Goal: Use online tool/utility: Utilize a website feature to perform a specific function

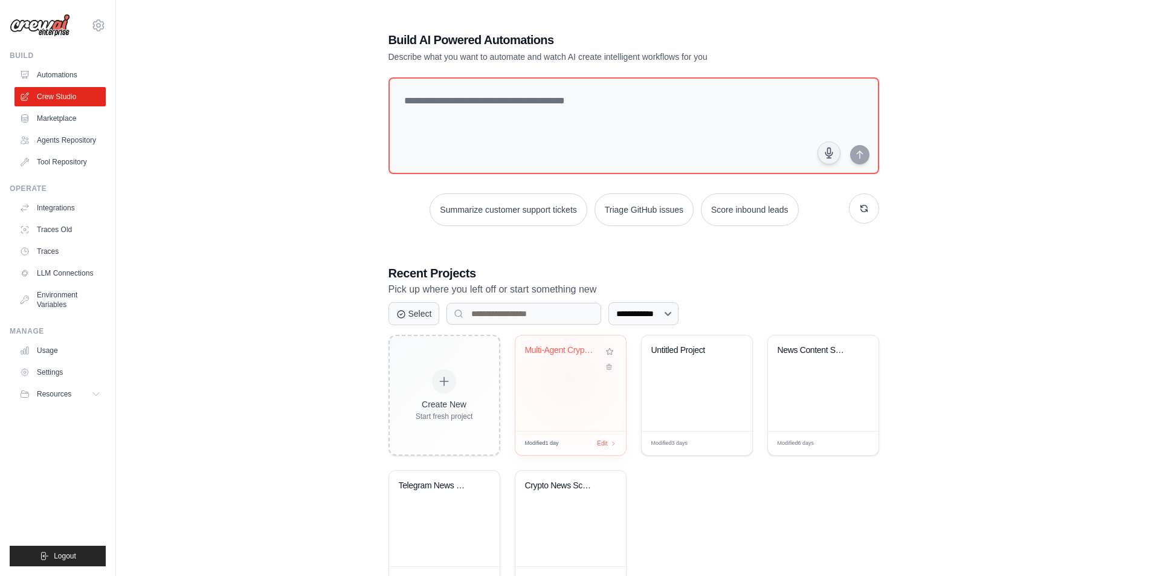
click at [569, 378] on div "Multi-Agent Cryptocurrency News Agg..." at bounding box center [571, 383] width 111 height 96
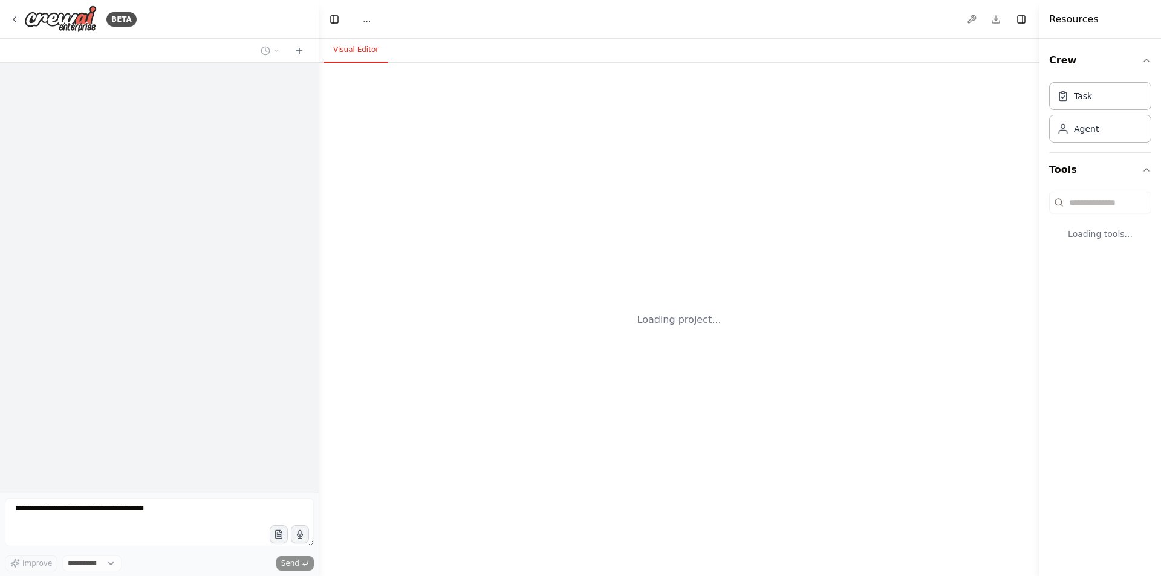
select select "****"
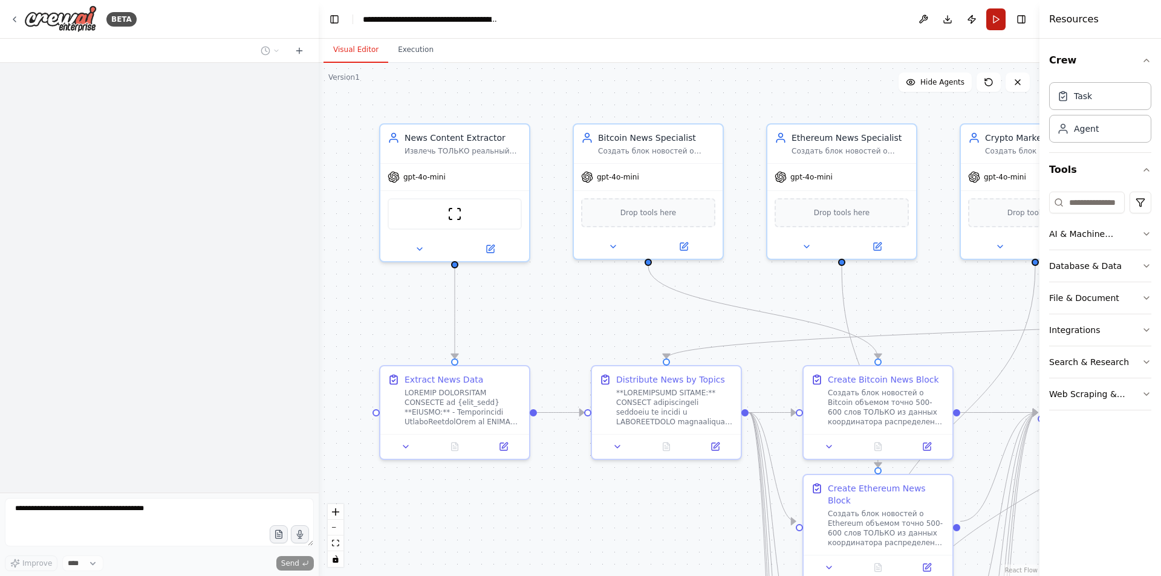
click at [996, 22] on button "Run" at bounding box center [995, 19] width 19 height 22
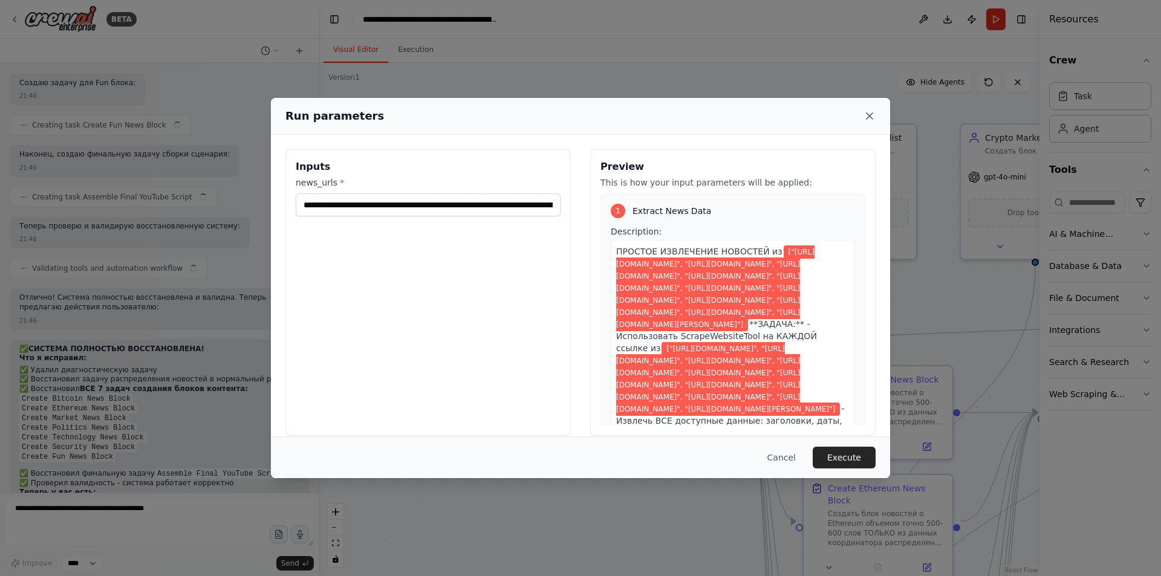
click at [864, 114] on icon at bounding box center [869, 116] width 12 height 12
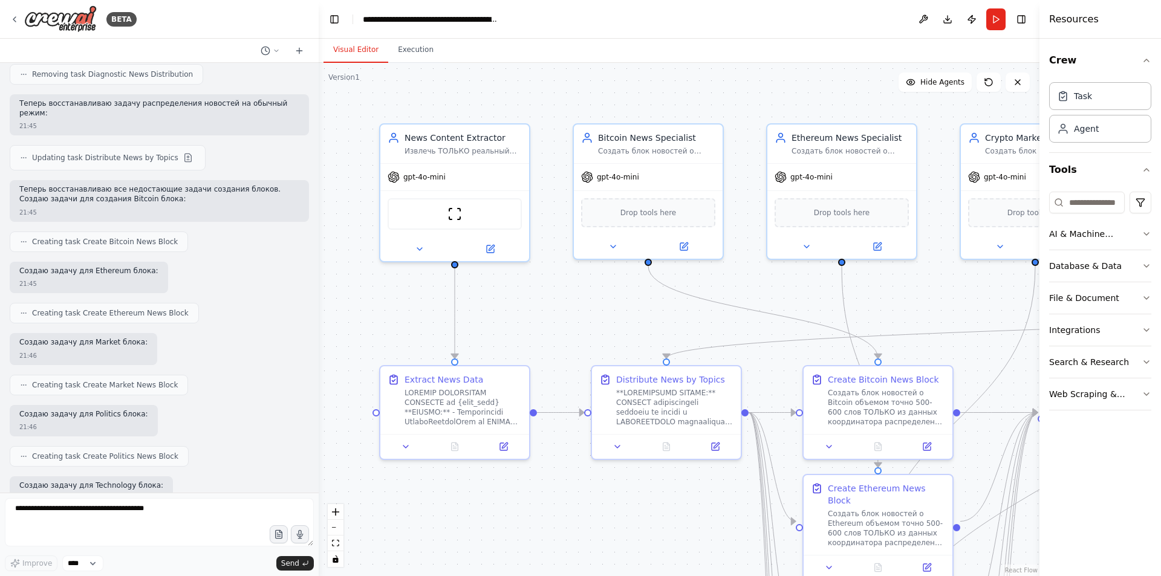
scroll to position [48341, 0]
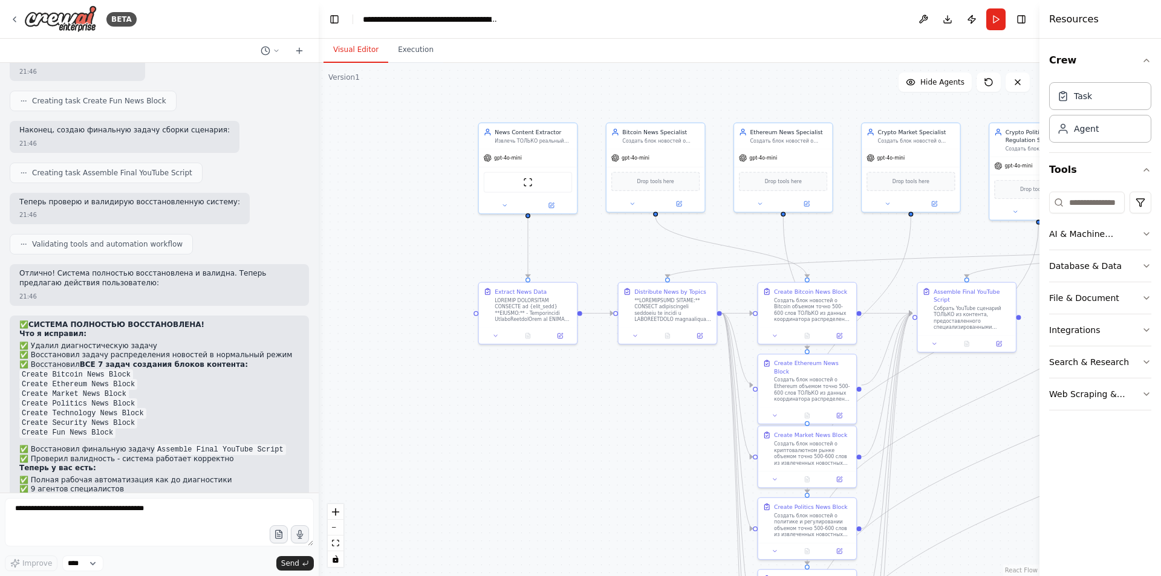
drag, startPoint x: 742, startPoint y: 98, endPoint x: 647, endPoint y: 96, distance: 94.9
click at [664, 88] on div ".deletable-edge-delete-btn { width: 20px; height: 20px; border: 0px solid #ffff…" at bounding box center [679, 319] width 720 height 513
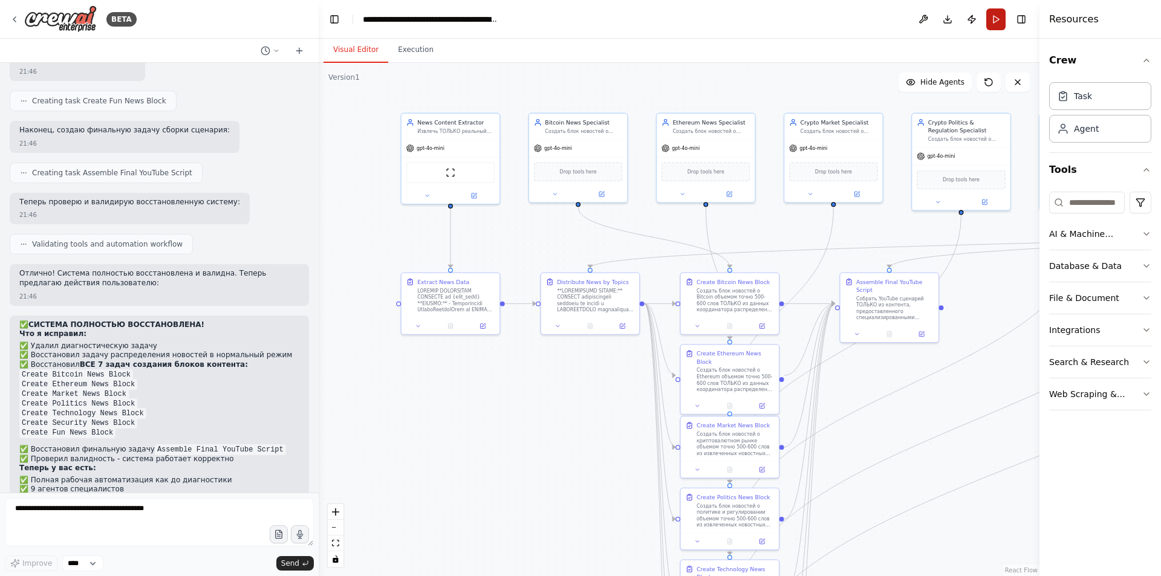
click at [997, 19] on button "Run" at bounding box center [995, 19] width 19 height 22
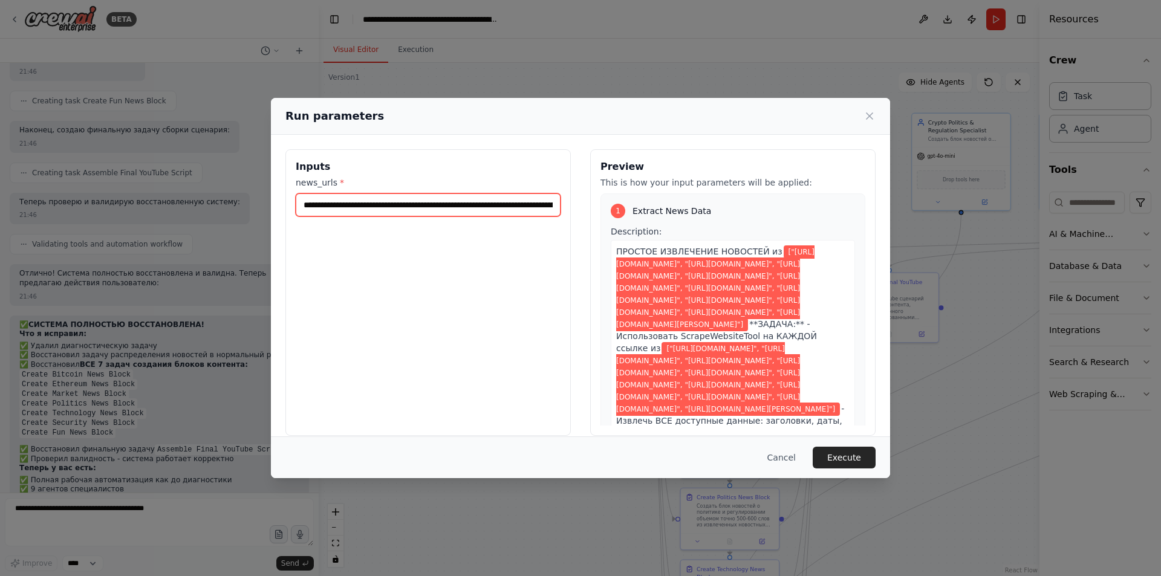
click at [383, 201] on input "**********" at bounding box center [428, 204] width 265 height 23
click at [354, 196] on input "**********" at bounding box center [428, 204] width 265 height 23
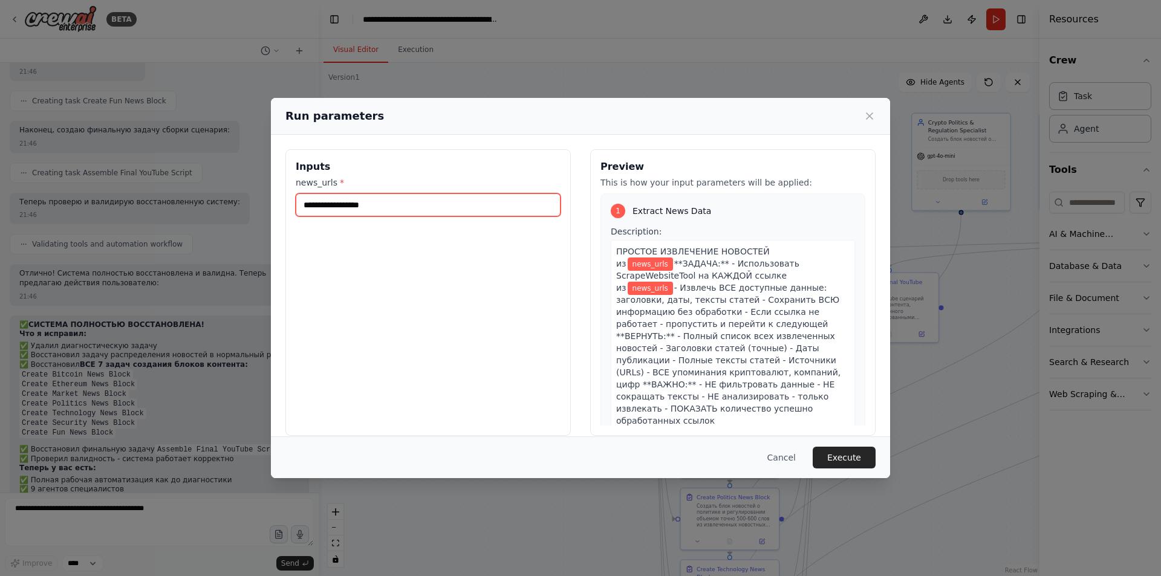
paste input "**********"
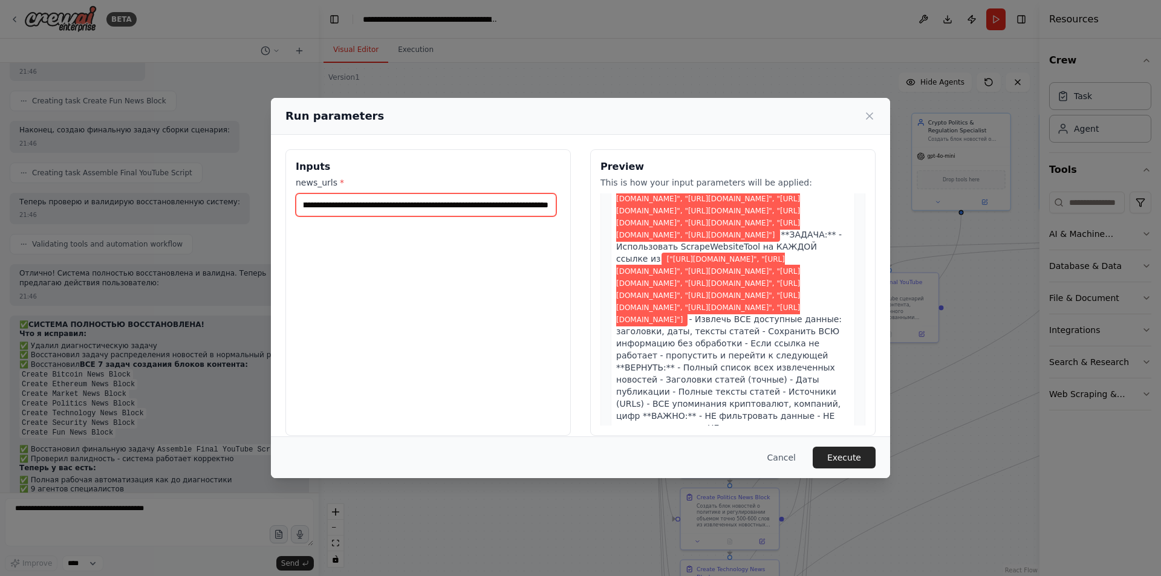
scroll to position [121, 0]
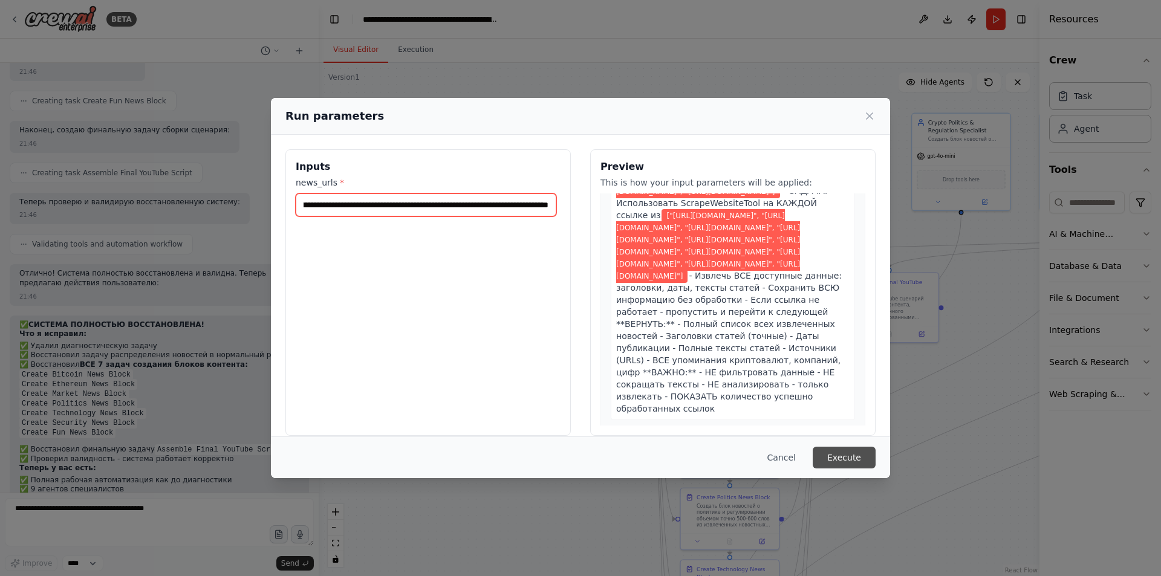
type input "**********"
click at [840, 453] on button "Execute" at bounding box center [843, 458] width 63 height 22
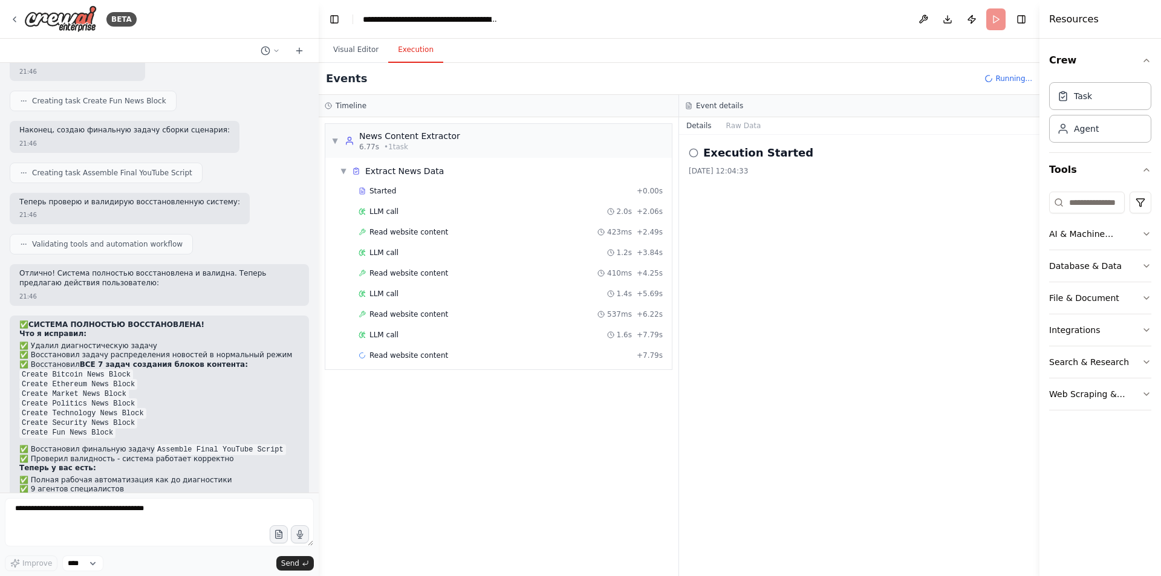
drag, startPoint x: 997, startPoint y: 316, endPoint x: 973, endPoint y: 317, distance: 24.8
click at [997, 316] on div "Execution Started 23.09.2025, 12:04:33" at bounding box center [859, 355] width 360 height 441
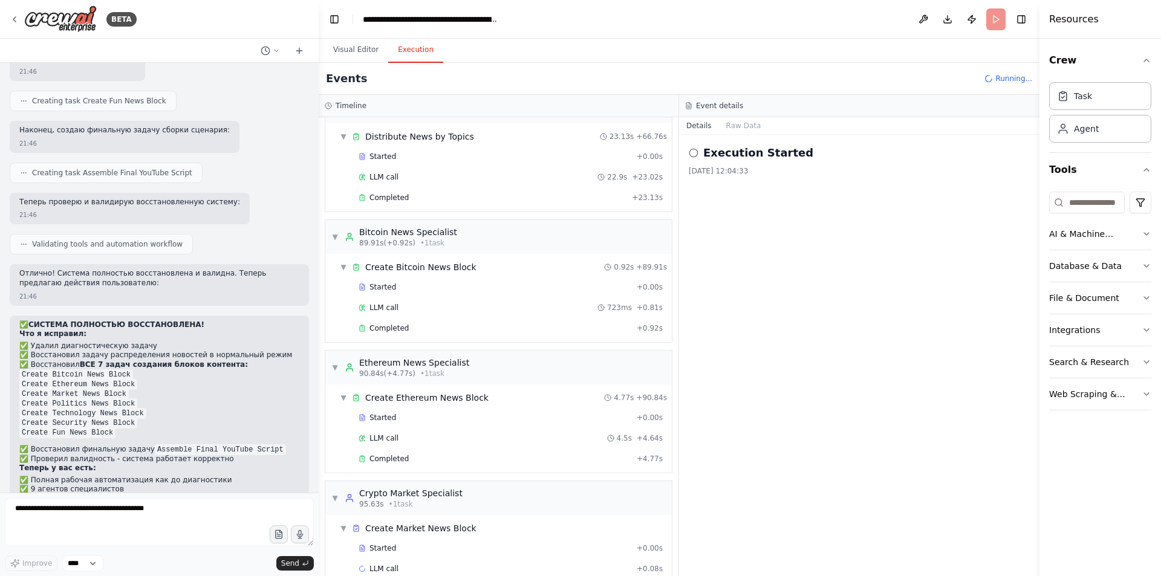
scroll to position [555, 0]
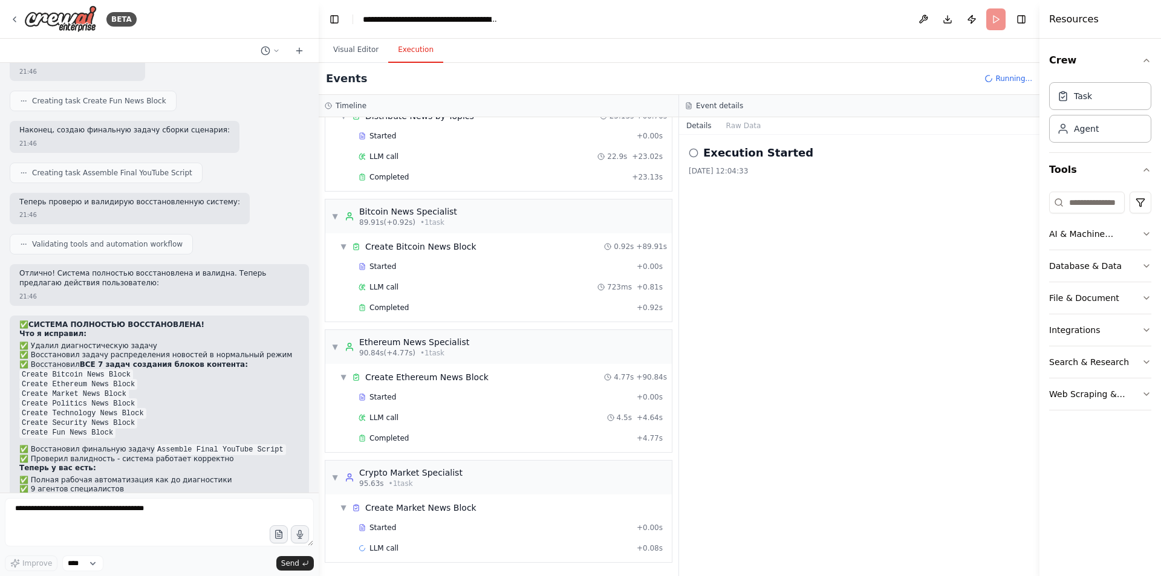
click at [470, 427] on div "Started + 0.00s LLM call 4.5s + 4.64s Completed + 4.77s" at bounding box center [503, 419] width 337 height 62
click at [461, 435] on div "Completed" at bounding box center [494, 438] width 273 height 10
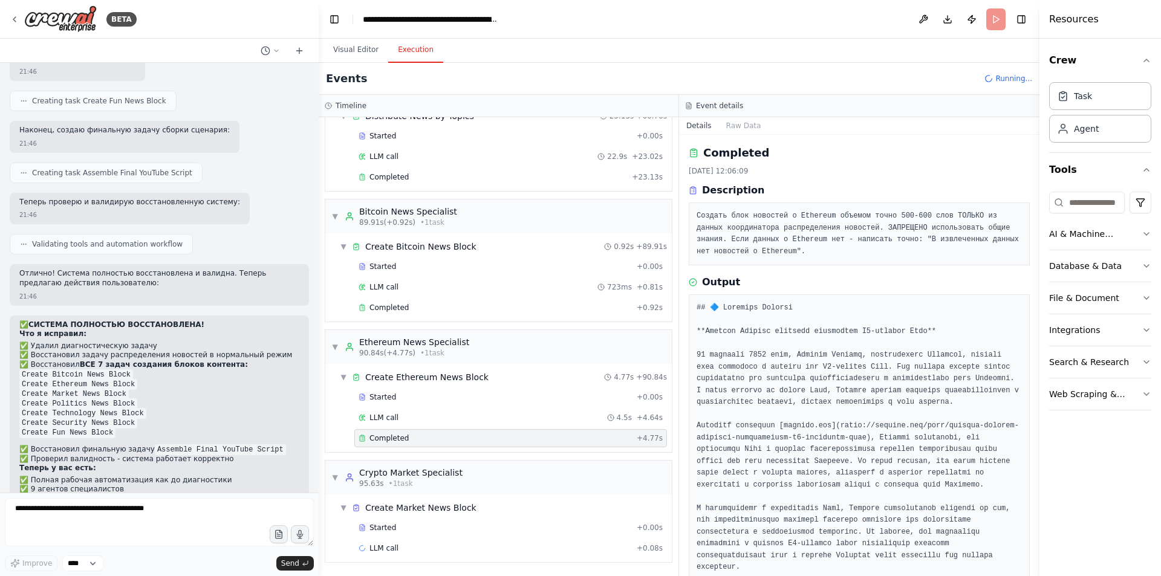
click at [471, 317] on div "Started + 0.00s LLM call 723ms + 0.81s Completed + 0.92s" at bounding box center [503, 288] width 337 height 62
click at [478, 305] on div "Completed" at bounding box center [494, 308] width 273 height 10
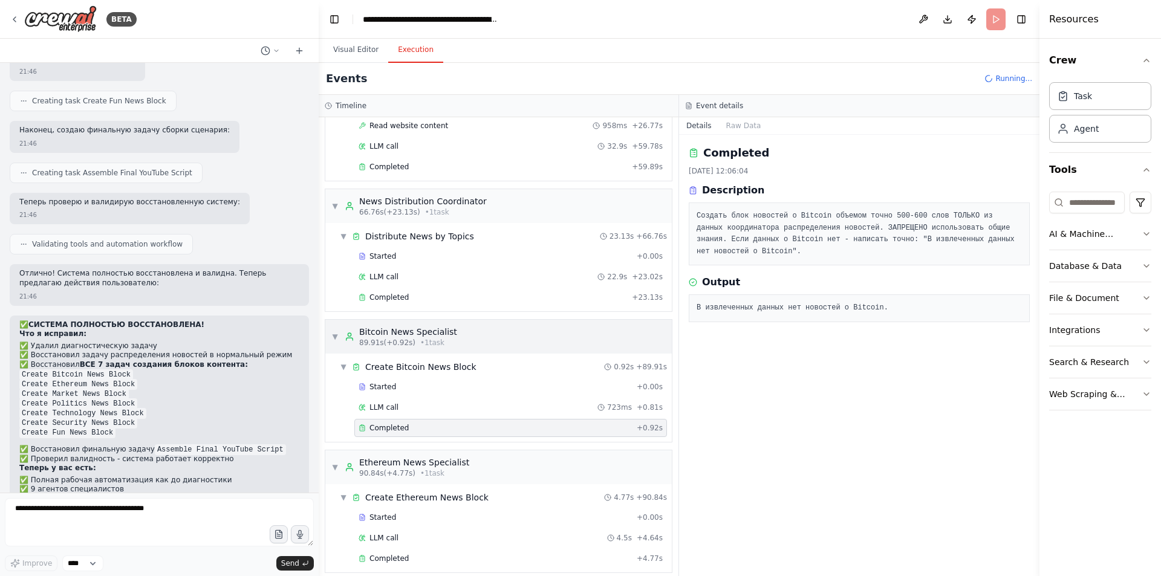
scroll to position [435, 0]
click at [462, 296] on div "Completed" at bounding box center [492, 298] width 268 height 10
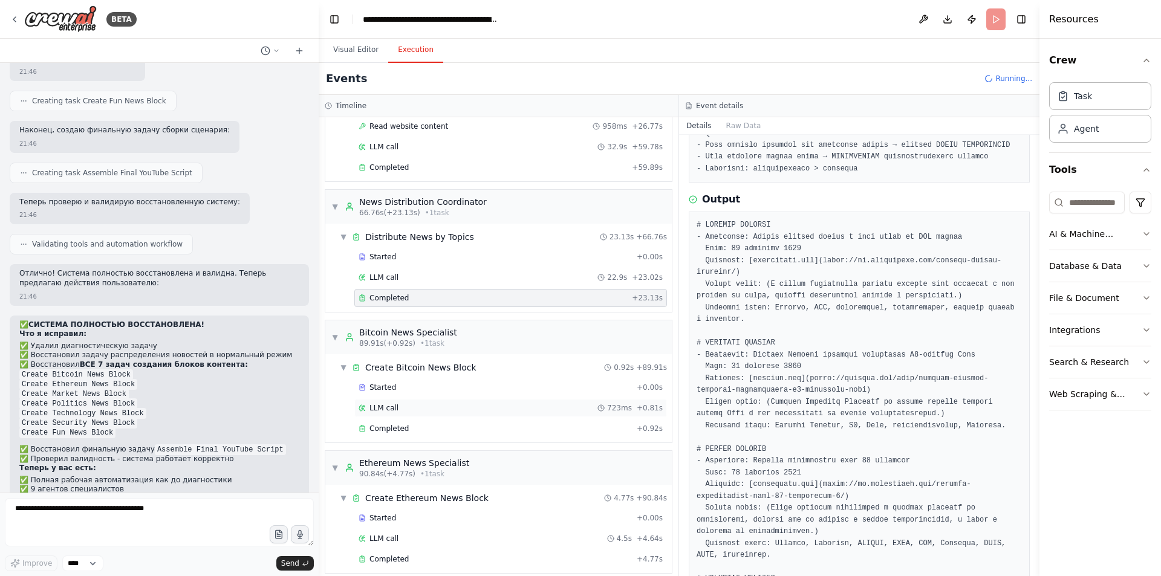
click at [421, 411] on div "LLM call 723ms + 0.81s" at bounding box center [510, 408] width 304 height 10
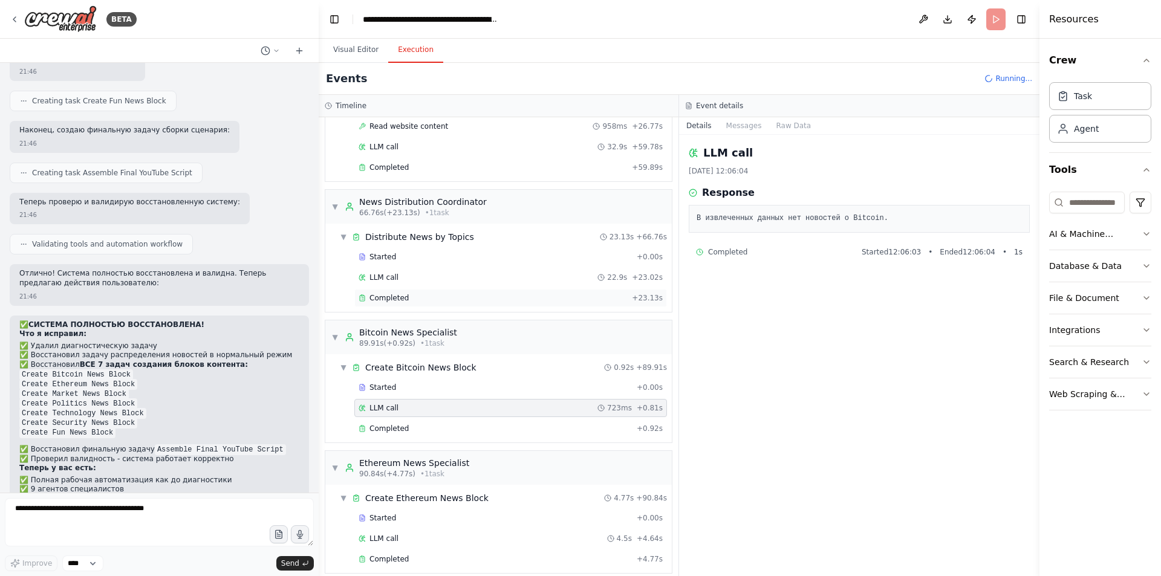
click at [441, 293] on div "Completed + 23.13s" at bounding box center [510, 298] width 312 height 18
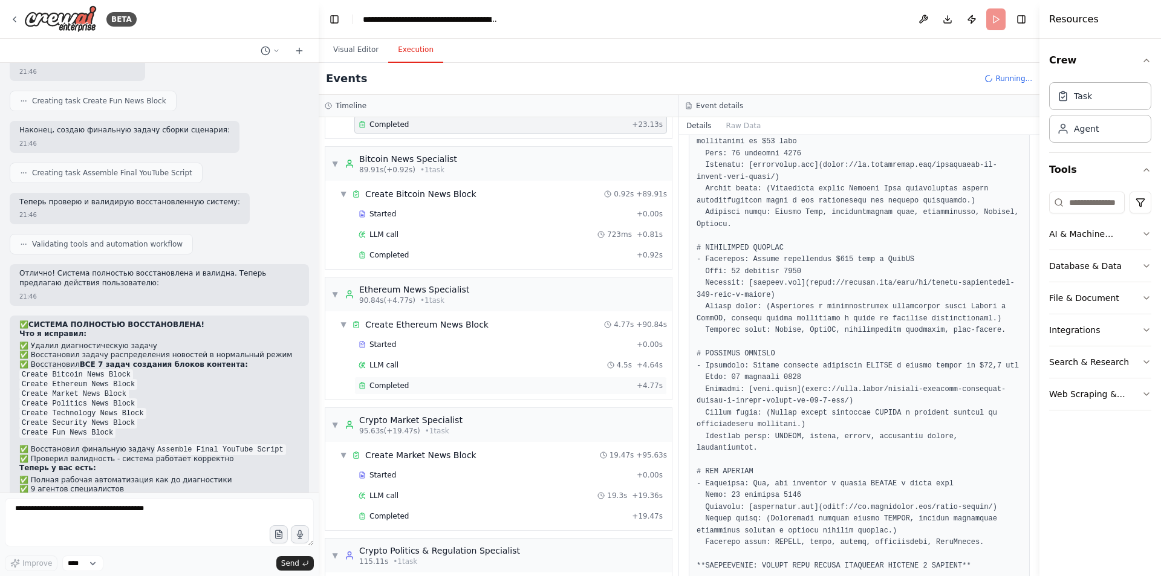
scroll to position [616, 0]
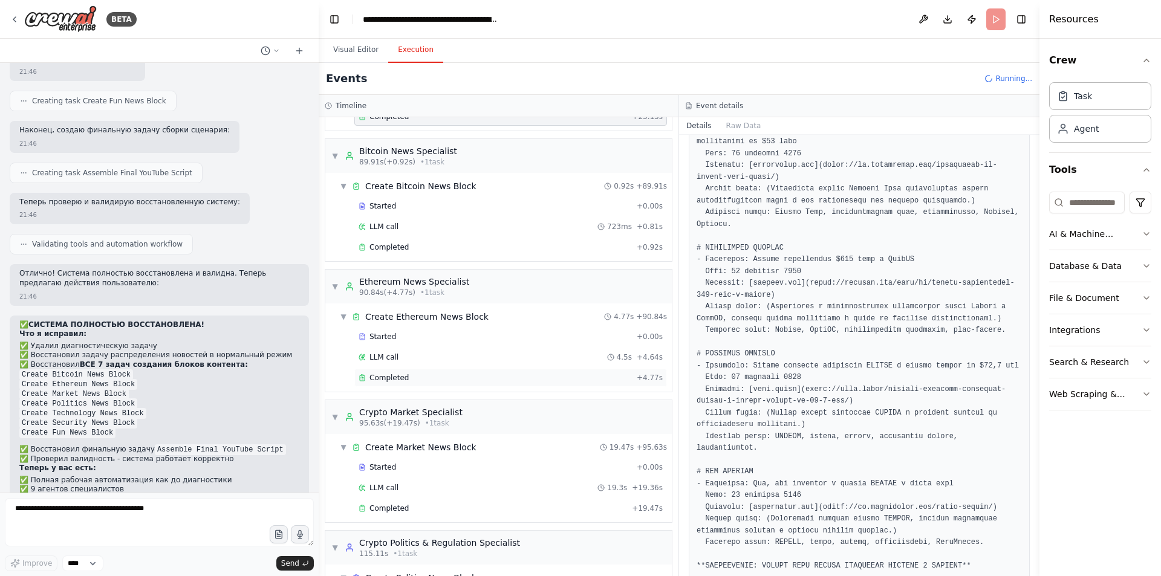
click at [439, 375] on div "Completed" at bounding box center [494, 378] width 273 height 10
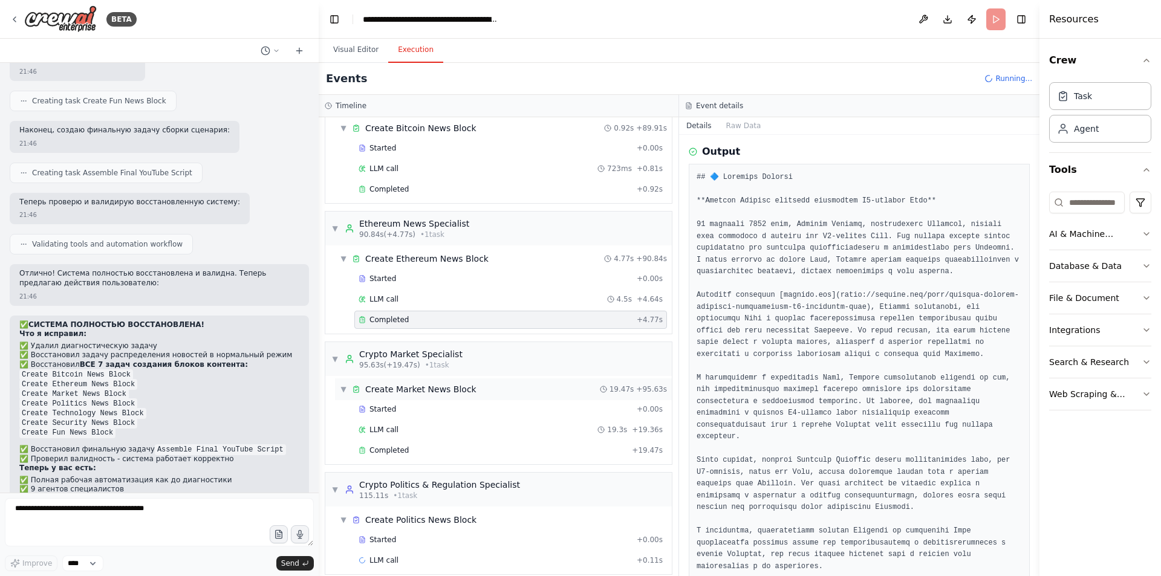
scroll to position [686, 0]
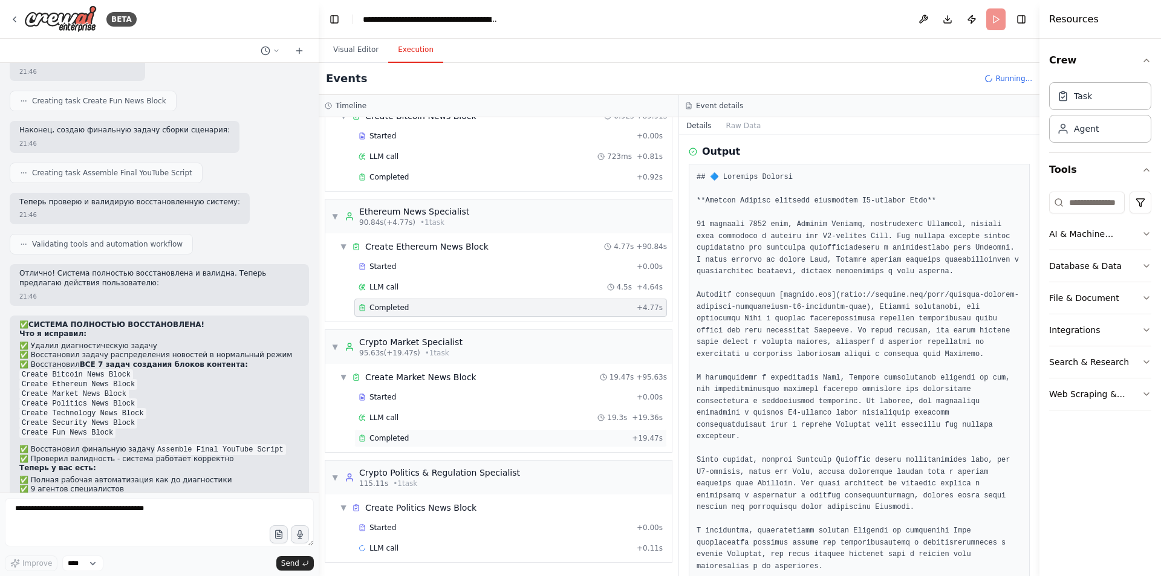
click at [435, 441] on div "Completed" at bounding box center [492, 438] width 268 height 10
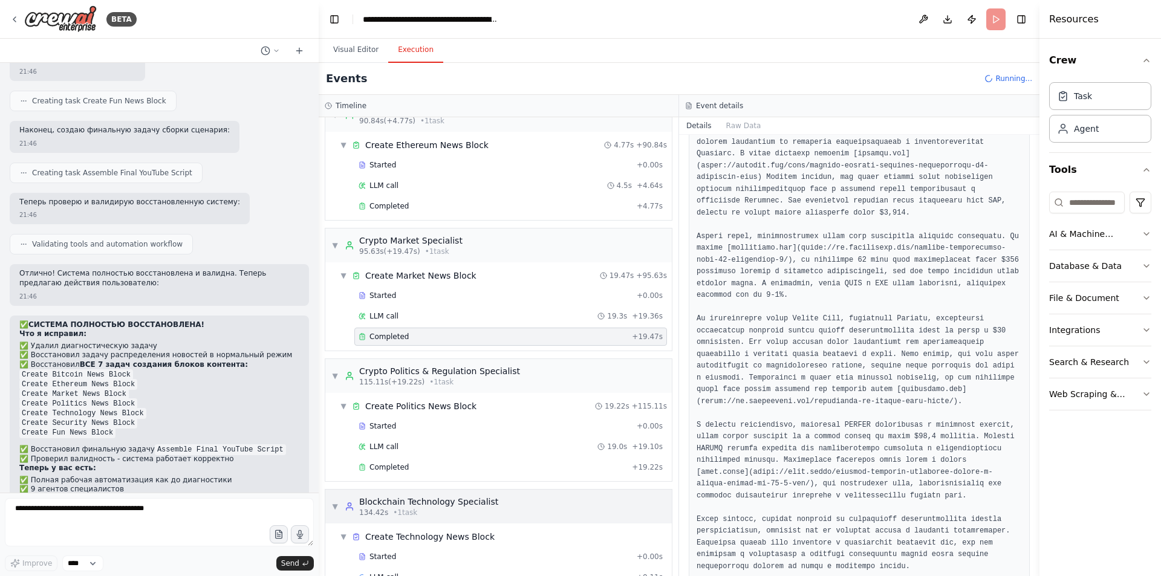
scroll to position [817, 0]
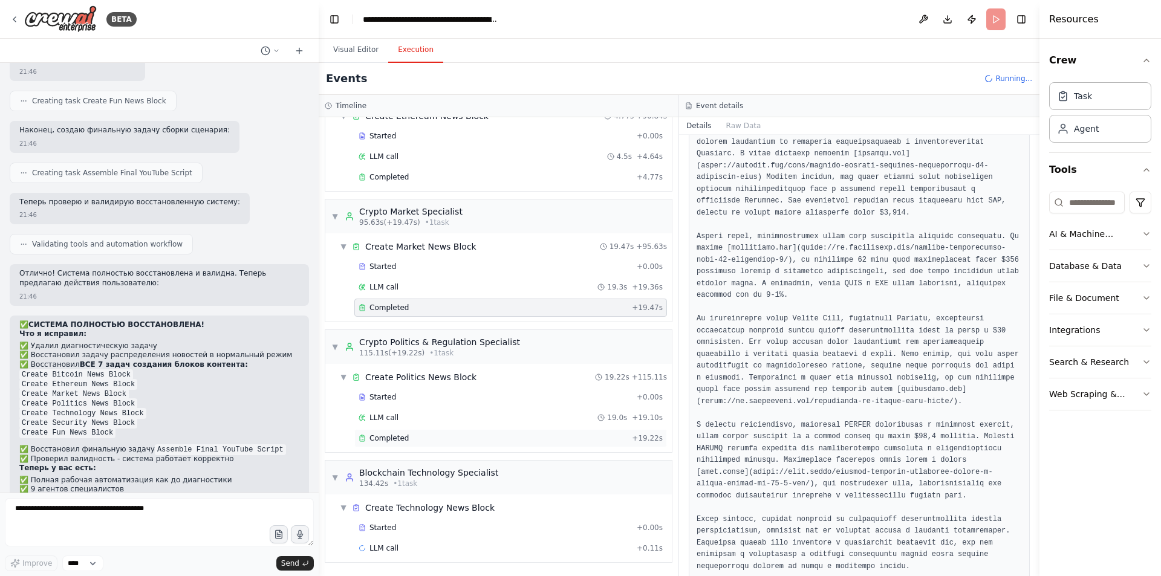
click at [433, 435] on div "Completed" at bounding box center [492, 438] width 268 height 10
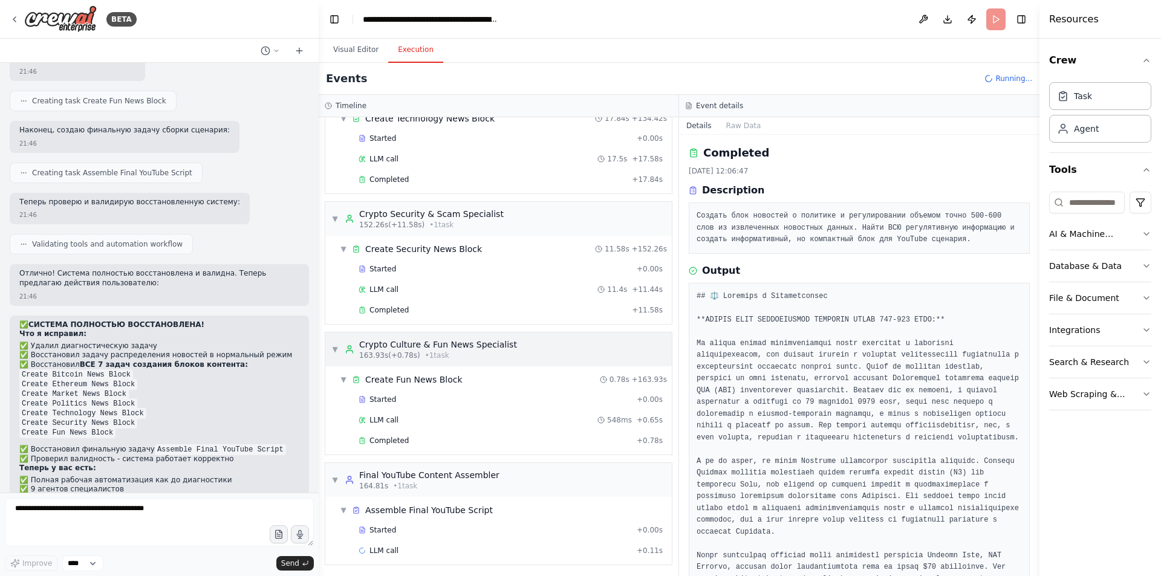
scroll to position [1208, 0]
click at [398, 438] on span "Completed" at bounding box center [388, 438] width 39 height 10
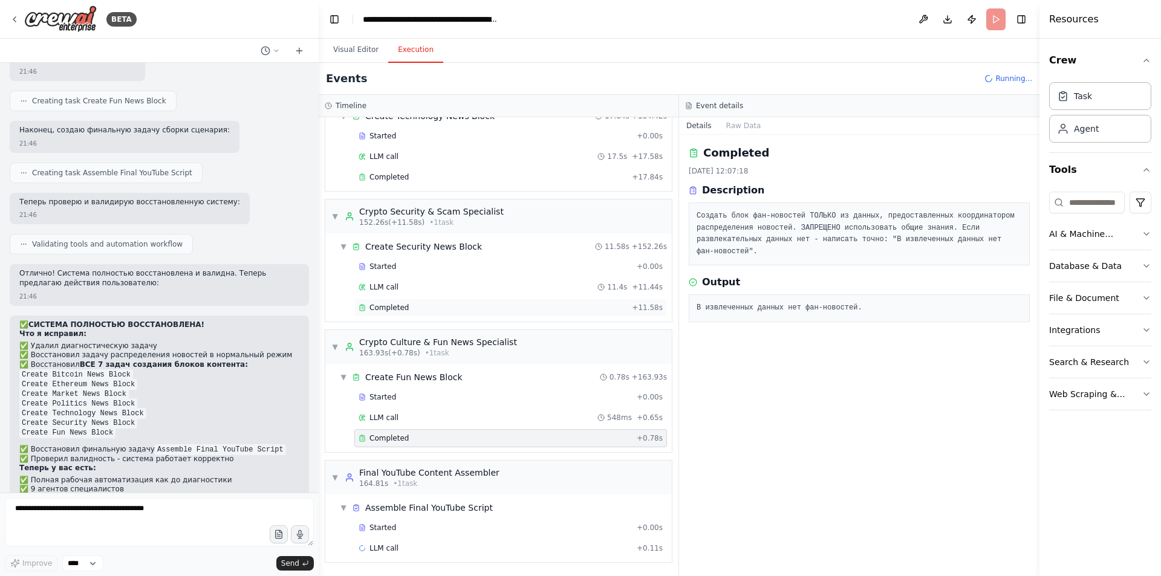
click at [429, 308] on div "Completed" at bounding box center [492, 308] width 268 height 10
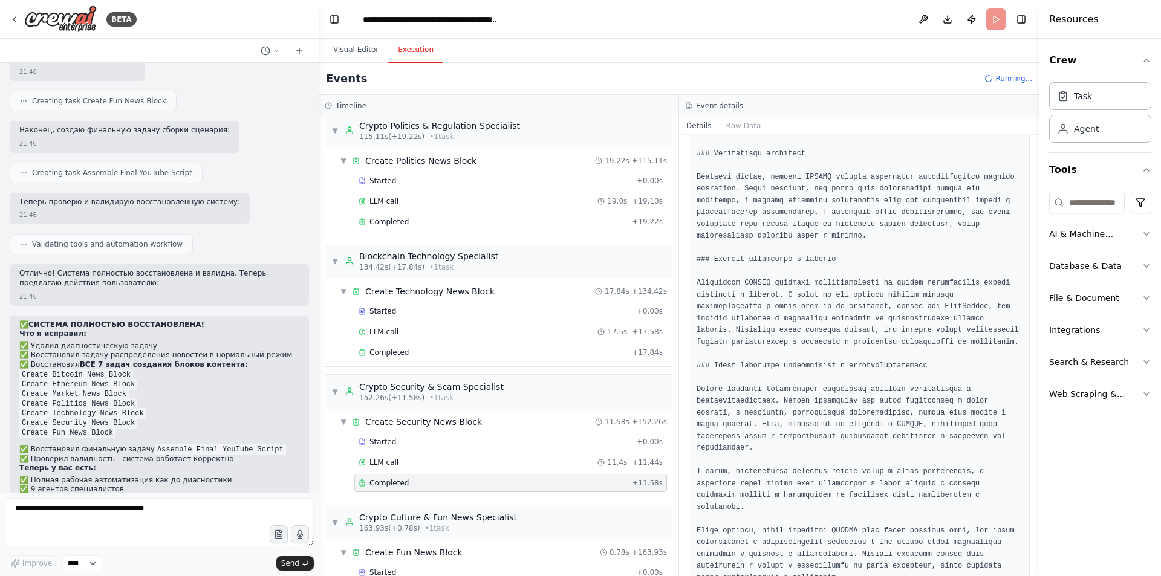
scroll to position [1027, 0]
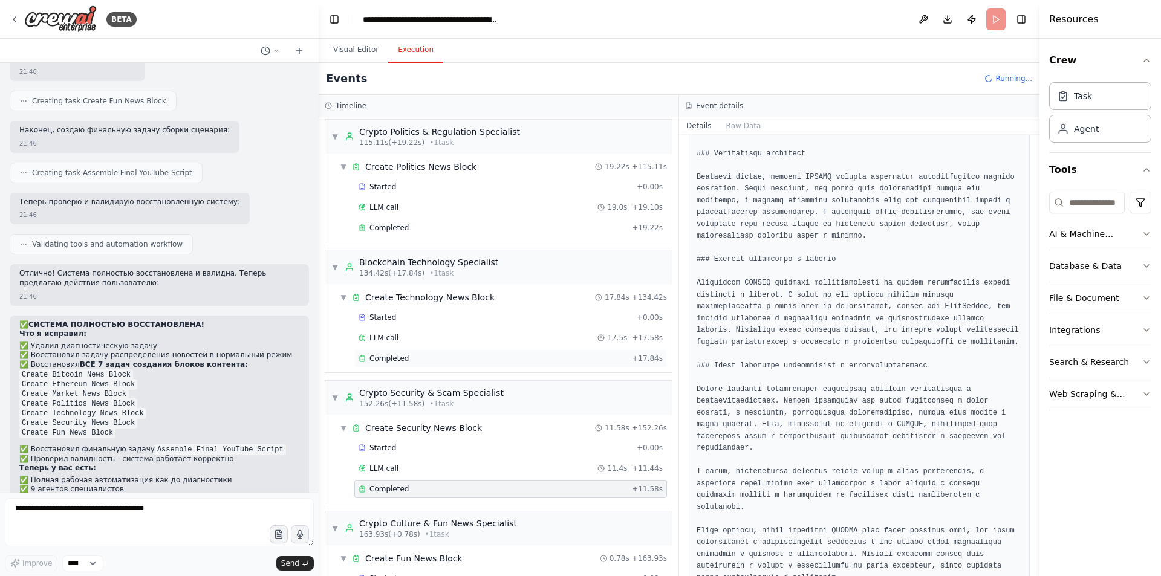
click at [416, 361] on div "Completed" at bounding box center [492, 359] width 268 height 10
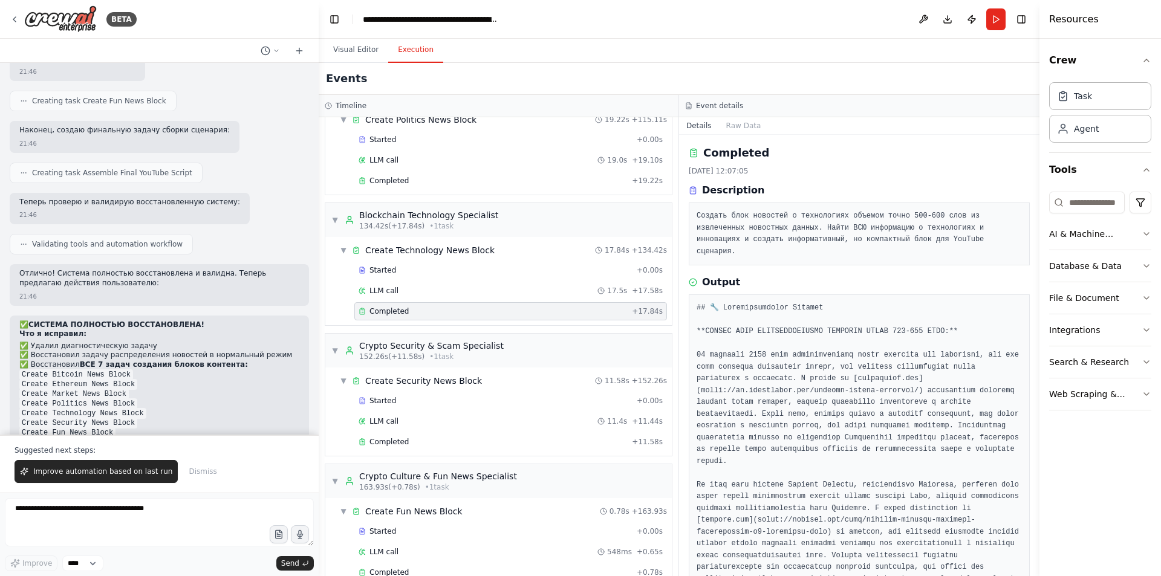
scroll to position [1229, 0]
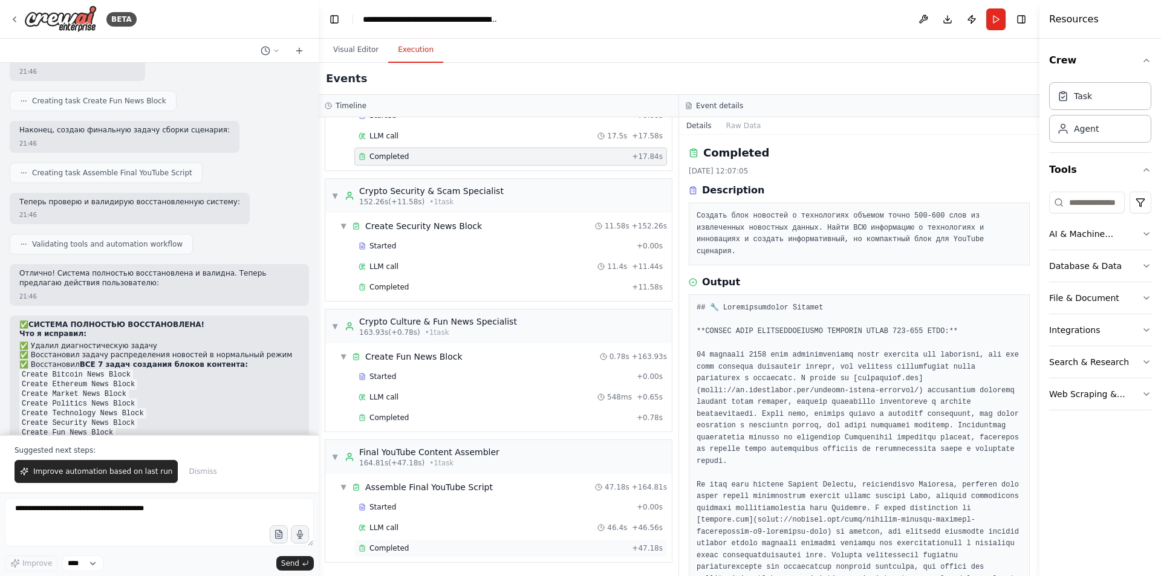
click at [410, 546] on div "Completed" at bounding box center [492, 548] width 268 height 10
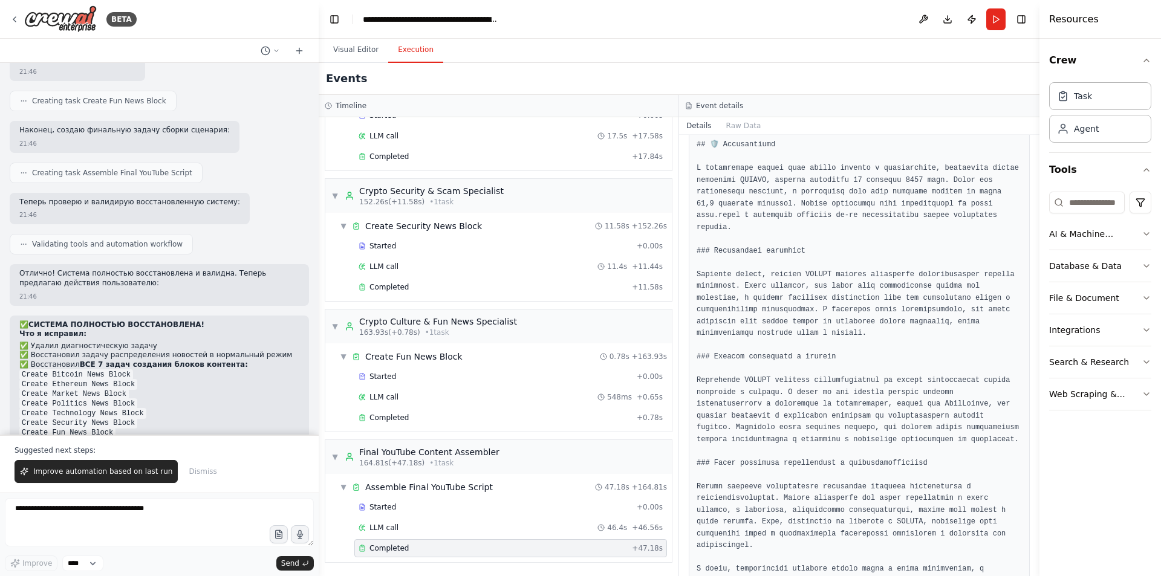
scroll to position [2759, 0]
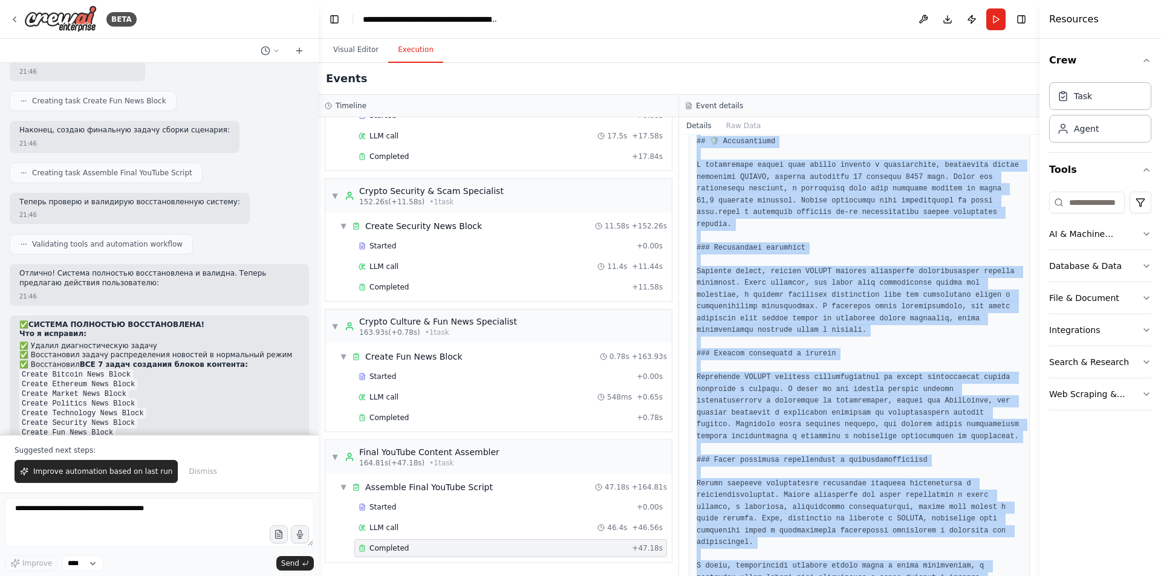
drag, startPoint x: 698, startPoint y: 316, endPoint x: 882, endPoint y: 591, distance: 331.6
click at [882, 575] on html "BETA 19:47 ▶ Thought process Понятно! Я создам автоматизацию для обработки ново…" at bounding box center [580, 288] width 1161 height 576
copy pre "*ПРИВЕТСТВИЕ:** Привет, друзья! Сегодня разбираем самые важные новости криптова…"
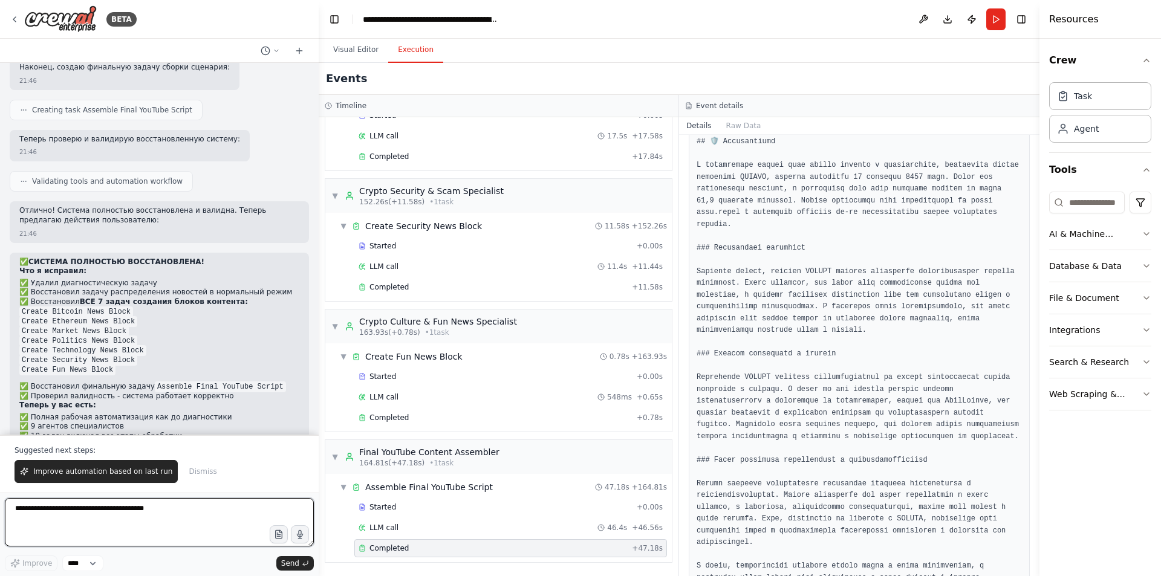
click at [164, 511] on textarea at bounding box center [159, 522] width 309 height 48
type textarea "*"
paste textarea "**********"
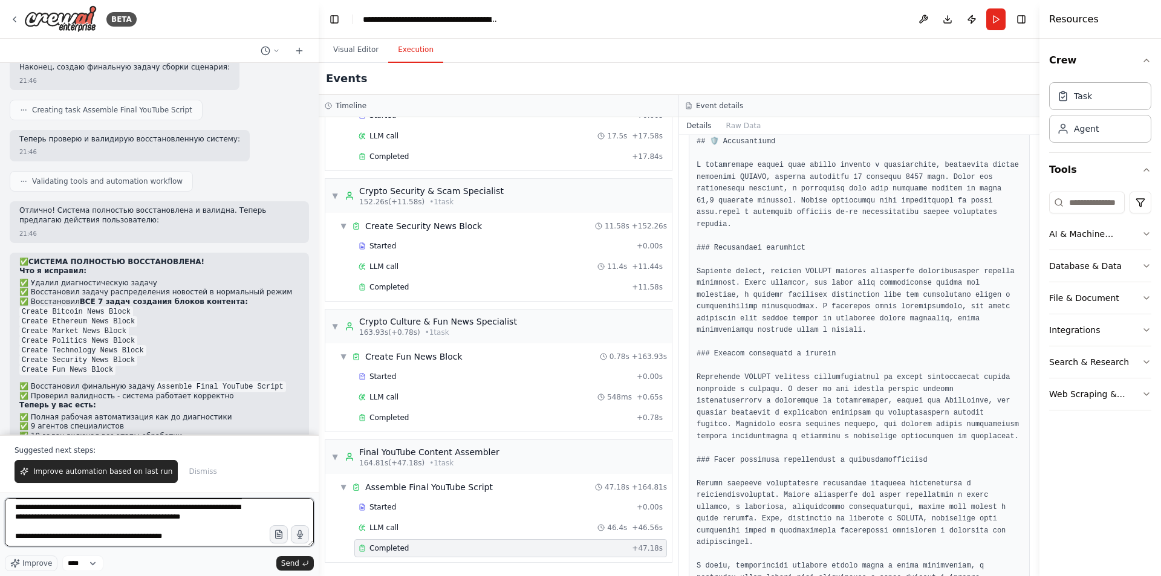
scroll to position [190, 0]
paste textarea "**********"
type textarea "**********"
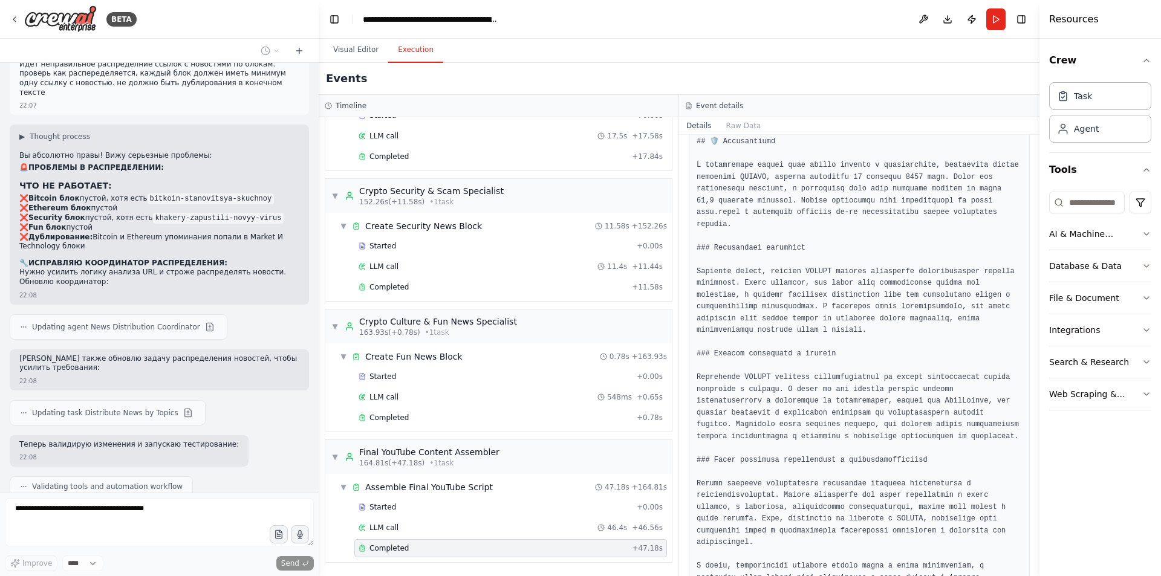
scroll to position [49003, 0]
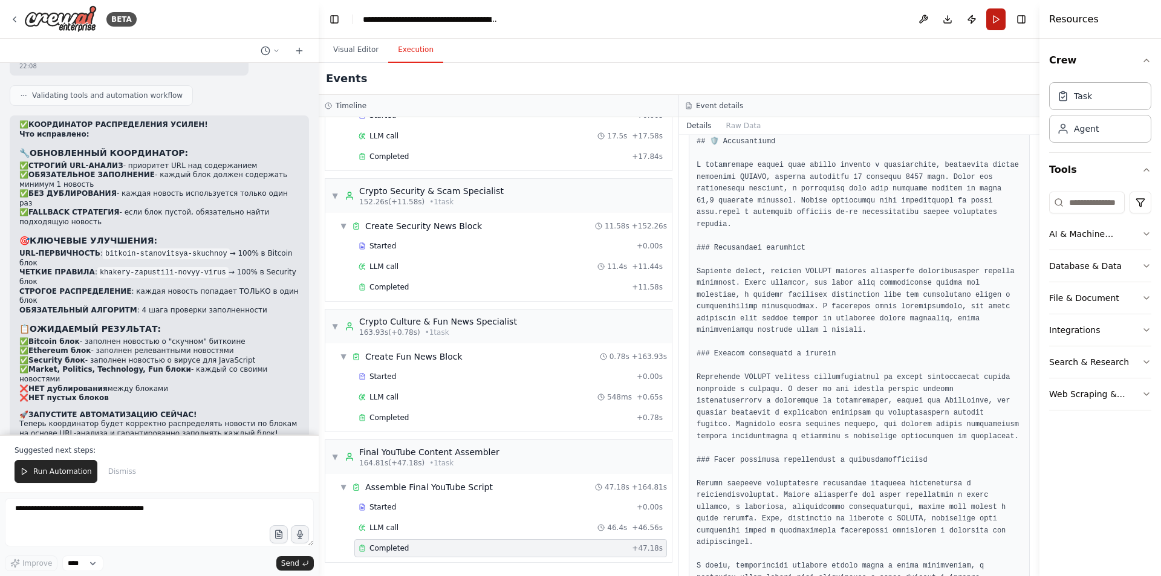
click at [990, 26] on button "Run" at bounding box center [995, 19] width 19 height 22
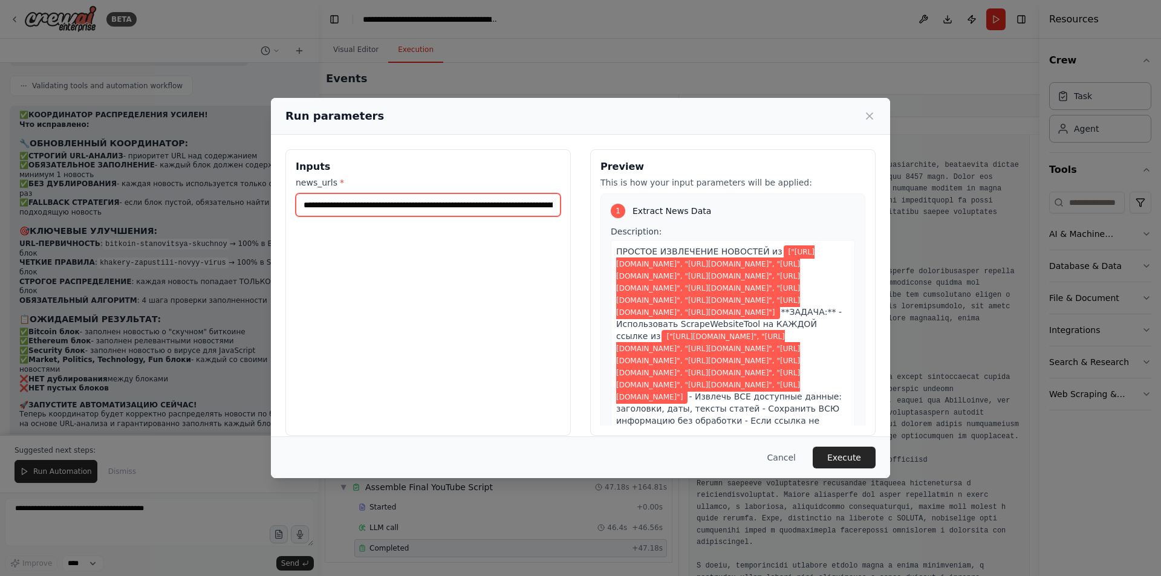
click at [511, 211] on input "**********" at bounding box center [428, 204] width 265 height 23
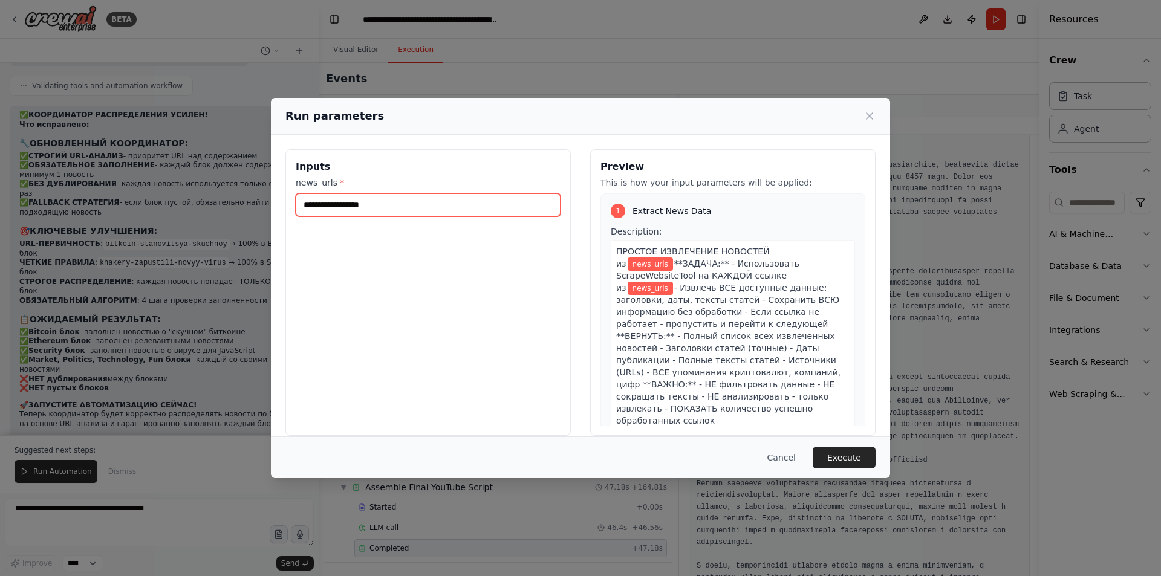
paste input "**********"
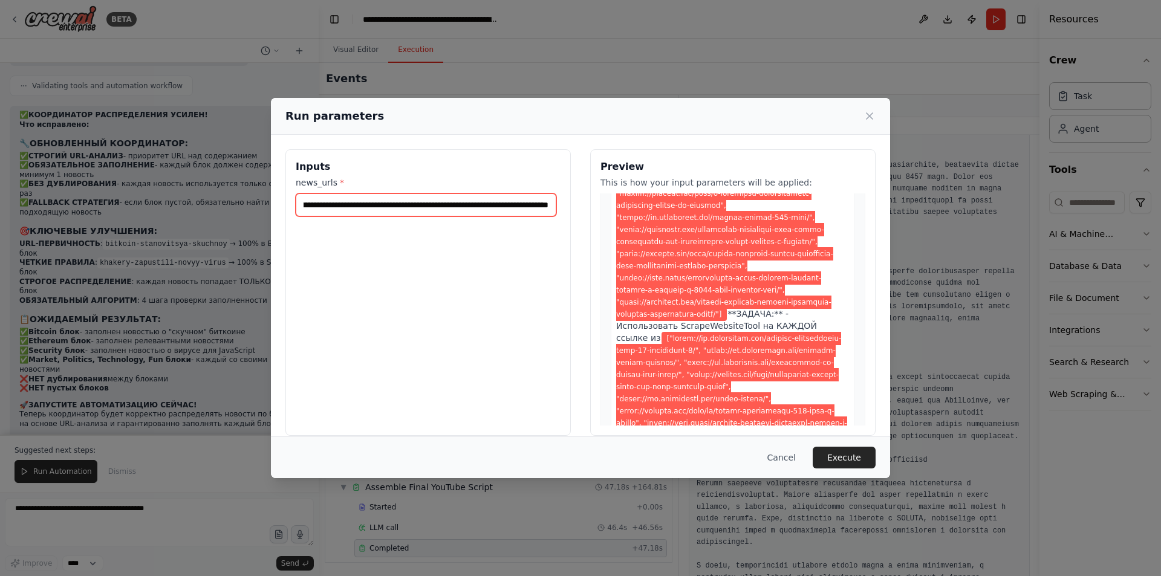
scroll to position [302, 0]
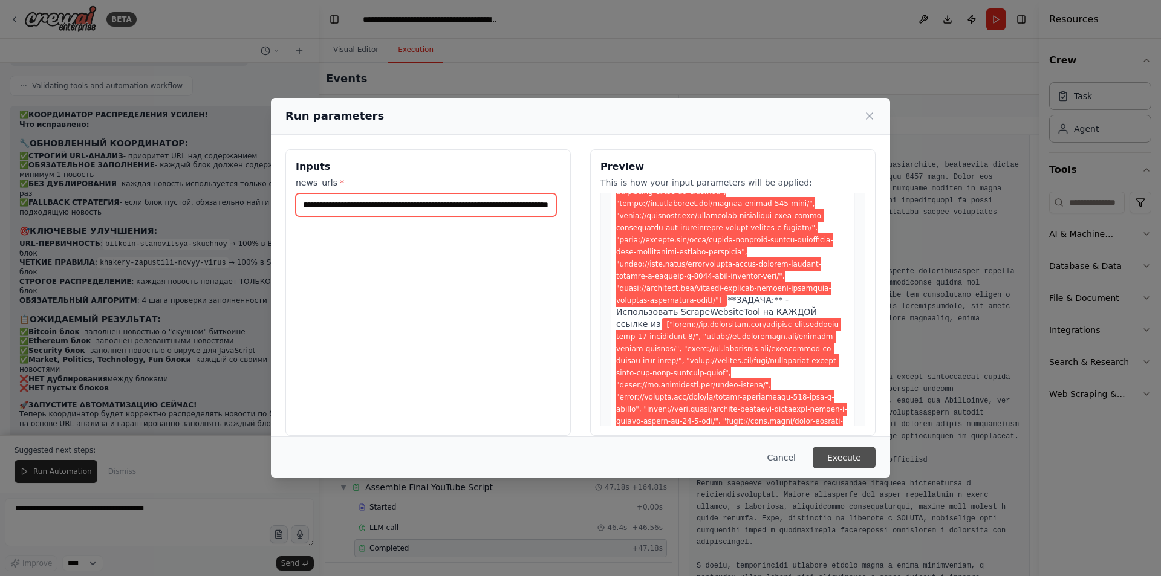
type input "**********"
click at [841, 455] on button "Execute" at bounding box center [843, 458] width 63 height 22
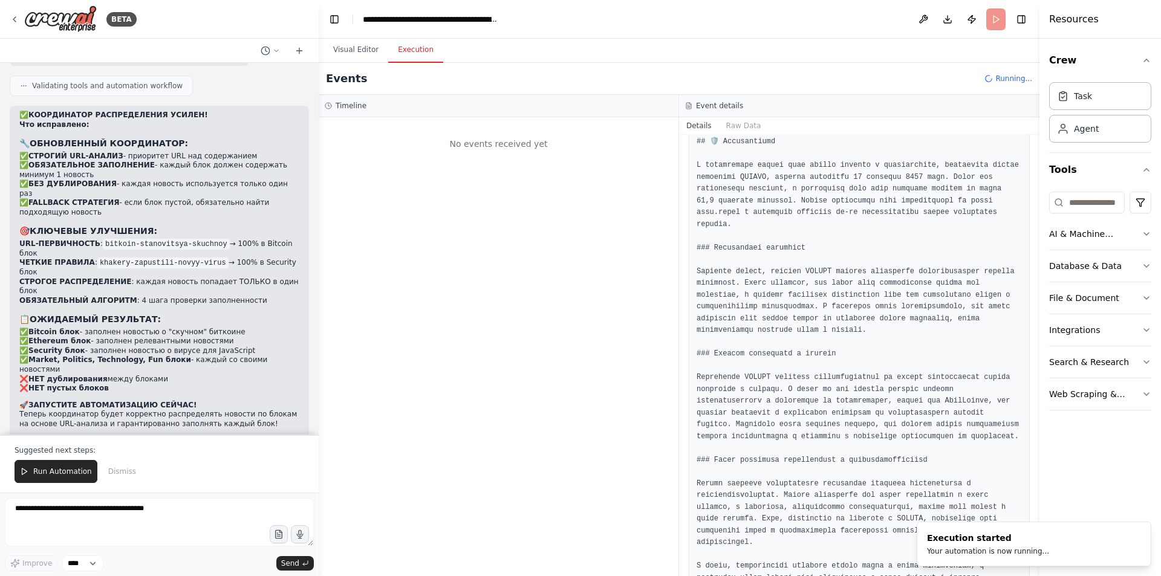
scroll to position [0, 0]
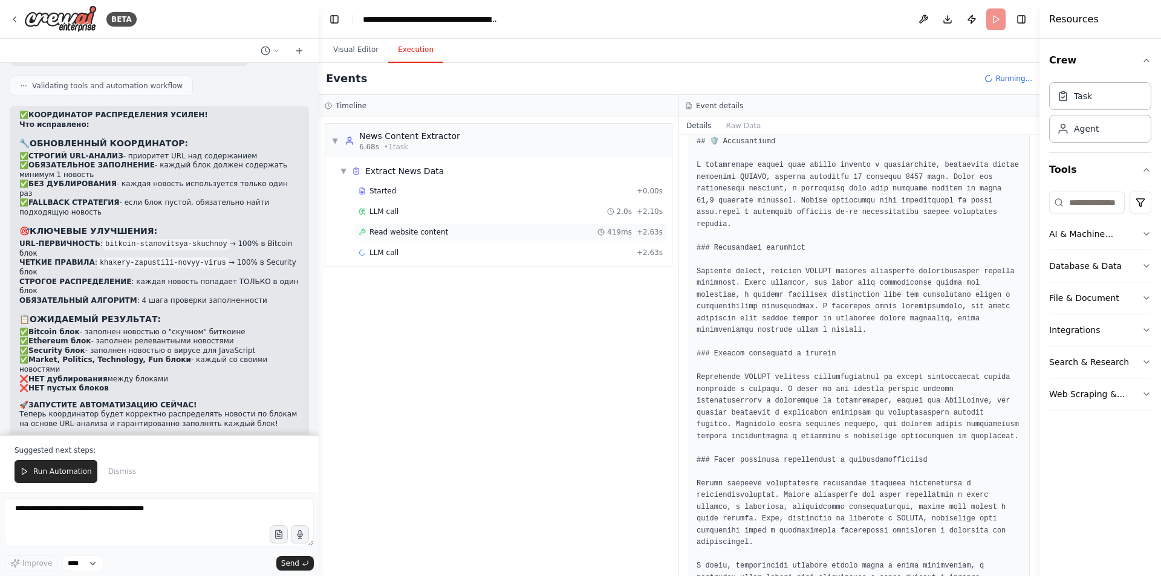
click at [476, 232] on div "Read website content 419ms + 2.63s" at bounding box center [510, 232] width 304 height 10
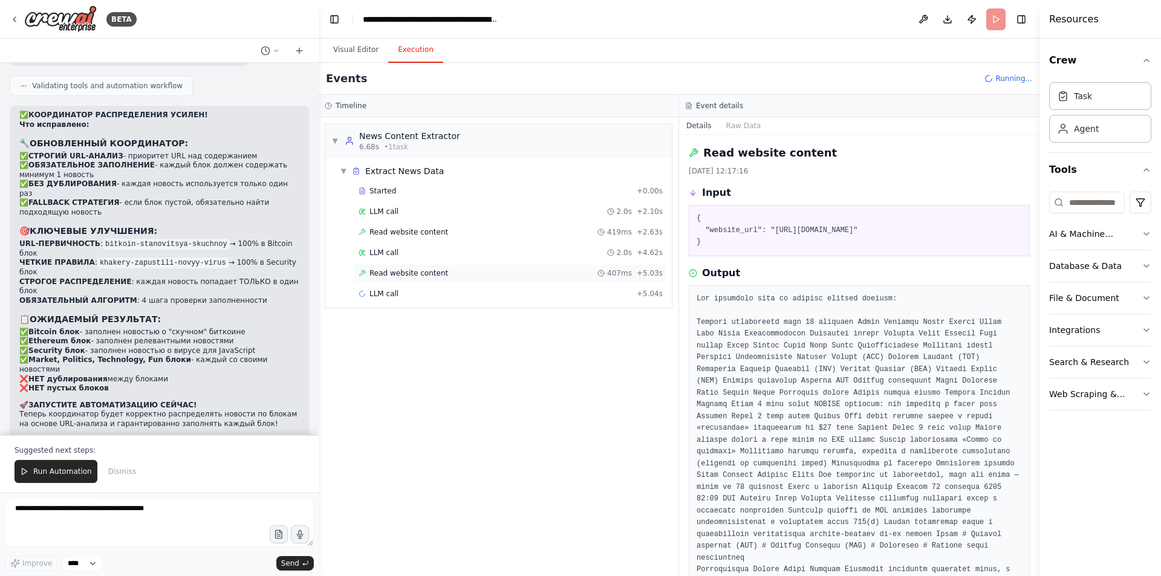
click at [448, 279] on div "Read website content 407ms + 5.03s" at bounding box center [510, 273] width 312 height 18
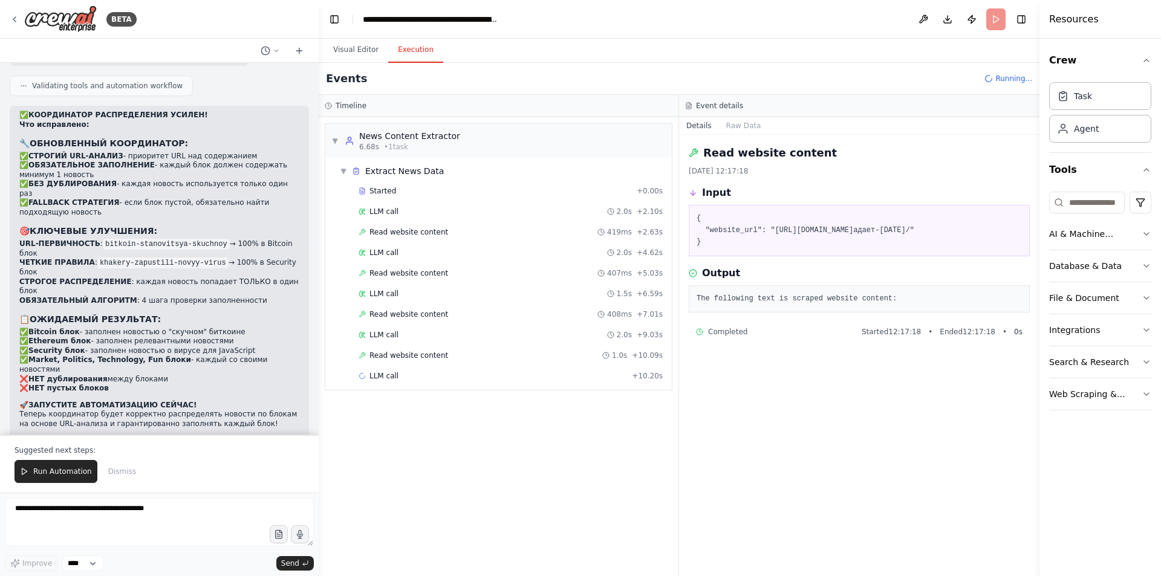
drag, startPoint x: 964, startPoint y: 230, endPoint x: 770, endPoint y: 233, distance: 194.0
click at [770, 233] on pre "{ "website_url": "https://ru.beincrypto.com/bitkoin-pадает-сегодня/" }" at bounding box center [858, 231] width 325 height 36
copy pre "https://ru.beincrypto.com/bitkoin-pадает-сегодня/"
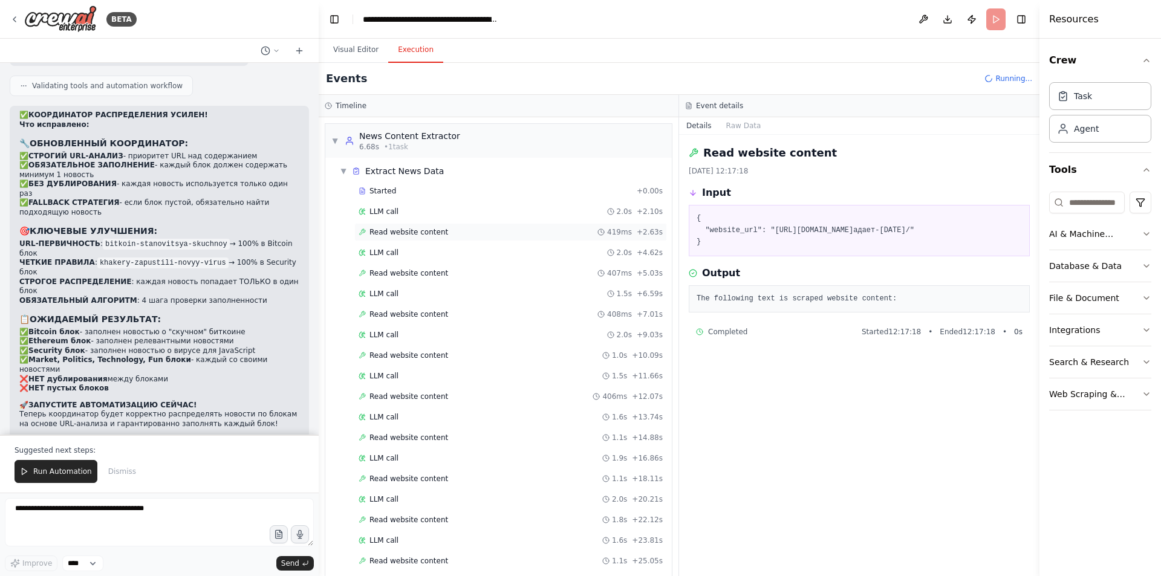
click at [457, 233] on div "Read website content 419ms + 2.63s" at bounding box center [510, 232] width 304 height 10
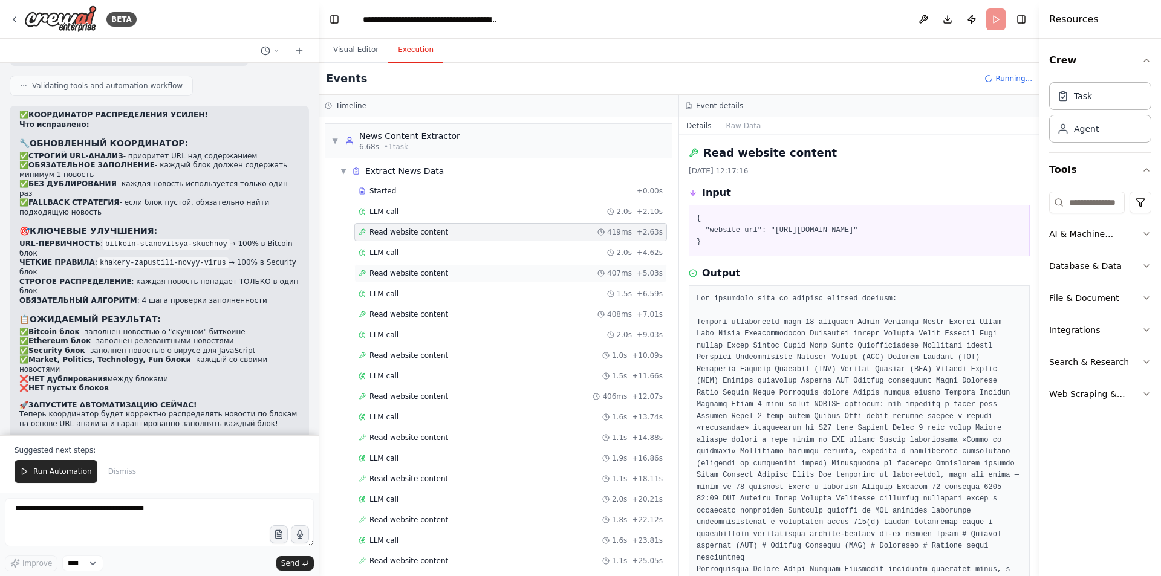
click at [445, 268] on div "Read website content 407ms + 5.03s" at bounding box center [510, 273] width 304 height 10
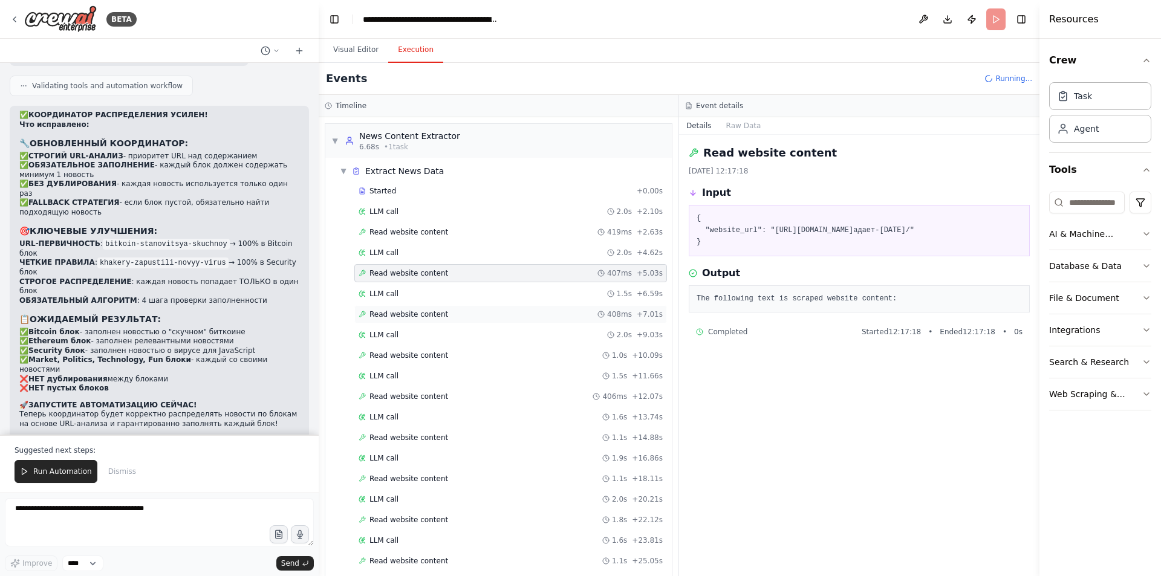
click at [444, 317] on div "Read website content 408ms + 7.01s" at bounding box center [510, 314] width 304 height 10
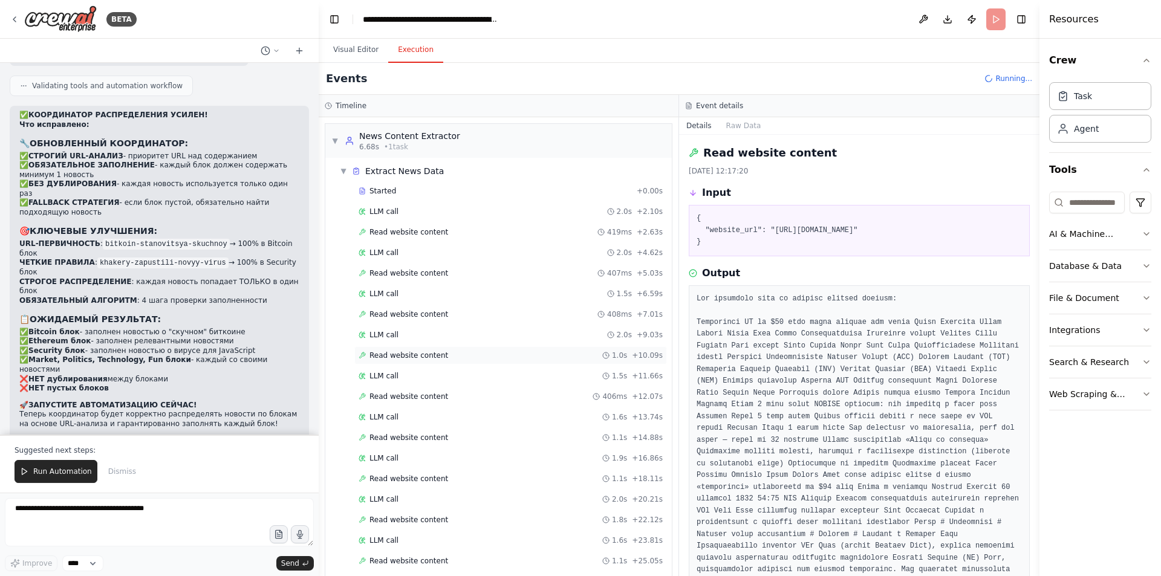
click at [446, 346] on div "Read website content 1.0s + 10.09s" at bounding box center [510, 355] width 312 height 18
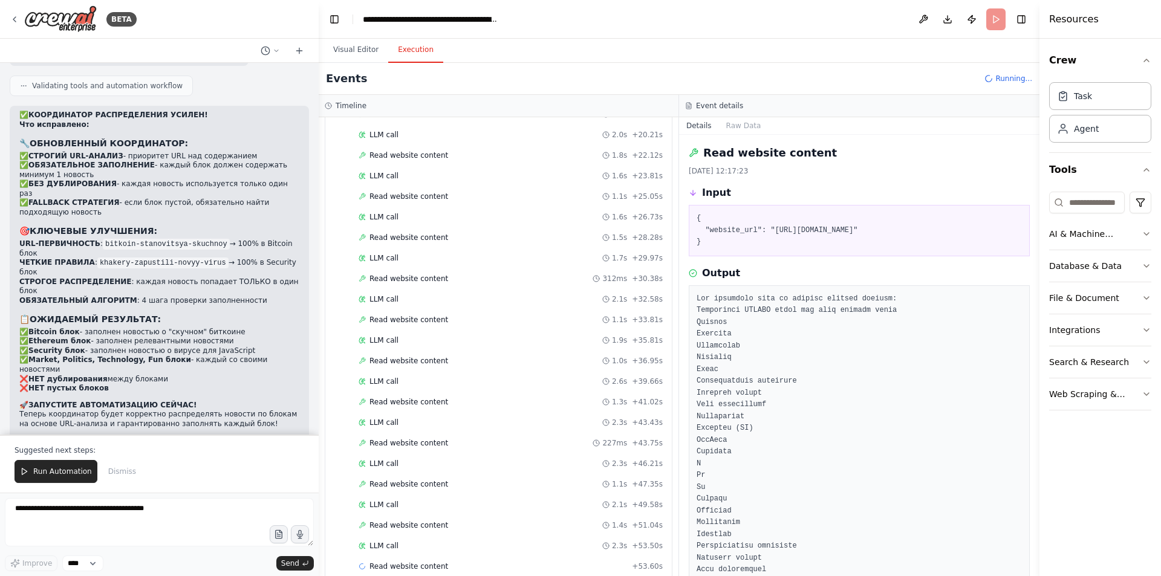
scroll to position [383, 0]
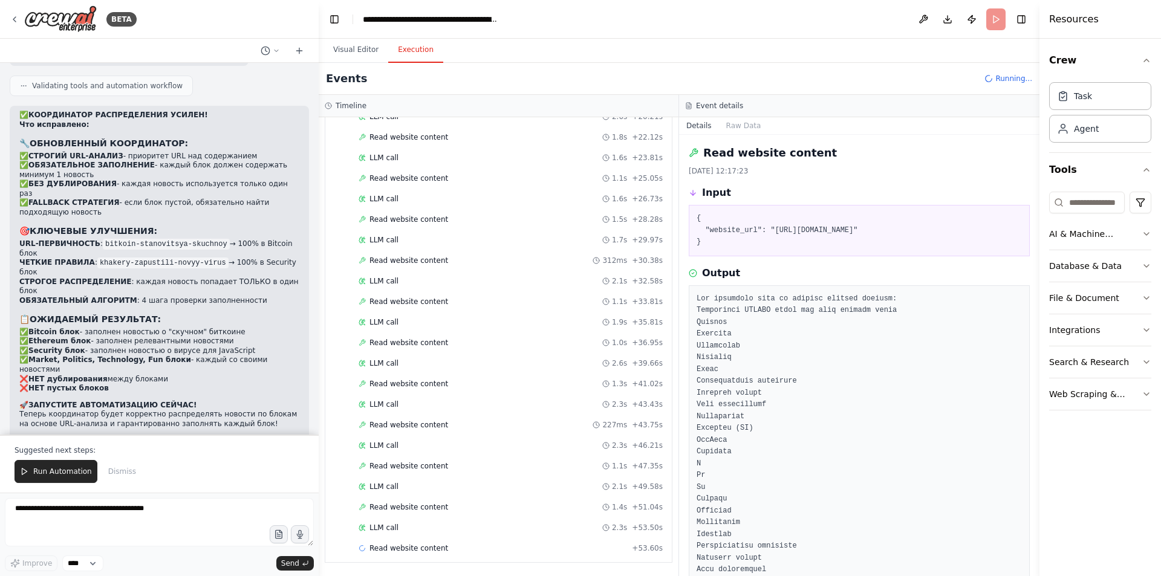
click at [415, 496] on div "Started + 0.00s LLM call 2.0s + 2.10s Read website content 419ms + 2.63s LLM ca…" at bounding box center [503, 179] width 337 height 760
click at [417, 504] on span "Read website content" at bounding box center [408, 507] width 79 height 10
click at [431, 468] on span "Read website content" at bounding box center [408, 466] width 79 height 10
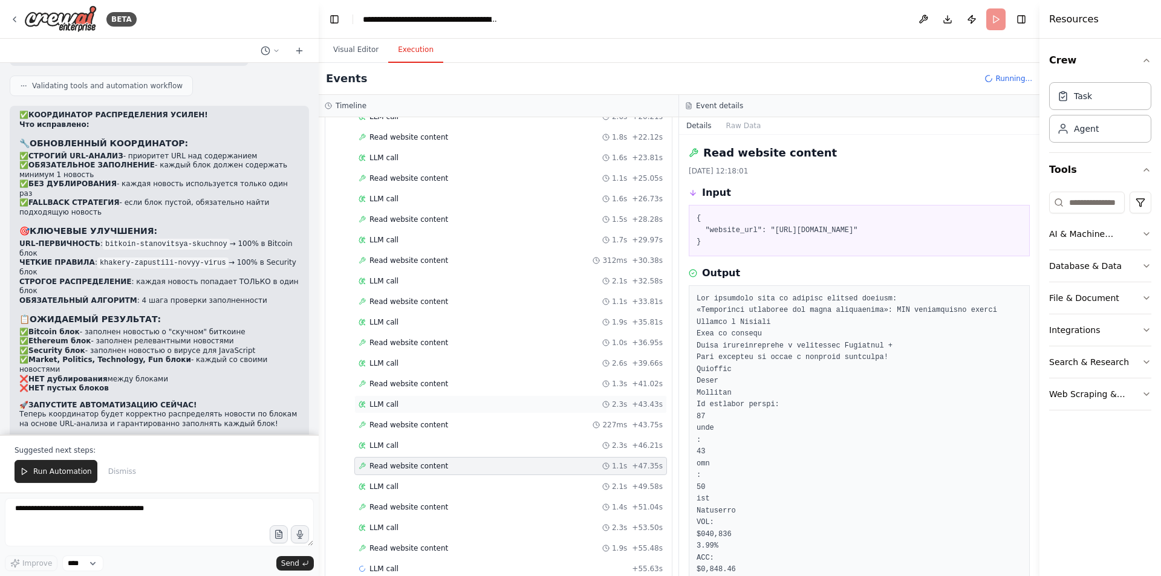
click at [450, 409] on div "LLM call 2.3s + 43.43s" at bounding box center [510, 405] width 304 height 10
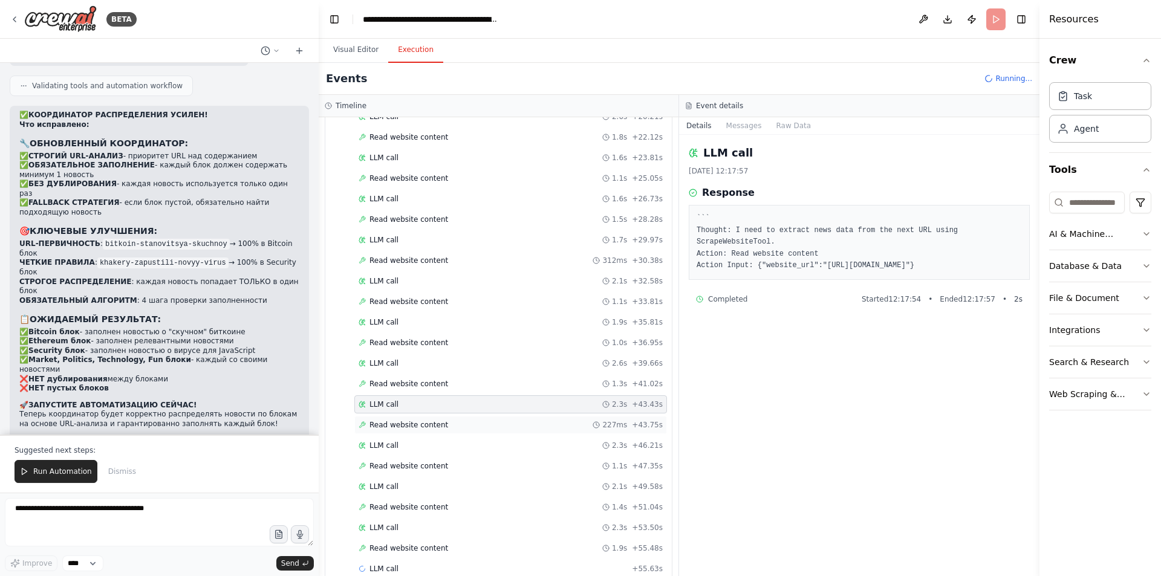
click at [440, 427] on div "Read website content 227ms + 43.75s" at bounding box center [510, 425] width 304 height 10
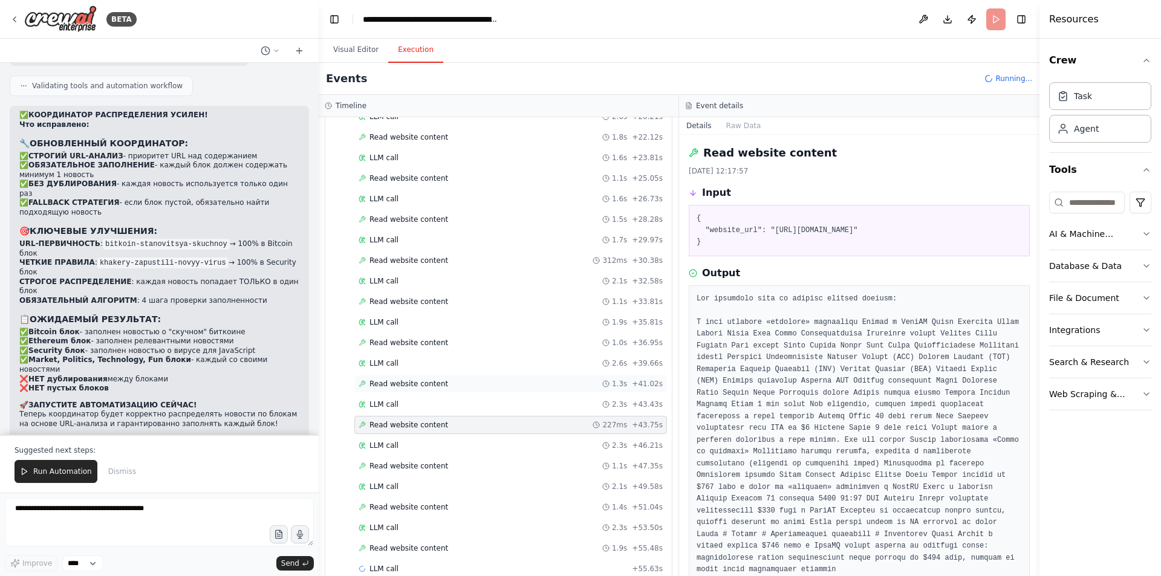
click at [459, 376] on div "Read website content 1.3s + 41.02s" at bounding box center [510, 384] width 312 height 18
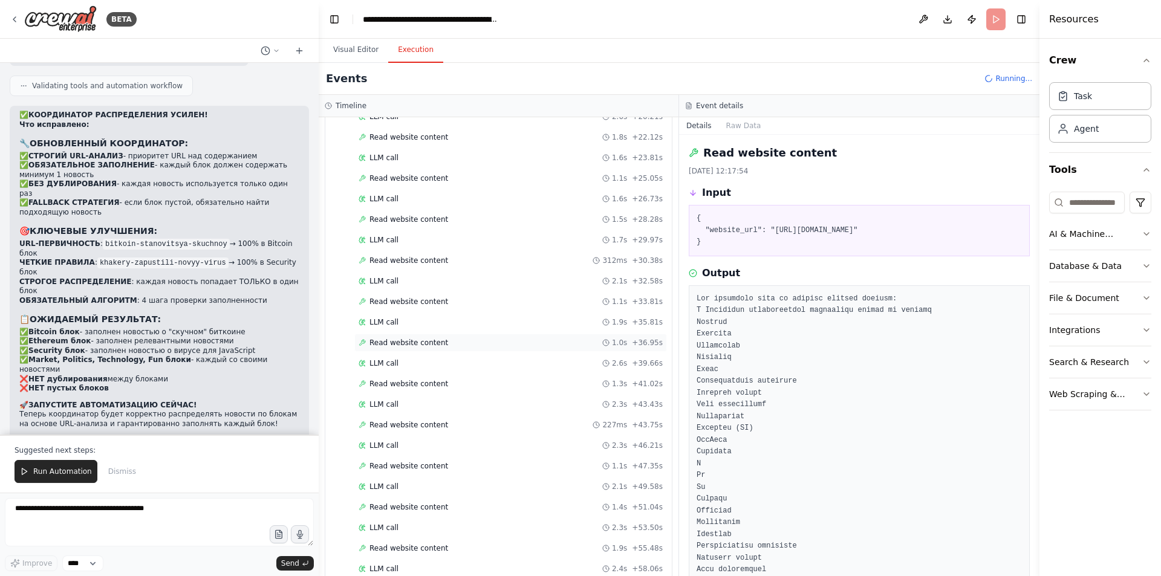
click at [465, 340] on div "Read website content 1.0s + 36.95s" at bounding box center [510, 343] width 304 height 10
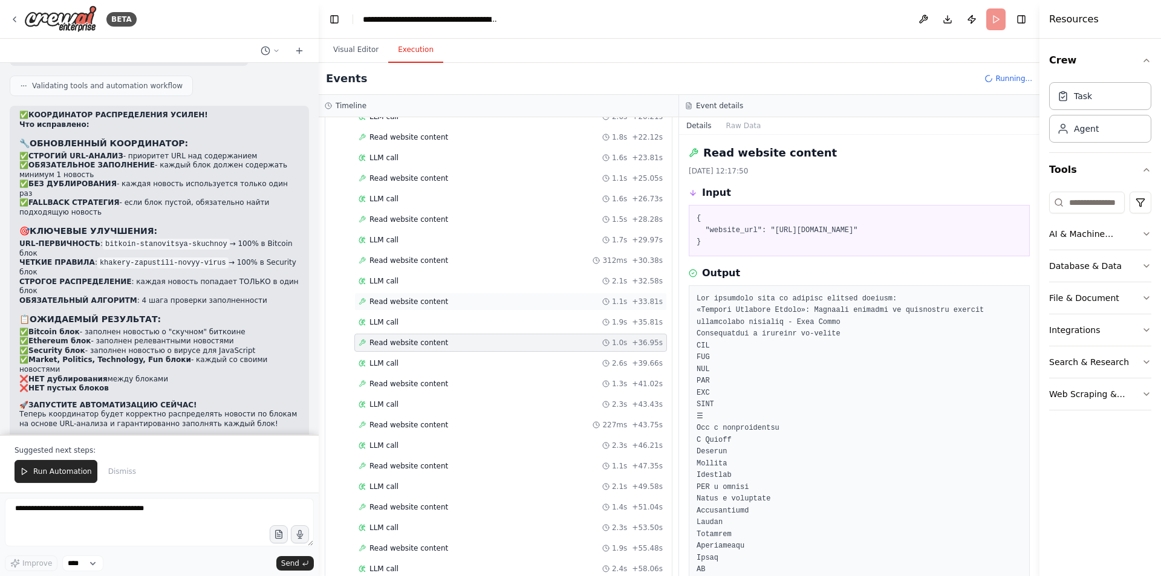
click at [462, 300] on div "Read website content 1.1s + 33.81s" at bounding box center [510, 302] width 304 height 10
click at [462, 257] on div "Read website content 312ms + 30.38s" at bounding box center [510, 261] width 304 height 10
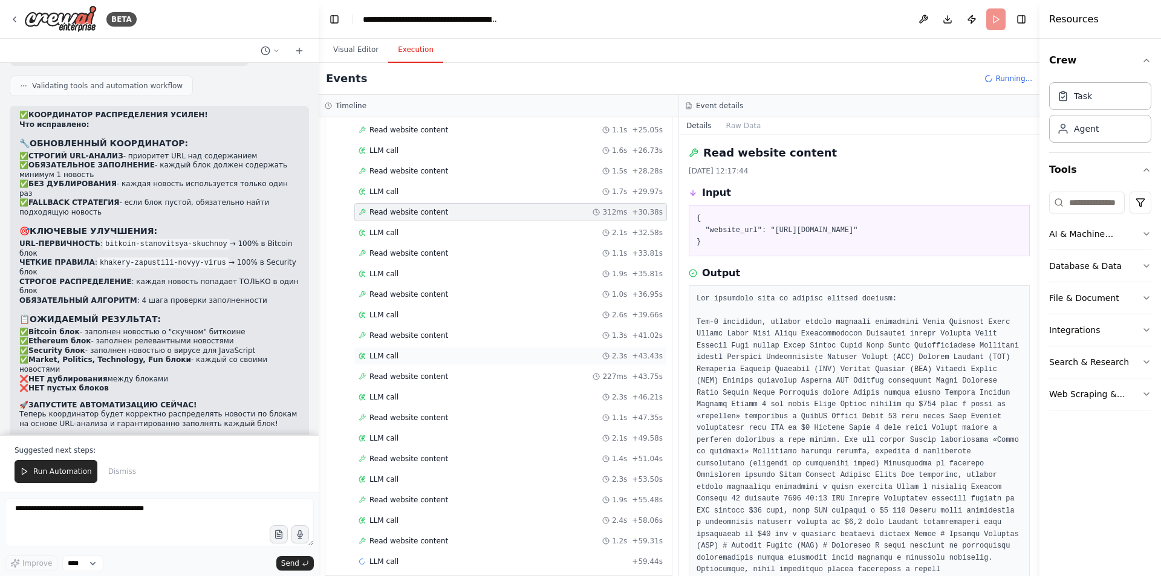
scroll to position [444, 0]
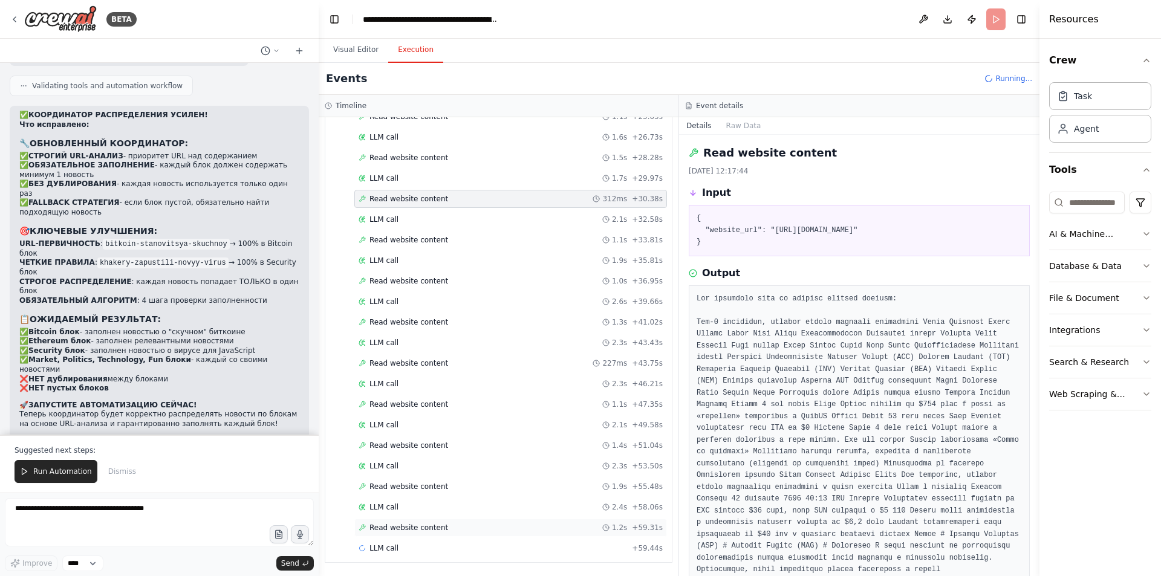
click at [430, 526] on span "Read website content" at bounding box center [408, 528] width 79 height 10
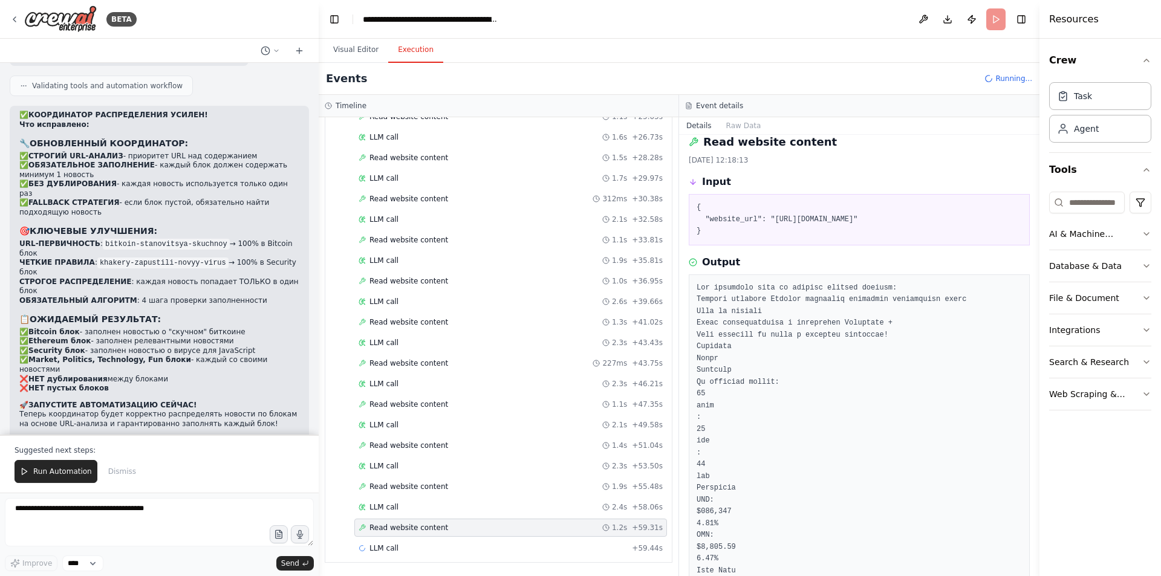
scroll to position [0, 0]
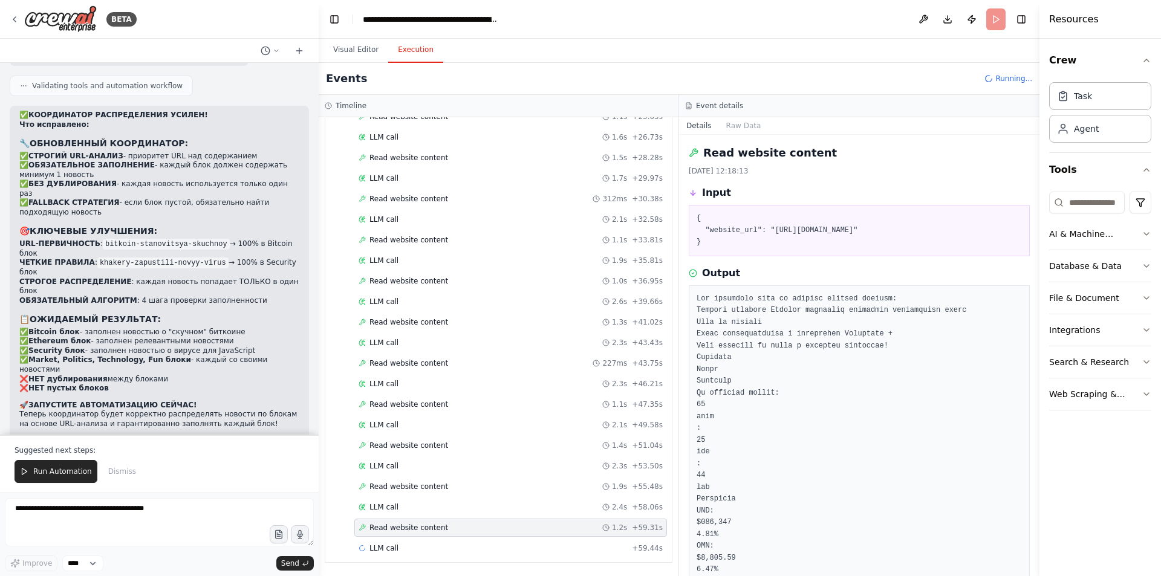
drag, startPoint x: 769, startPoint y: 230, endPoint x: 803, endPoint y: 246, distance: 37.9
click at [803, 246] on pre "{ "website_url": "https://incrypted.com/komanda-koshelka-rainbow-planyruet-zapu…" at bounding box center [858, 231] width 325 height 36
copy pre "https://incrypted.com/komanda-koshelka-rainbow-planyruet-zapustyt-sobstvennyj-t…"
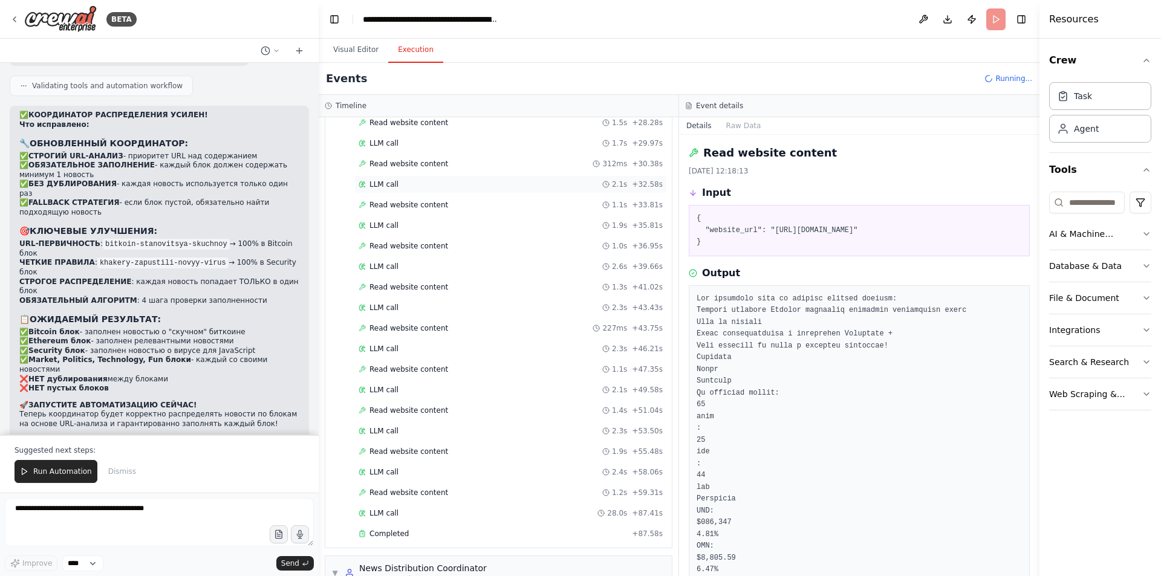
scroll to position [575, 0]
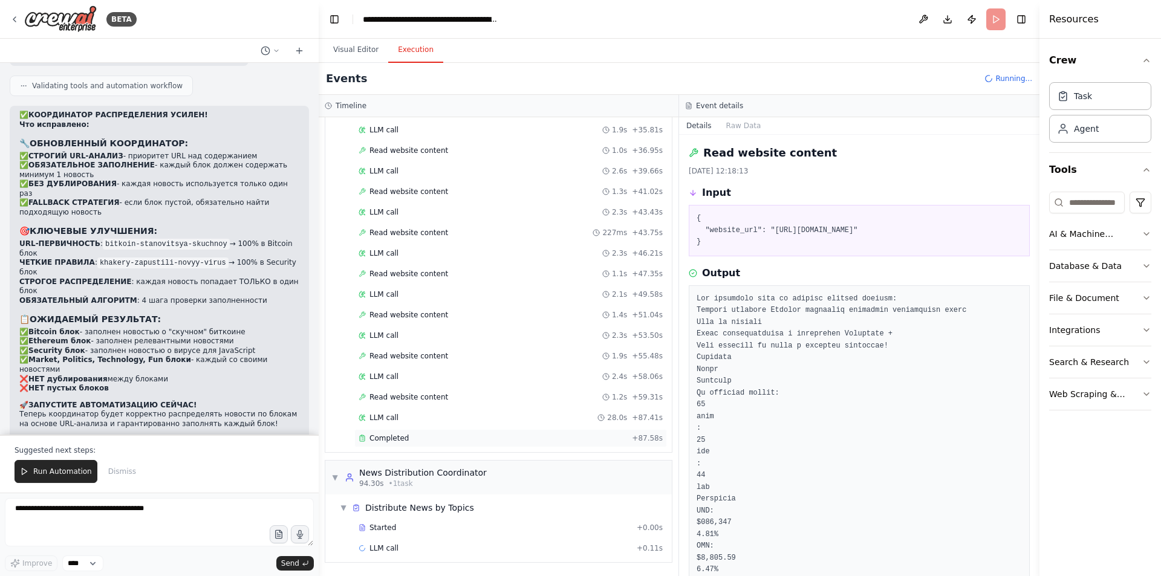
click at [462, 440] on div "Completed" at bounding box center [492, 438] width 268 height 10
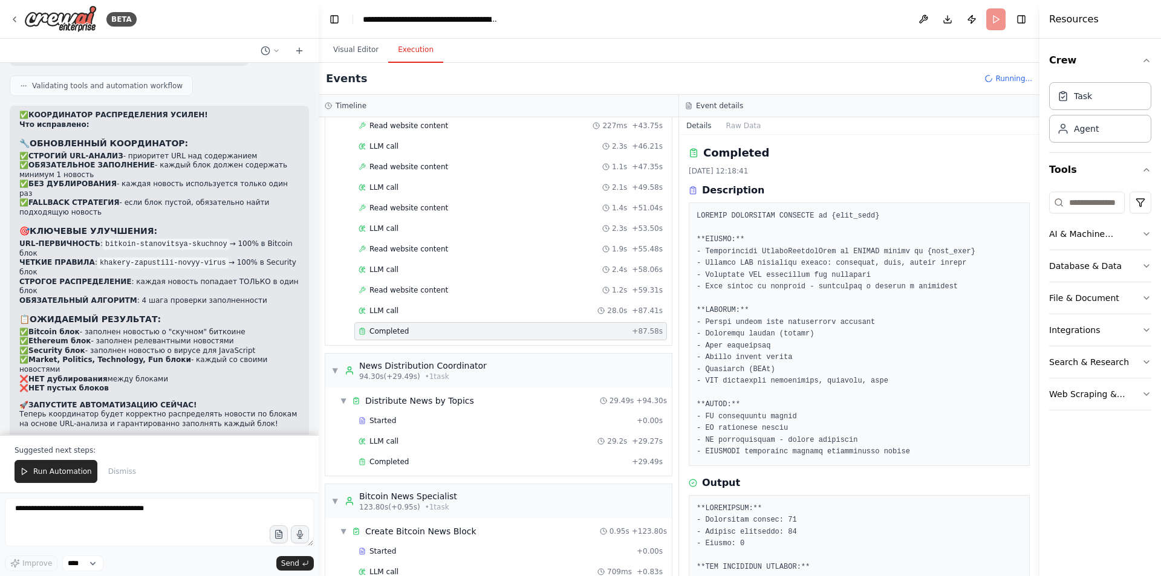
scroll to position [817, 0]
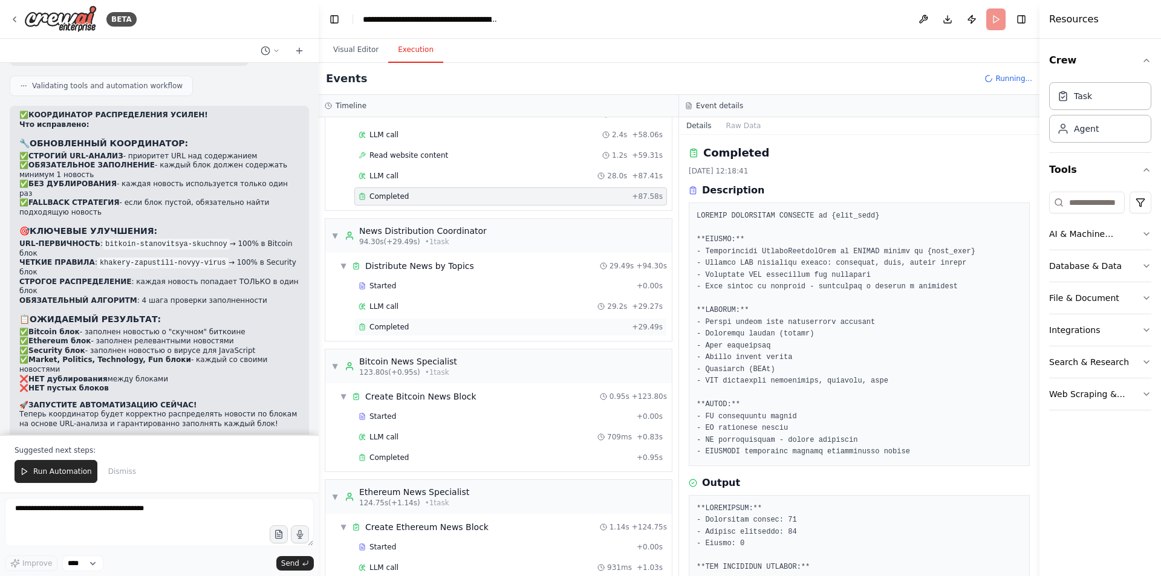
click at [444, 324] on div "Completed" at bounding box center [492, 327] width 268 height 10
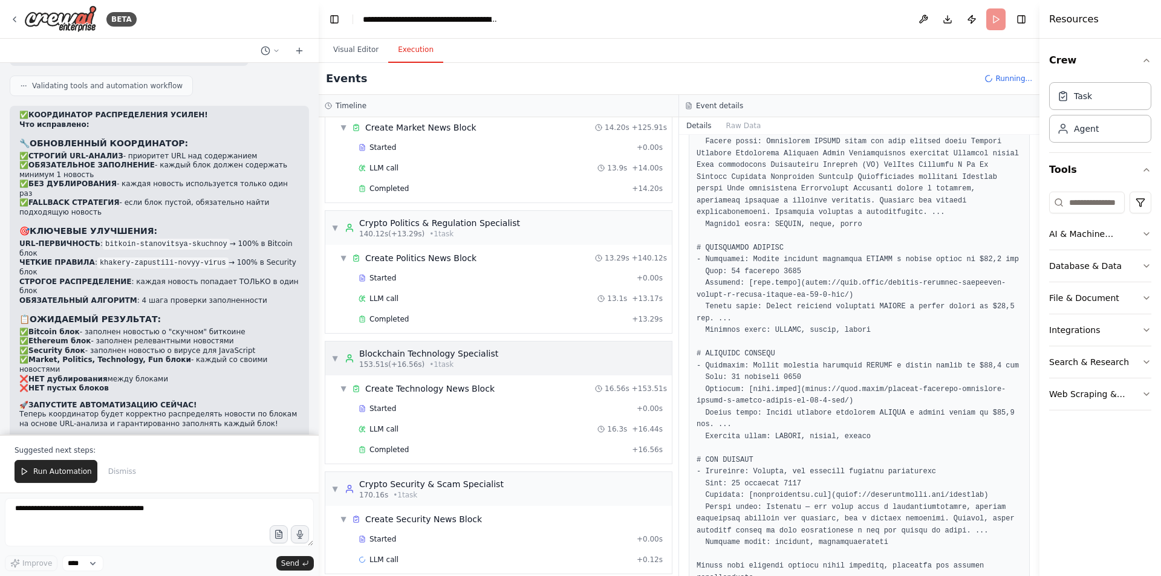
scroll to position [1358, 0]
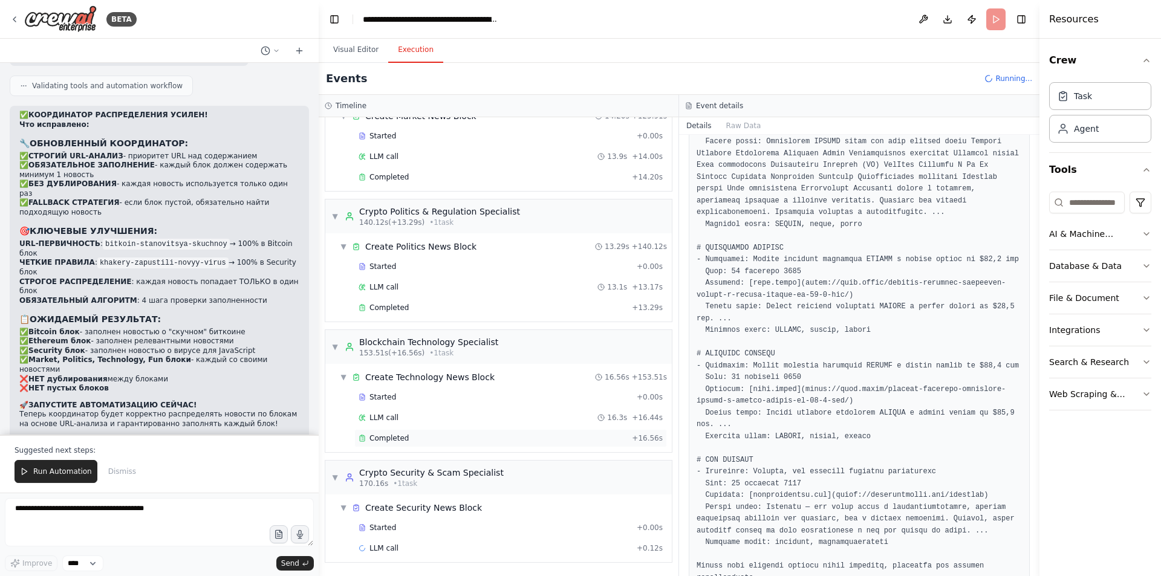
click at [430, 432] on div "Completed + 16.56s" at bounding box center [510, 438] width 312 height 18
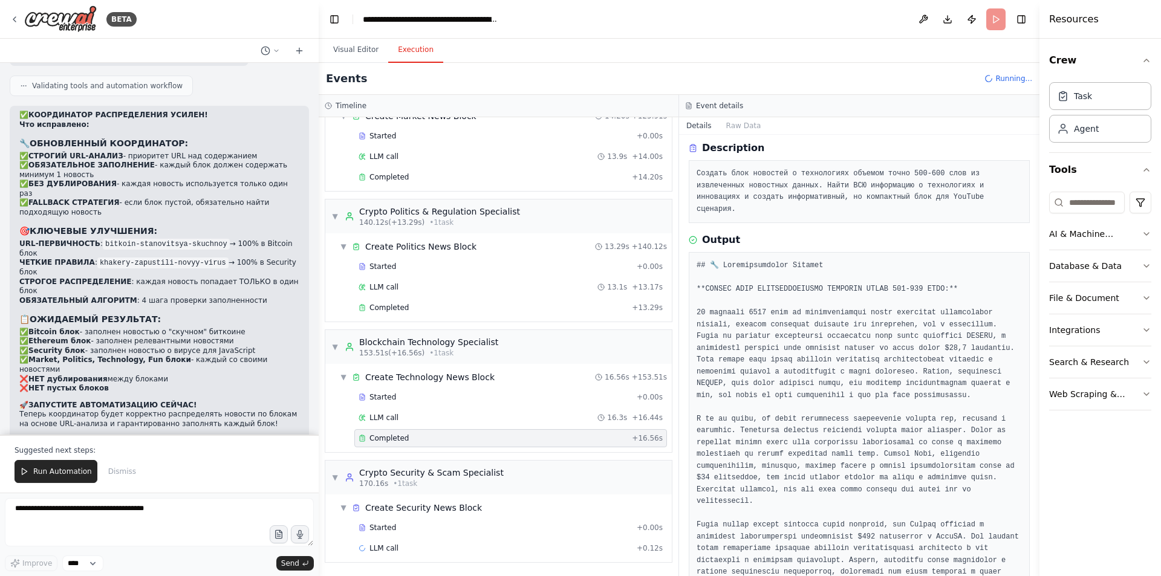
scroll to position [27, 0]
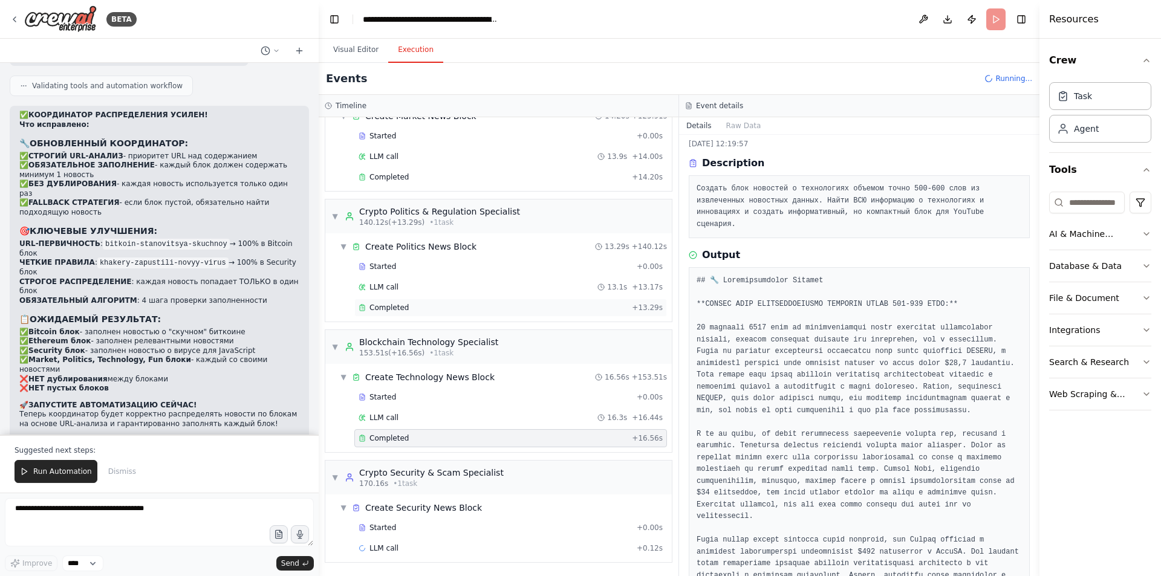
click at [440, 306] on div "Completed" at bounding box center [492, 308] width 268 height 10
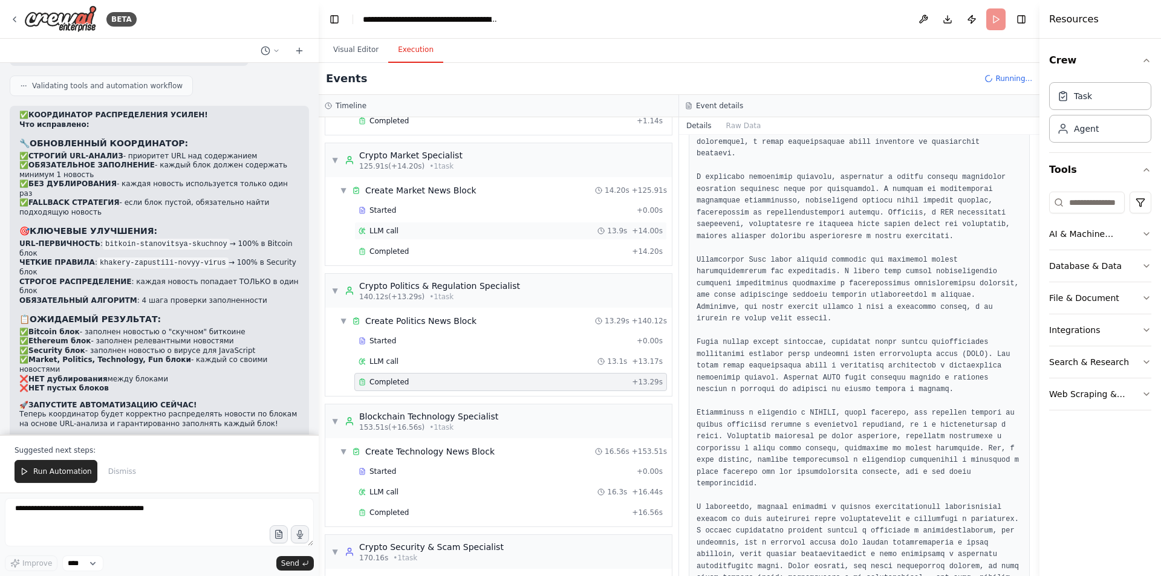
scroll to position [1177, 0]
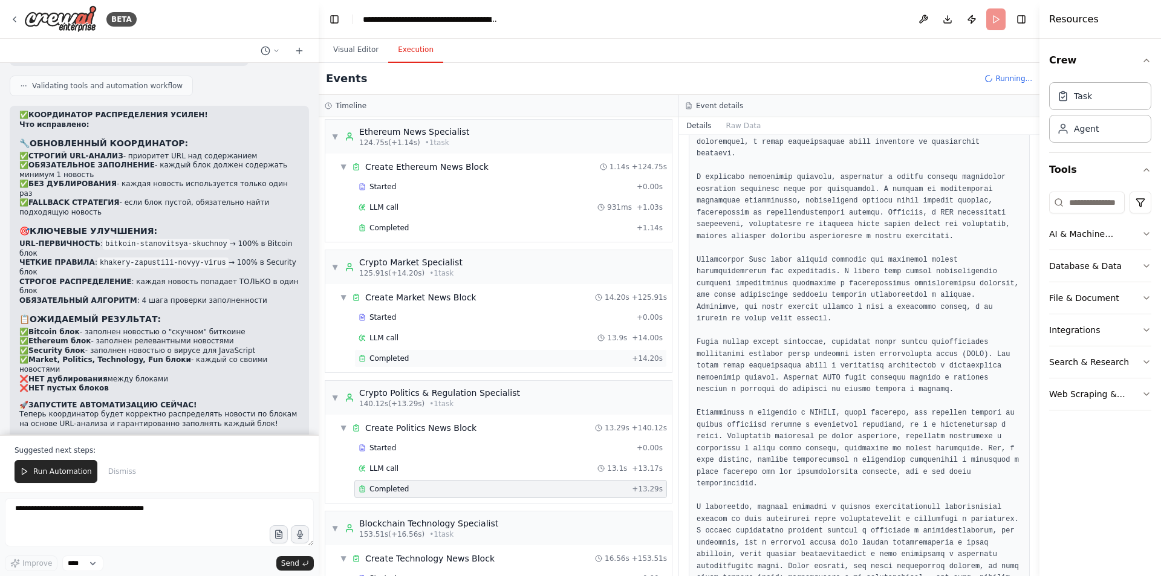
click at [411, 357] on div "Completed" at bounding box center [492, 359] width 268 height 10
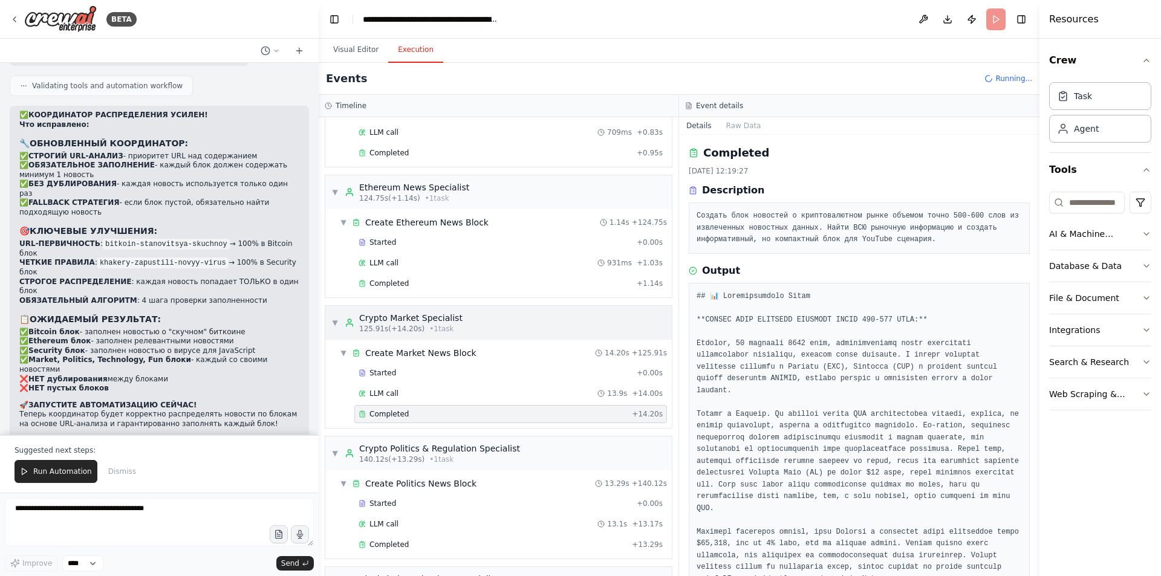
scroll to position [1116, 0]
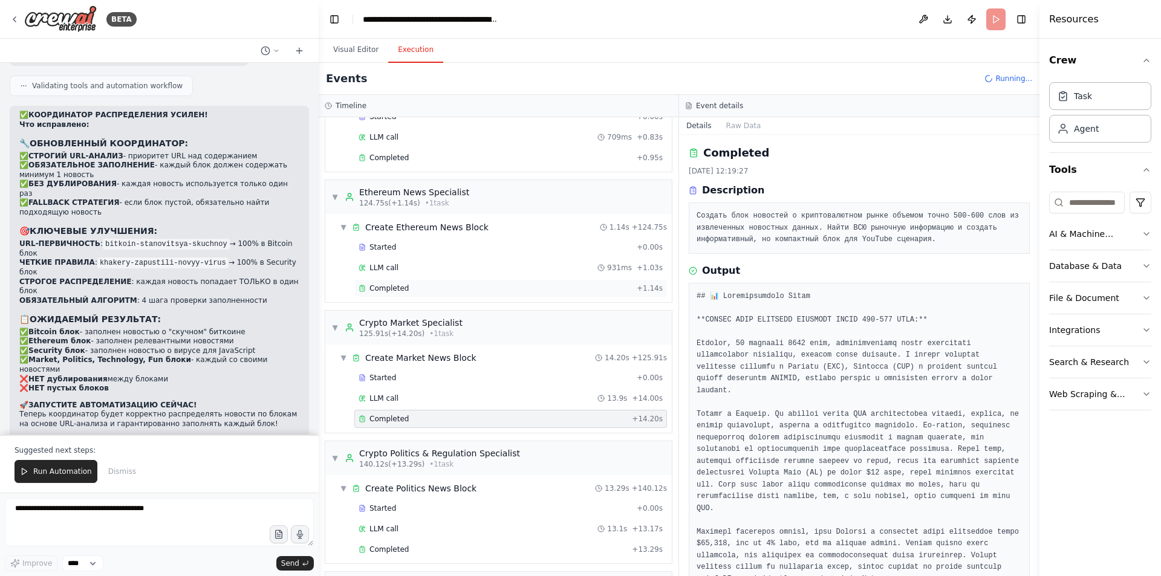
click at [446, 293] on div "Completed + 1.14s" at bounding box center [510, 288] width 312 height 18
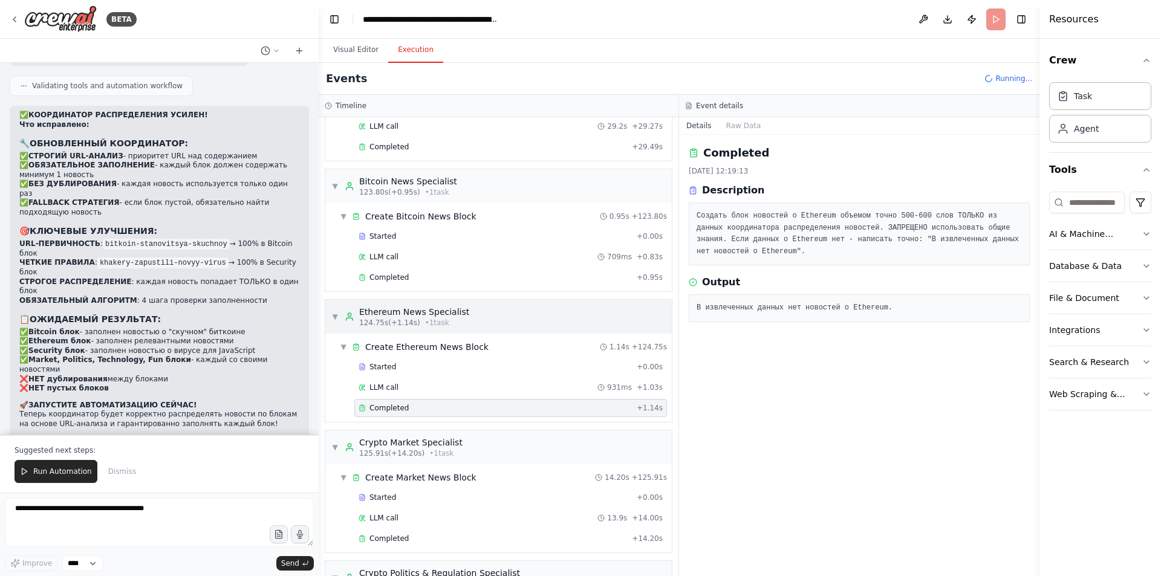
scroll to position [996, 0]
click at [477, 281] on div "Completed" at bounding box center [494, 279] width 273 height 10
click at [421, 404] on div "Completed + 1.14s" at bounding box center [510, 409] width 312 height 18
click at [421, 389] on div "LLM call 931ms + 1.03s" at bounding box center [510, 389] width 304 height 10
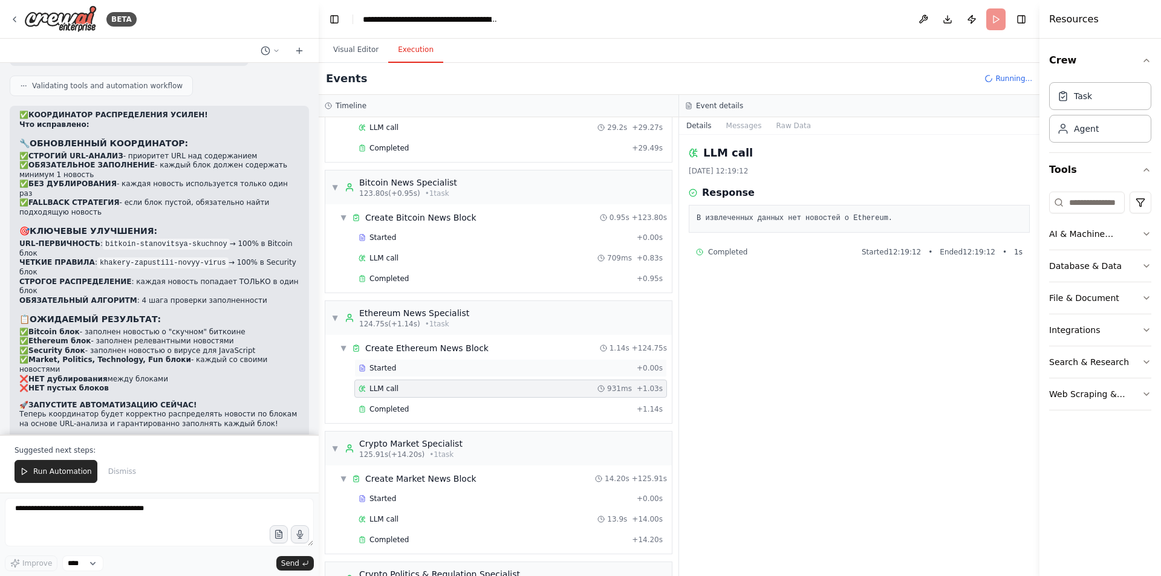
click at [426, 366] on div "Started" at bounding box center [494, 368] width 273 height 10
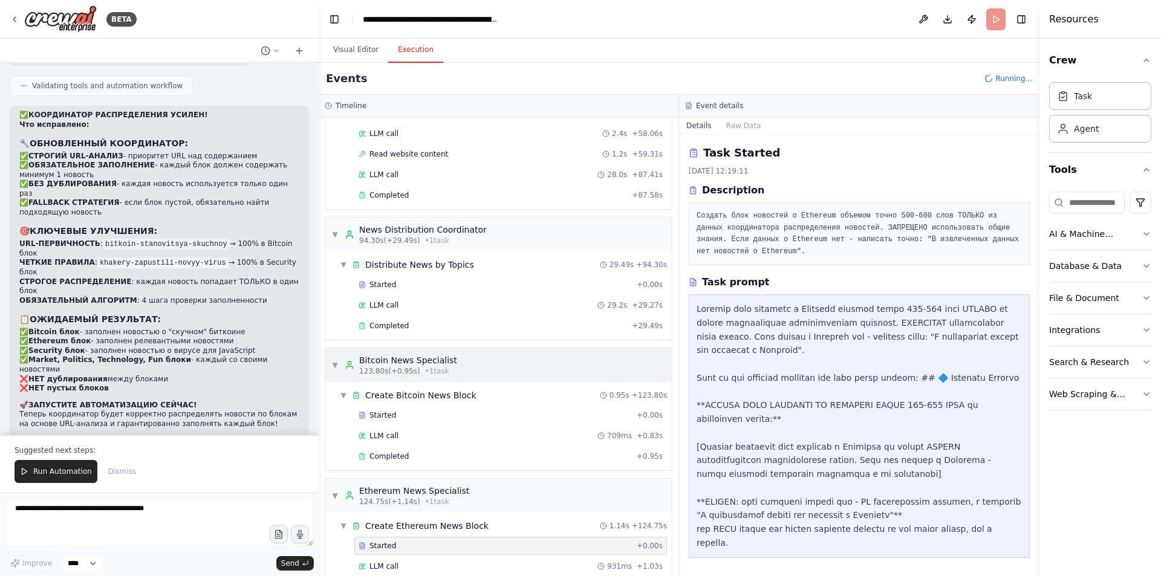
scroll to position [814, 0]
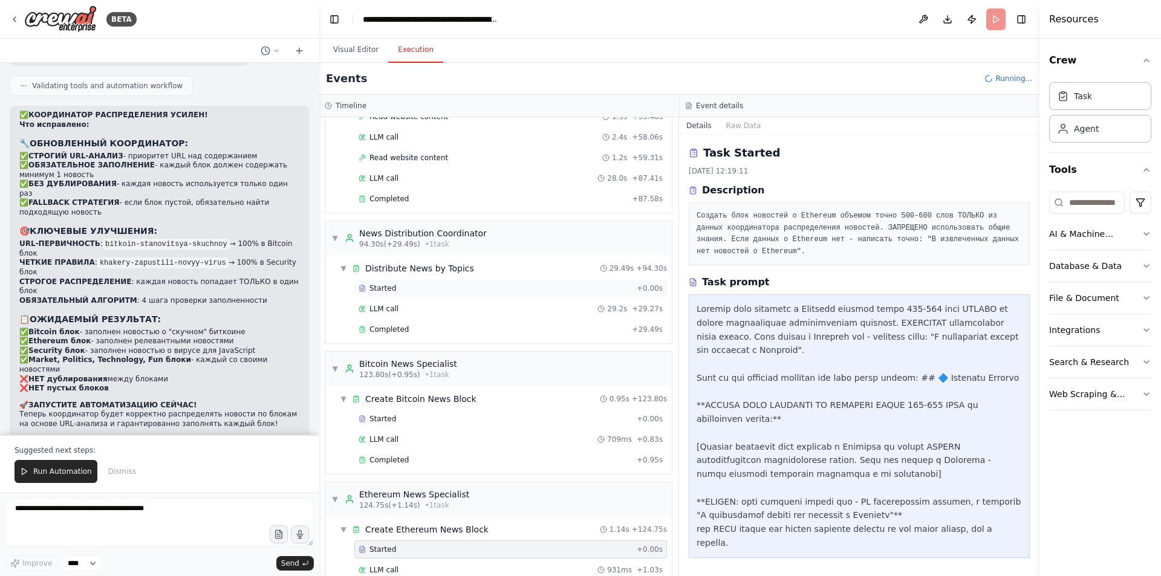
click at [430, 291] on div "Started" at bounding box center [494, 288] width 273 height 10
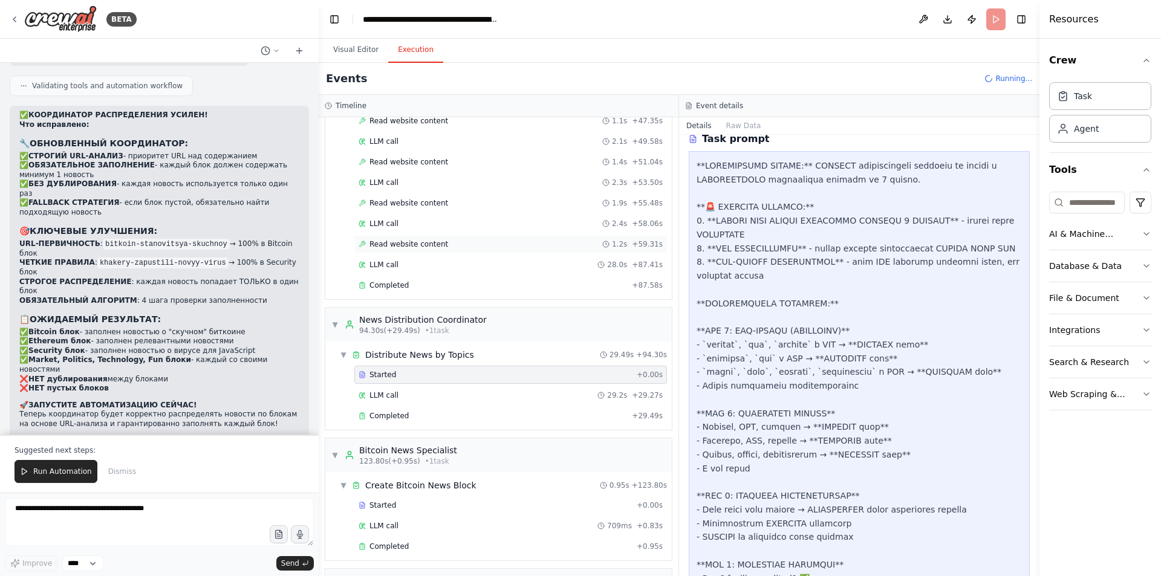
scroll to position [693, 0]
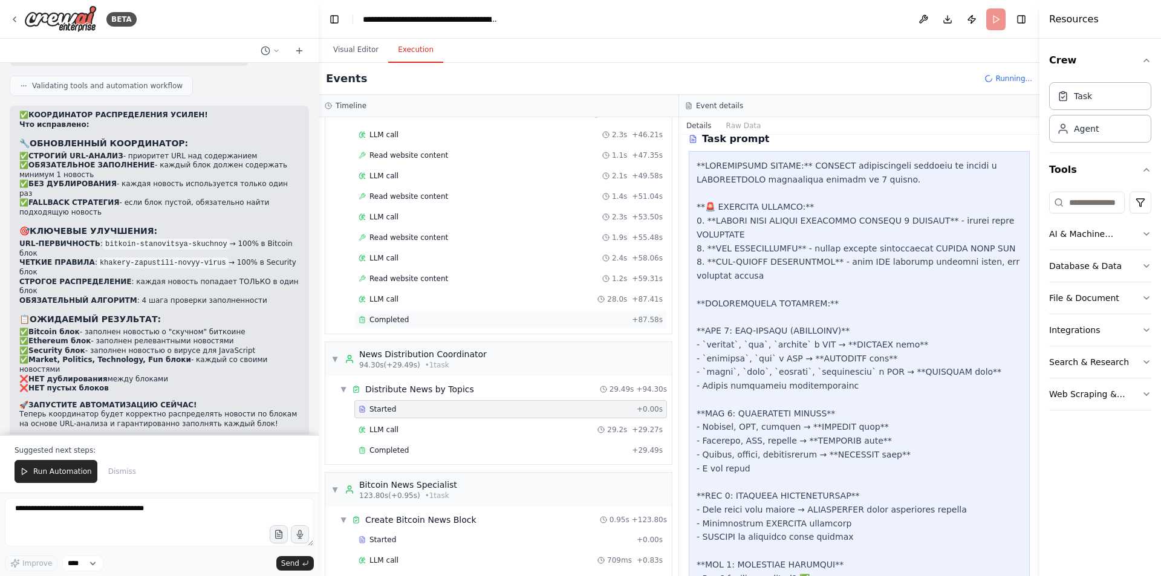
click at [426, 312] on div "Completed + 87.58s" at bounding box center [510, 320] width 312 height 18
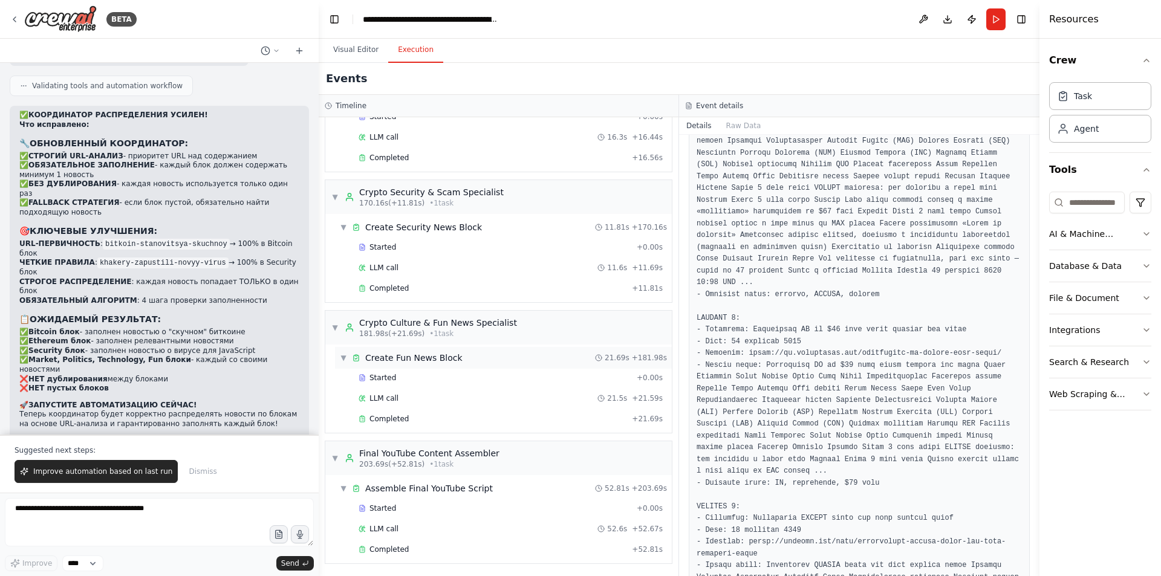
scroll to position [1640, 0]
click at [417, 548] on div "Completed" at bounding box center [492, 548] width 268 height 10
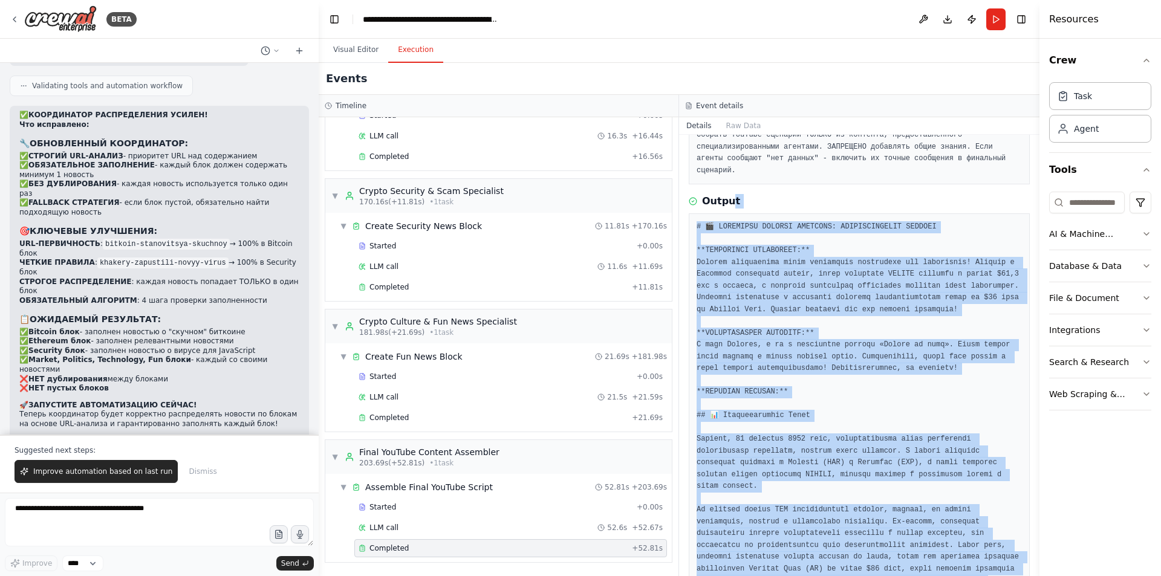
scroll to position [0, 0]
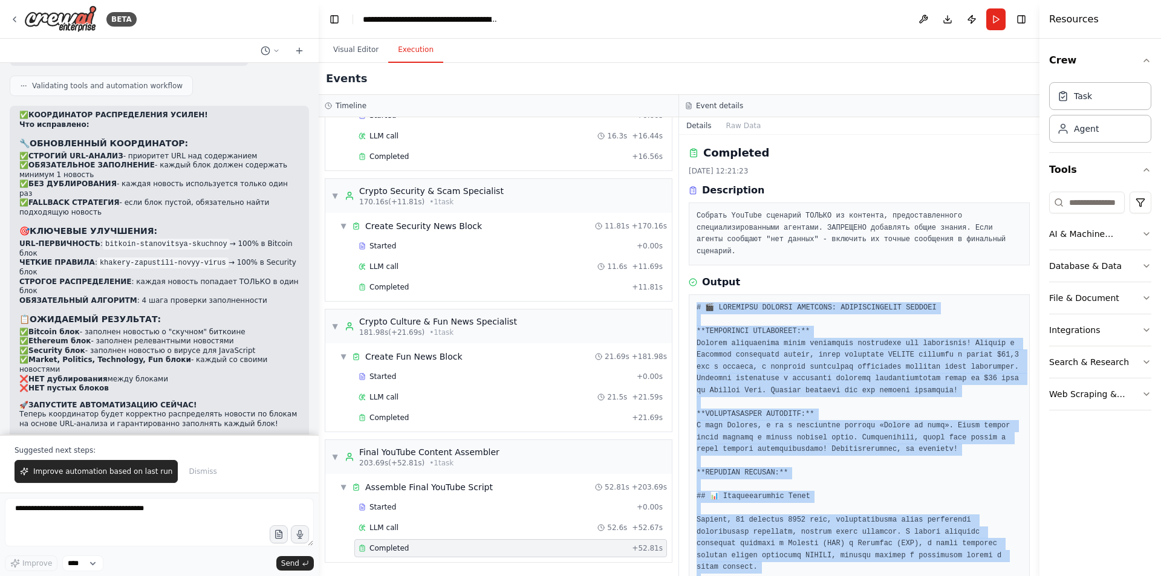
drag, startPoint x: 760, startPoint y: 539, endPoint x: 696, endPoint y: 299, distance: 248.2
copy pre "# 🎬 ФИНАЛЬНЫЙ YOUTUBE СЦЕНАРИЙ: КРИПТОВАЛЮТНЫЕ НОВОСТИ **ДИНАМИЧНОЕ ВСТУПЛЕНИЕ:…"
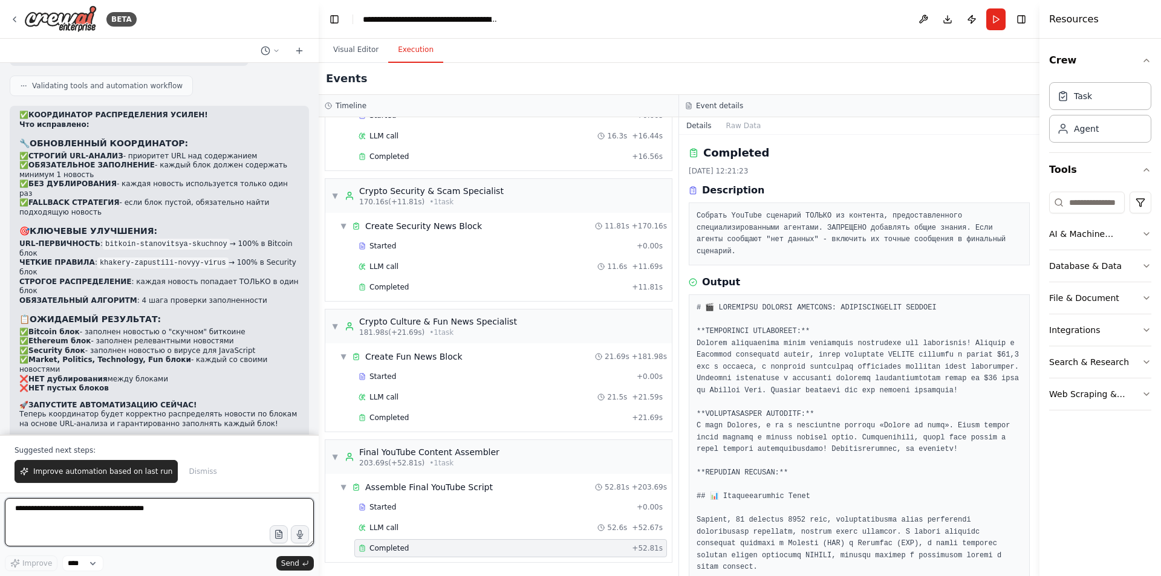
click at [186, 519] on textarea at bounding box center [159, 522] width 309 height 48
paste textarea "**********"
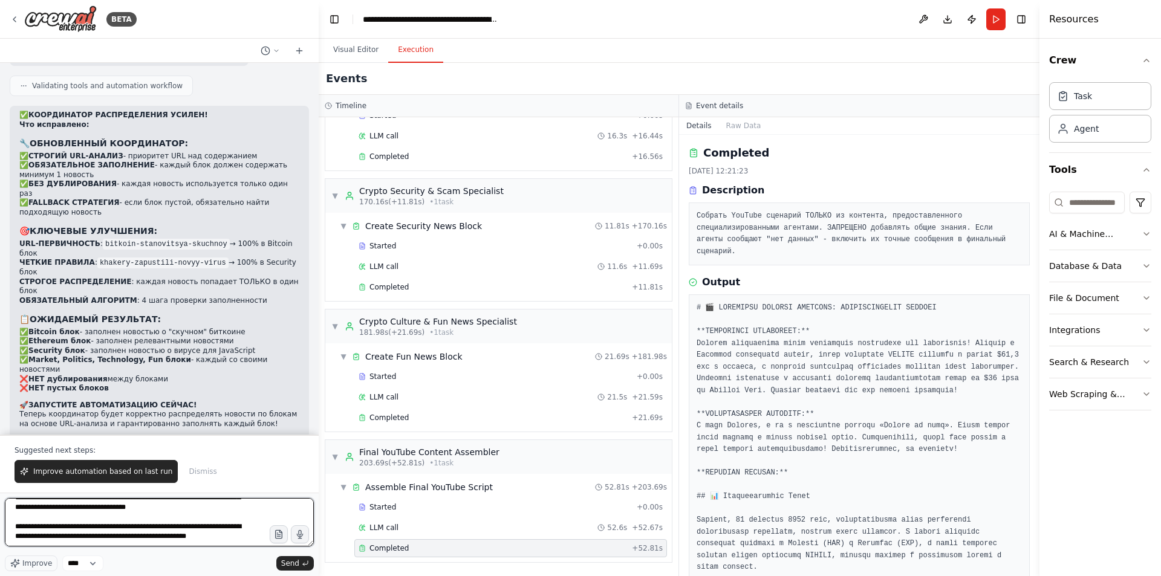
scroll to position [3797, 0]
type textarea "**********"
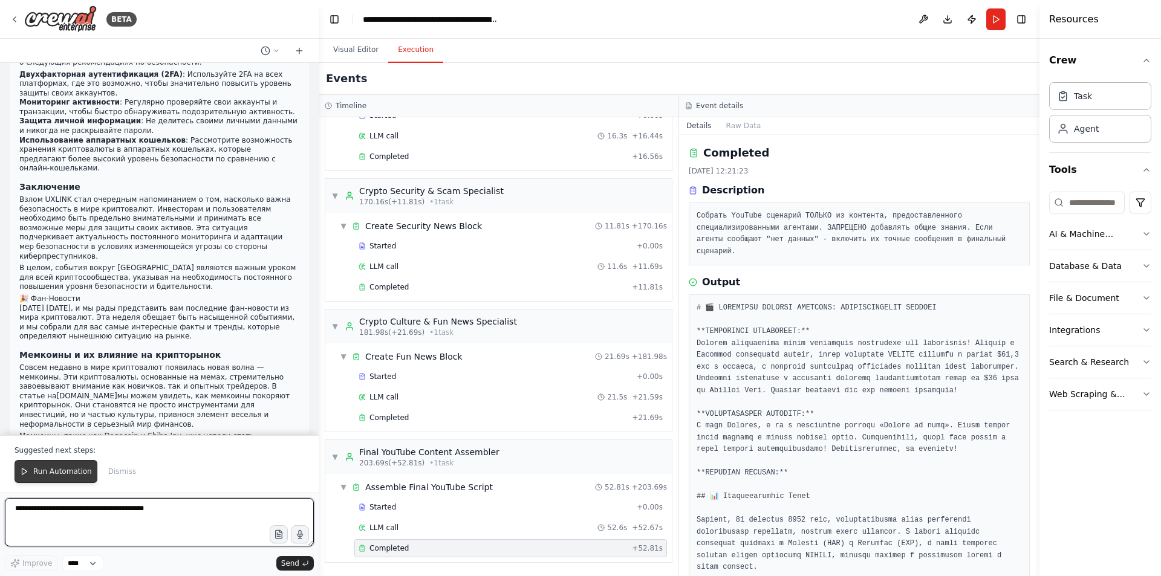
scroll to position [52800, 0]
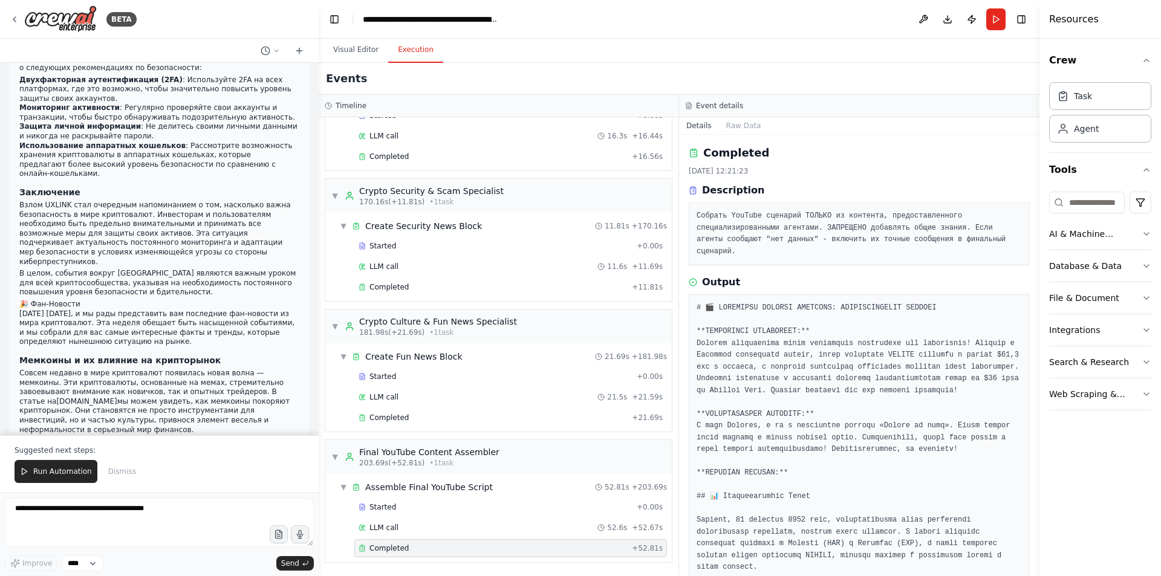
click at [56, 467] on span "Run Automation" at bounding box center [62, 472] width 59 height 10
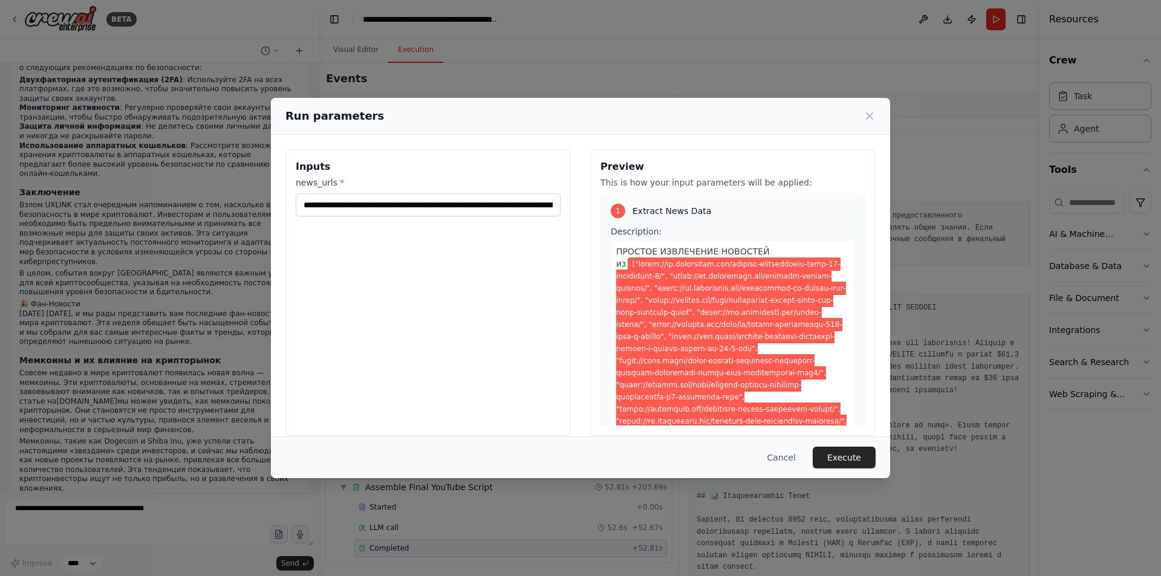
click at [855, 464] on button "Execute" at bounding box center [843, 458] width 63 height 22
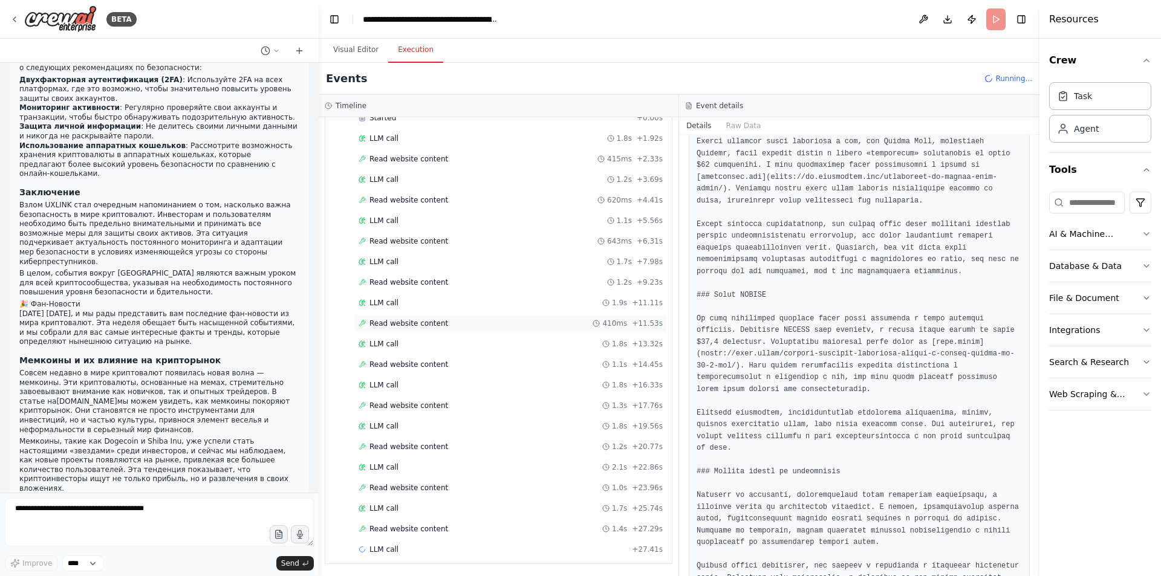
scroll to position [74, 0]
click at [439, 366] on div "Read website content 1.1s + 14.45s" at bounding box center [510, 363] width 304 height 10
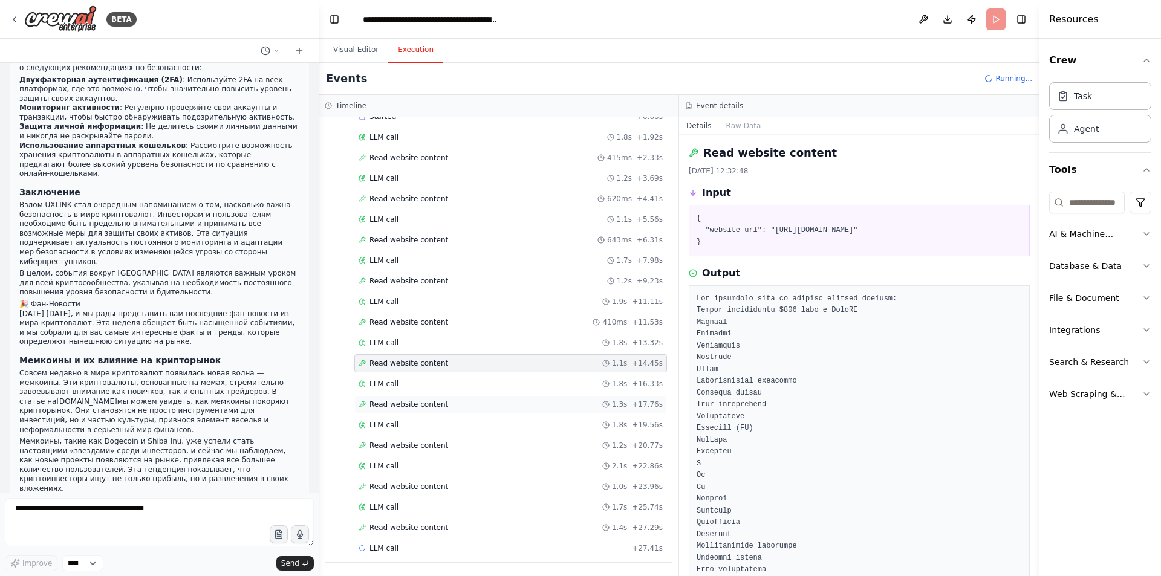
click at [425, 402] on span "Read website content" at bounding box center [408, 405] width 79 height 10
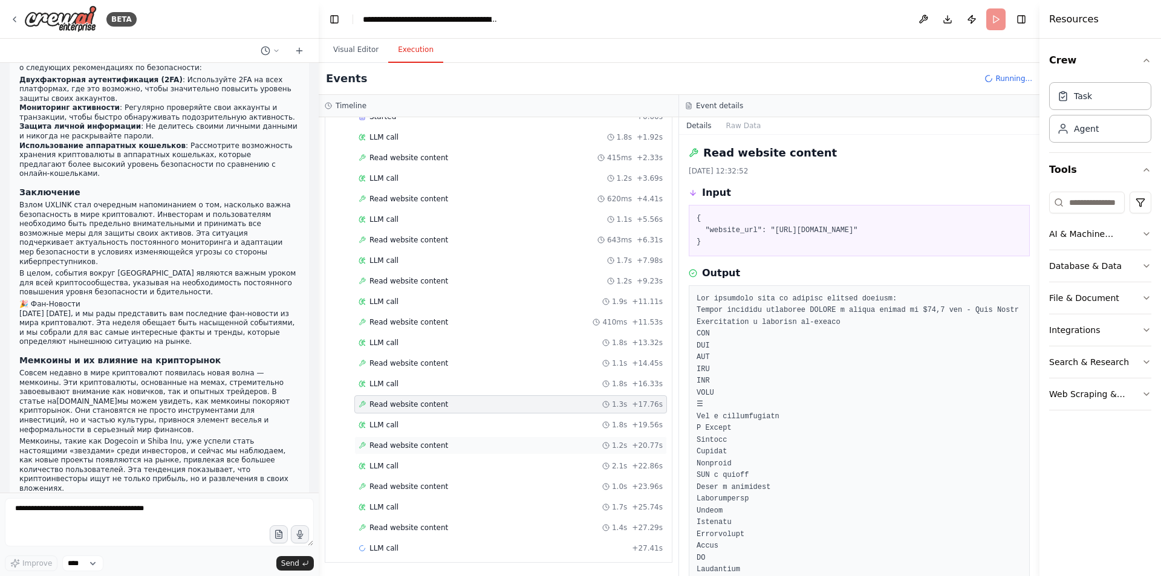
click at [404, 439] on div "Read website content 1.2s + 20.77s" at bounding box center [510, 445] width 312 height 18
click at [435, 283] on span "Read website content" at bounding box center [408, 281] width 79 height 10
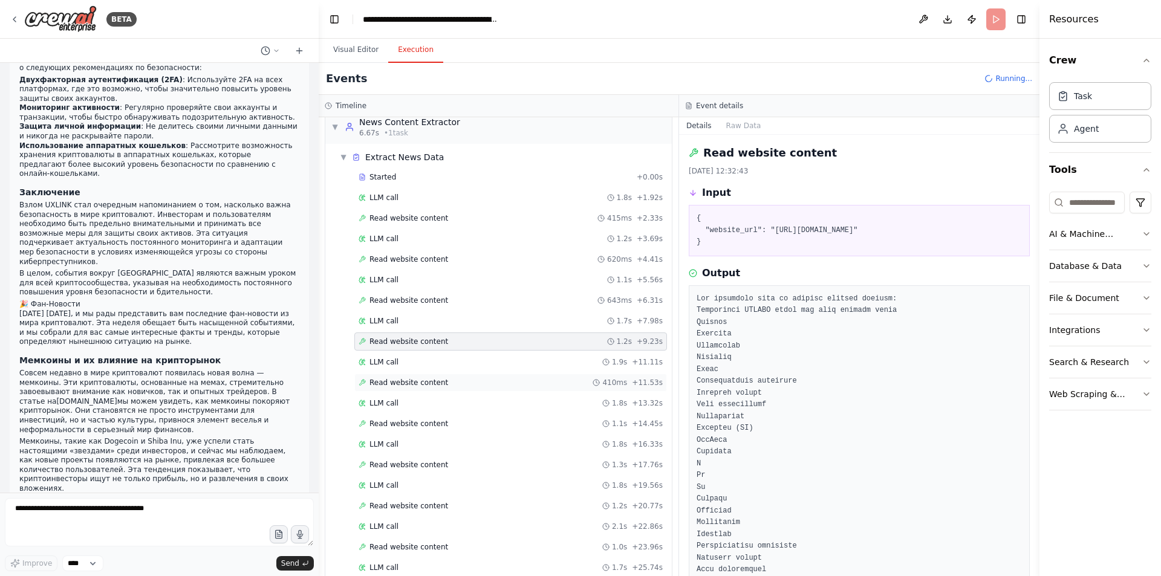
scroll to position [0, 0]
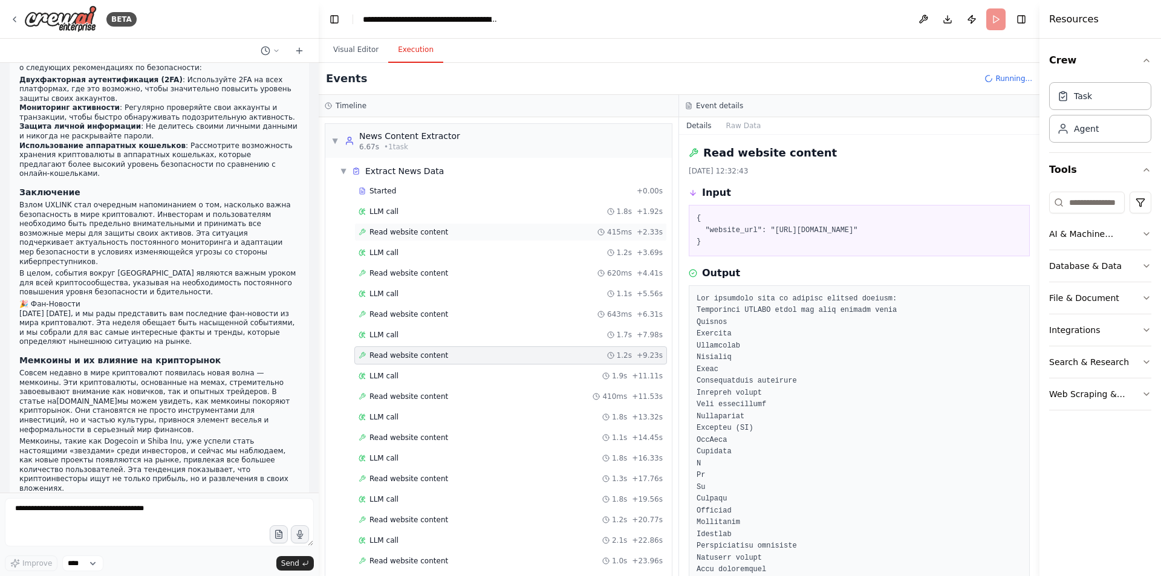
click at [452, 238] on div "Read website content 415ms + 2.33s" at bounding box center [510, 232] width 312 height 18
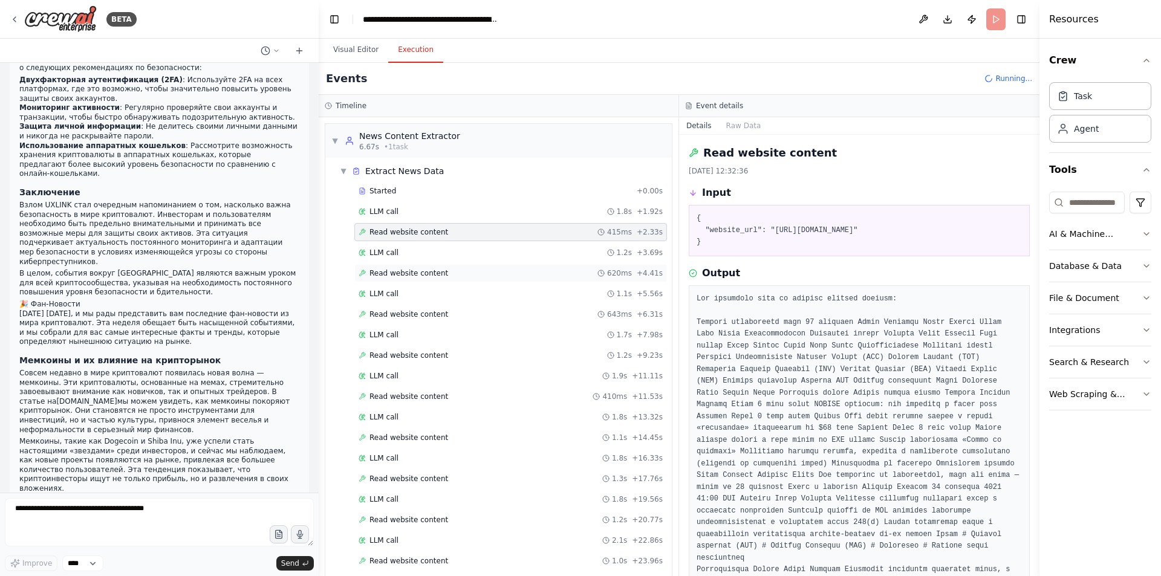
click at [440, 277] on div "Read website content 620ms + 4.41s" at bounding box center [510, 273] width 304 height 10
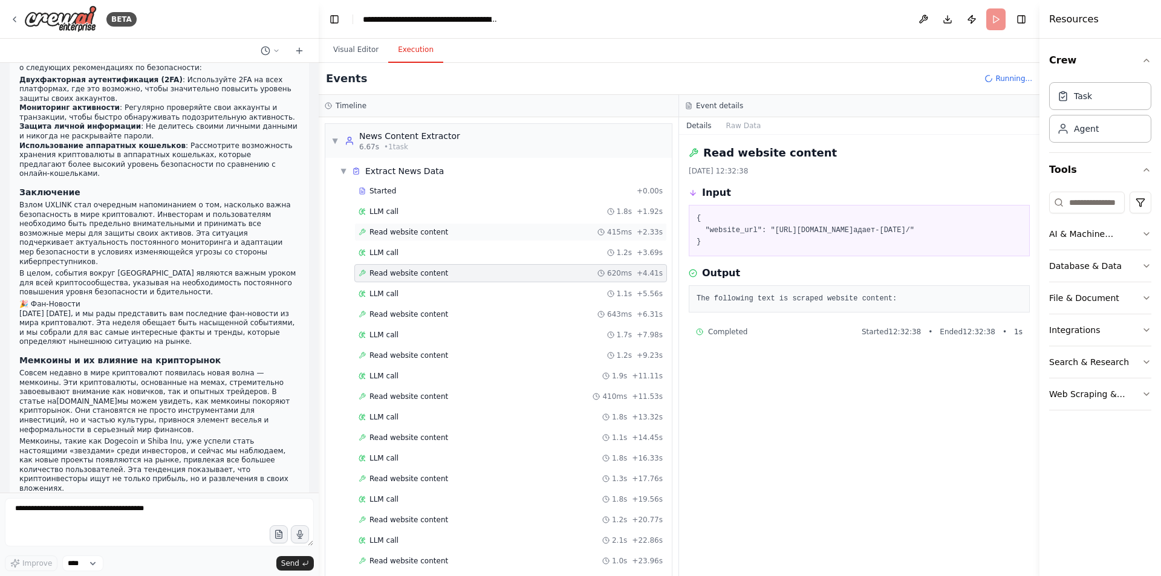
click at [444, 228] on div "Read website content 415ms + 2.33s" at bounding box center [510, 232] width 304 height 10
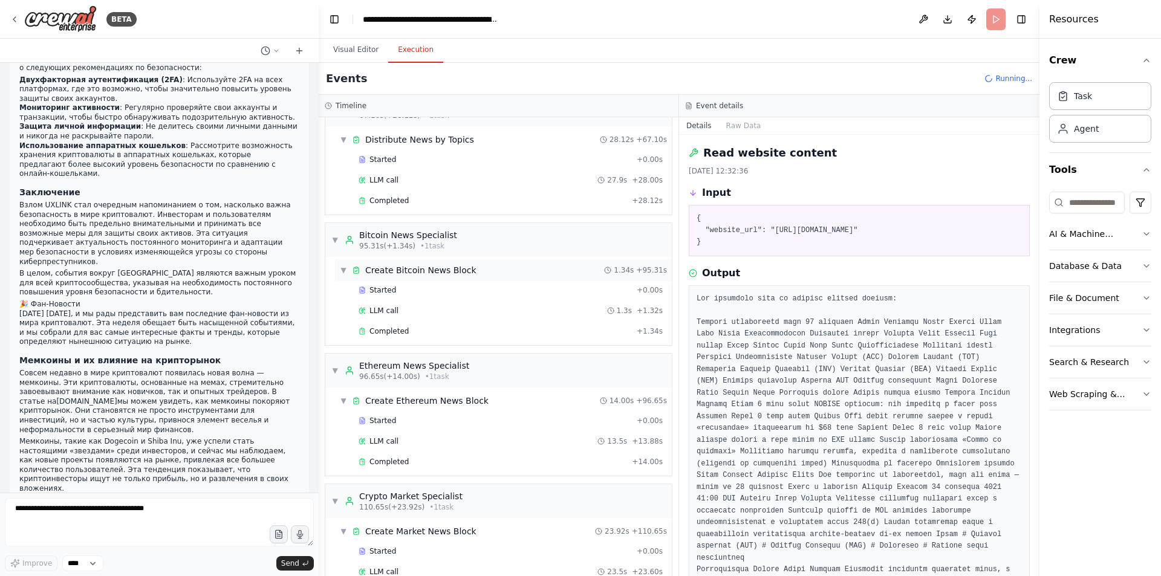
scroll to position [858, 0]
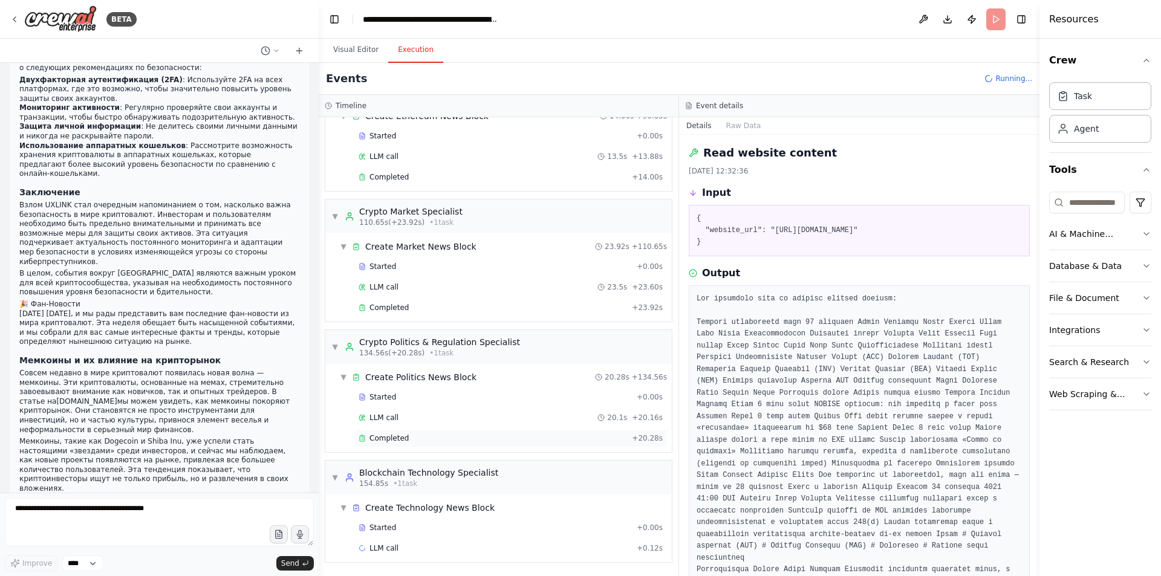
click at [419, 437] on div "Completed" at bounding box center [492, 438] width 268 height 10
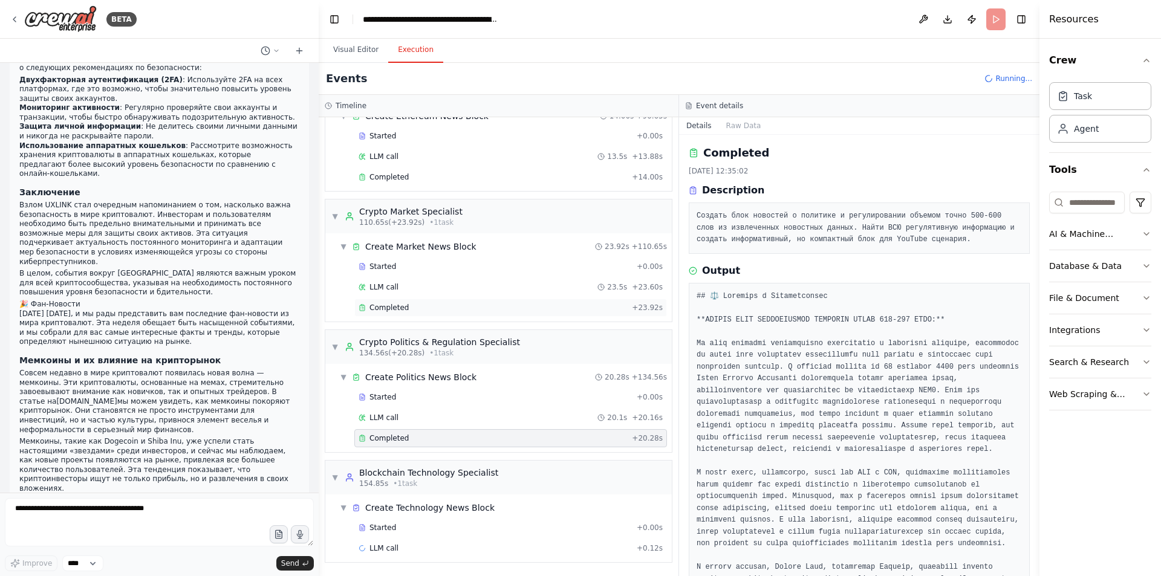
click at [421, 303] on div "Completed" at bounding box center [492, 308] width 268 height 10
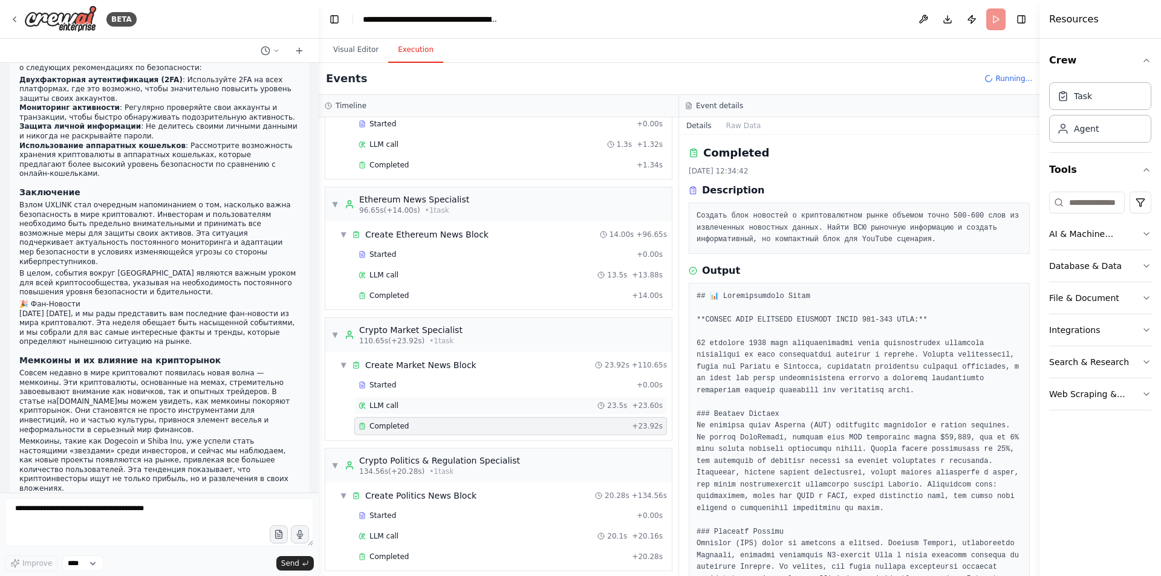
scroll to position [737, 0]
click at [427, 299] on div "Completed" at bounding box center [492, 298] width 268 height 10
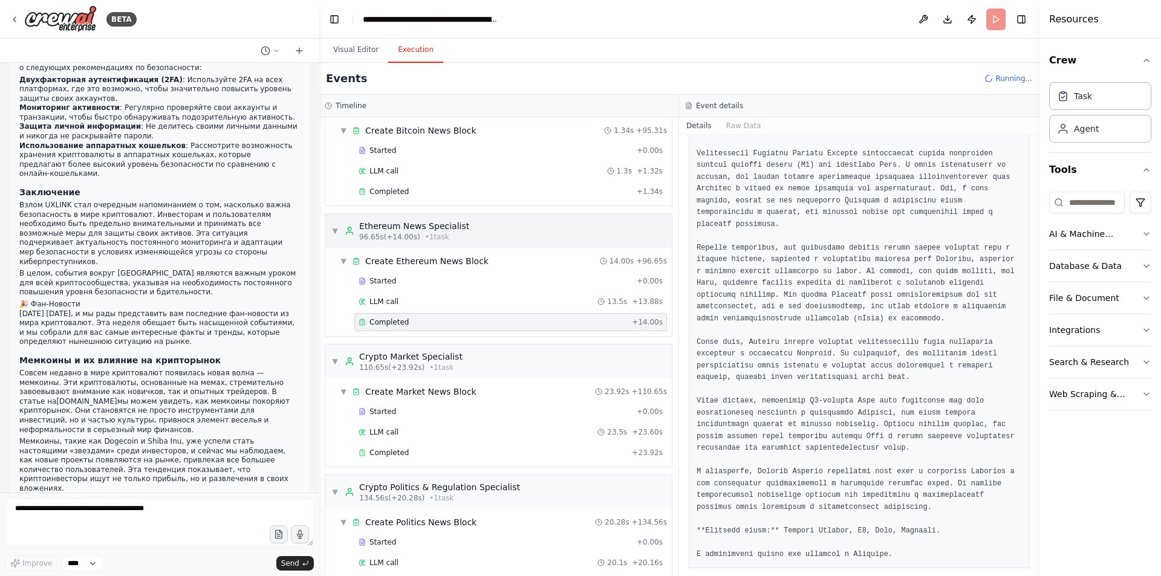
scroll to position [616, 0]
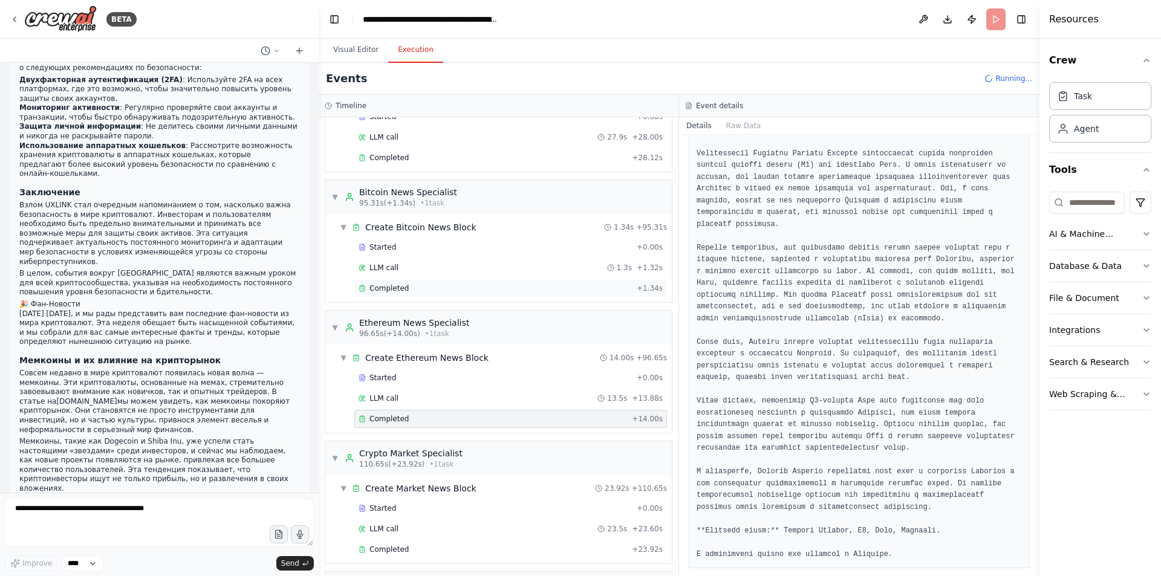
click at [453, 294] on div "Completed + 1.34s" at bounding box center [510, 288] width 312 height 18
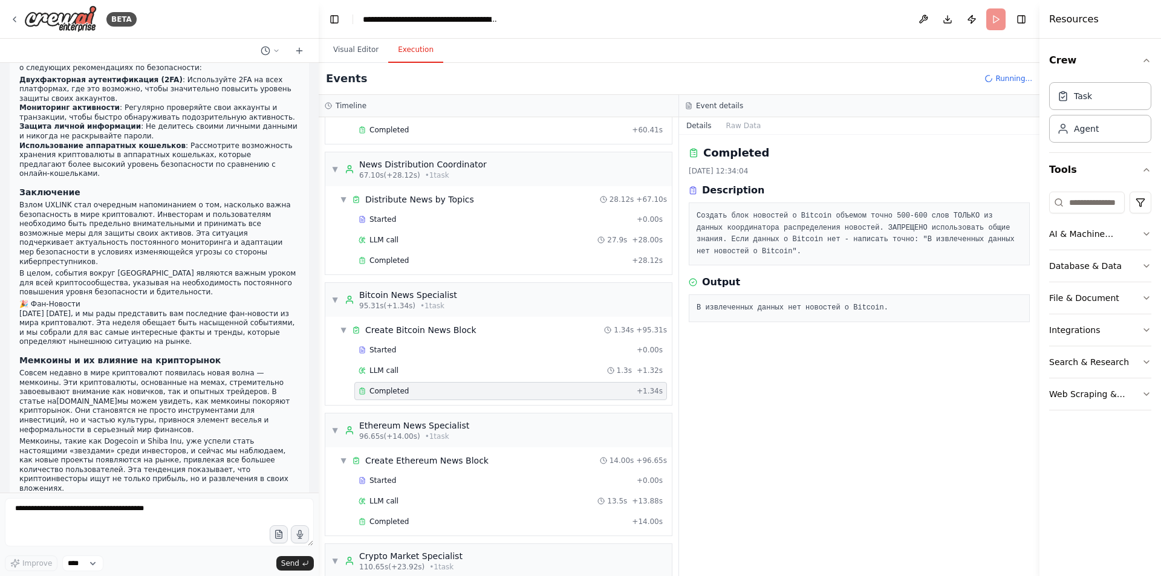
scroll to position [495, 0]
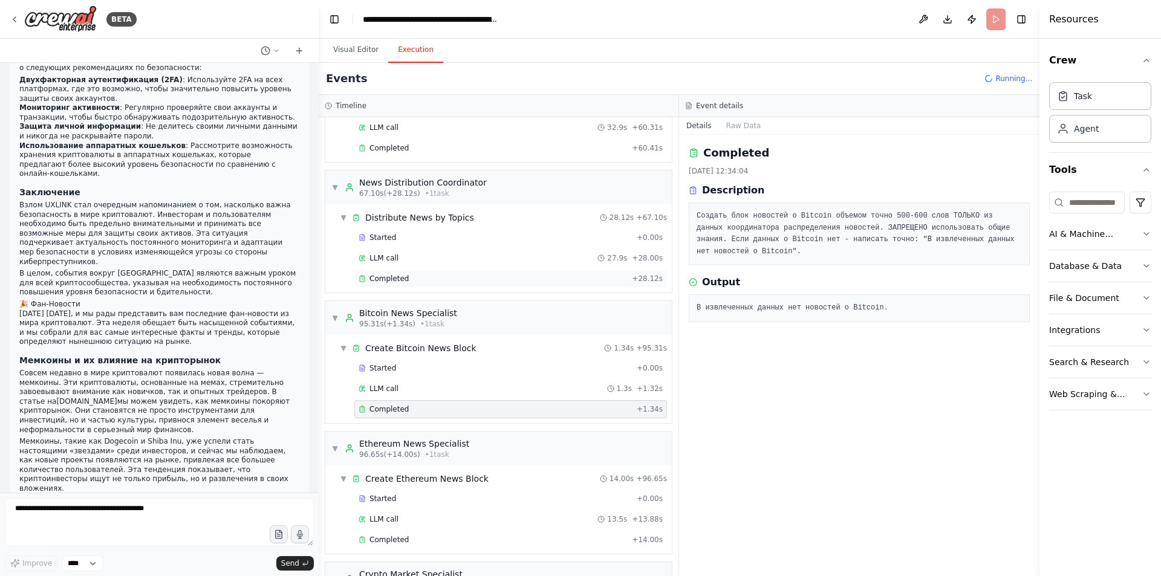
click at [429, 274] on div "Completed" at bounding box center [492, 279] width 268 height 10
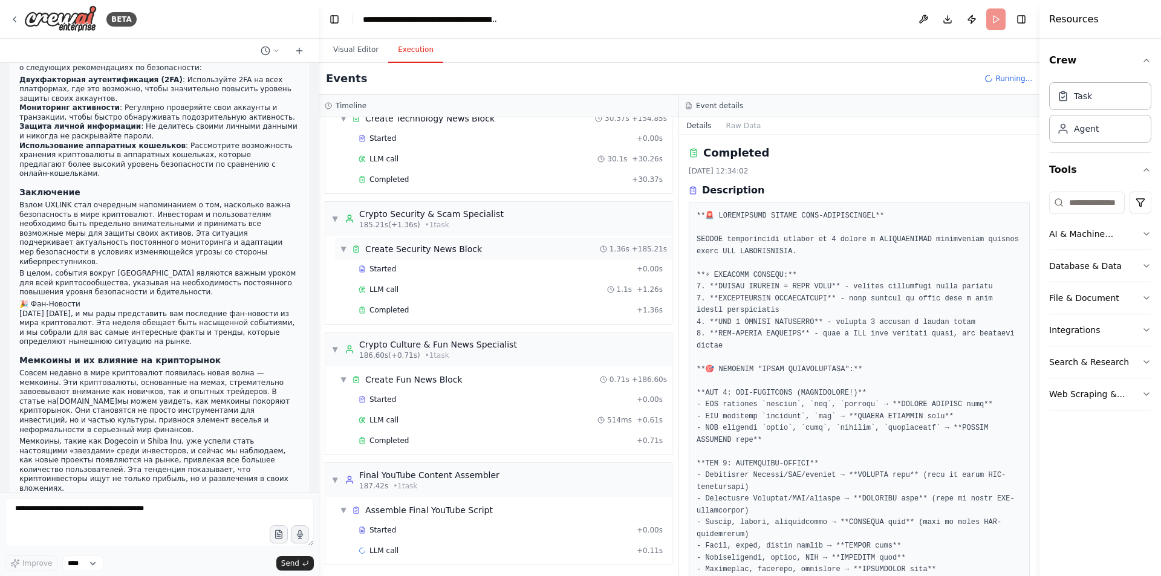
scroll to position [1249, 0]
click at [332, 52] on button "Visual Editor" at bounding box center [355, 49] width 65 height 25
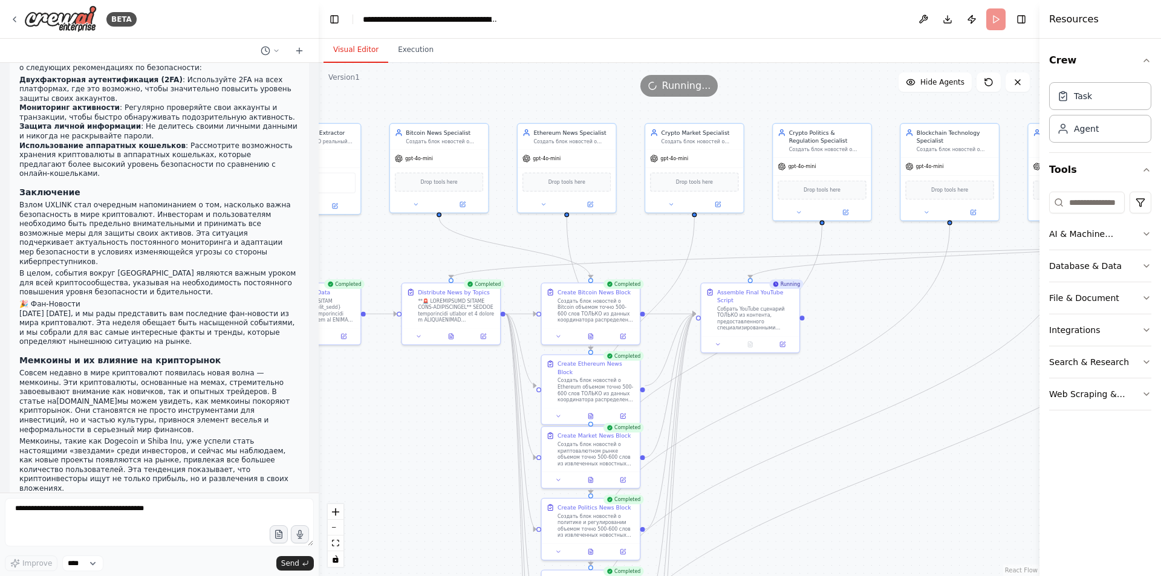
drag, startPoint x: 648, startPoint y: 219, endPoint x: 497, endPoint y: 230, distance: 151.5
click at [513, 232] on div ".deletable-edge-delete-btn { width: 20px; height: 20px; border: 0px solid #ffff…" at bounding box center [679, 319] width 720 height 513
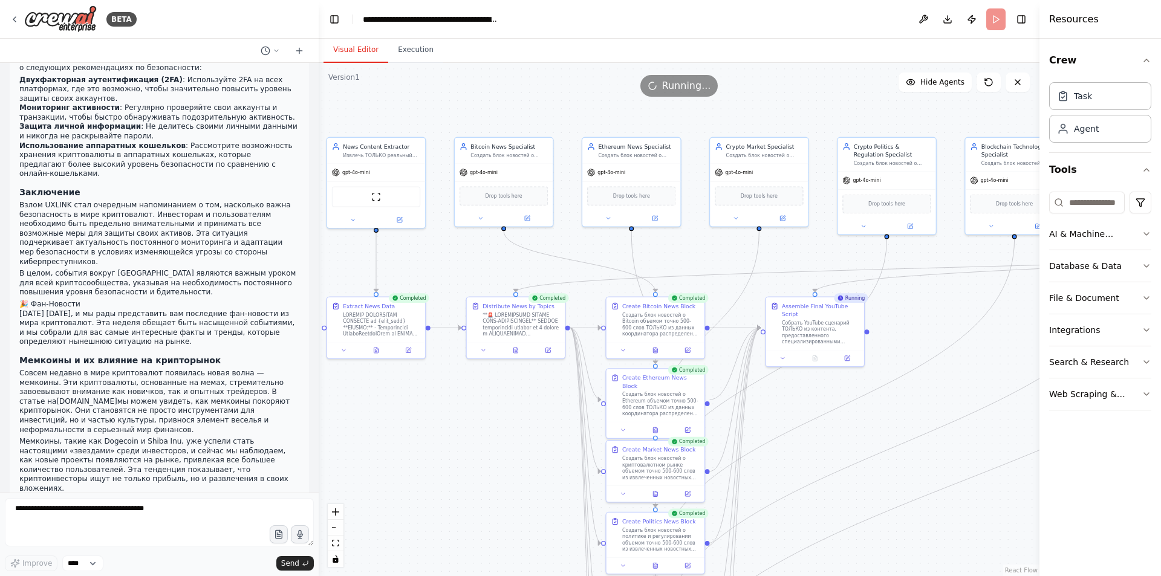
drag, startPoint x: 471, startPoint y: 224, endPoint x: 473, endPoint y: 232, distance: 8.5
click at [456, 233] on div ".deletable-edge-delete-btn { width: 20px; height: 20px; border: 0px solid #ffff…" at bounding box center [679, 319] width 720 height 513
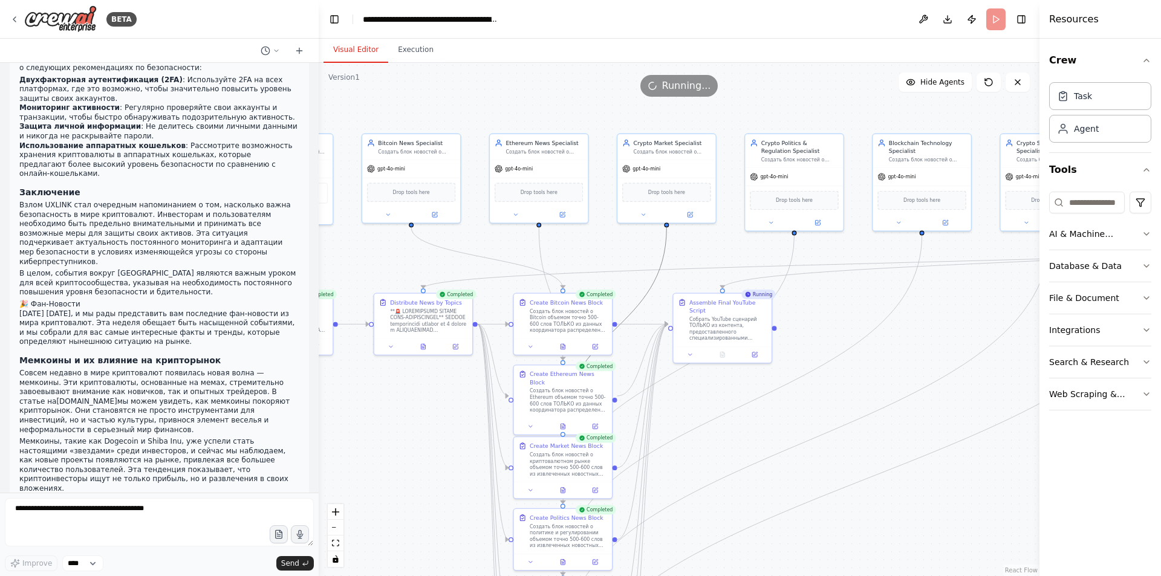
drag, startPoint x: 658, startPoint y: 253, endPoint x: 525, endPoint y: 258, distance: 133.7
click at [194, 94] on div ".deletable-edge-delete-btn { width: 20px; height: 20px; border: 0px solid #ffff…" at bounding box center [194, 94] width 0 height 0
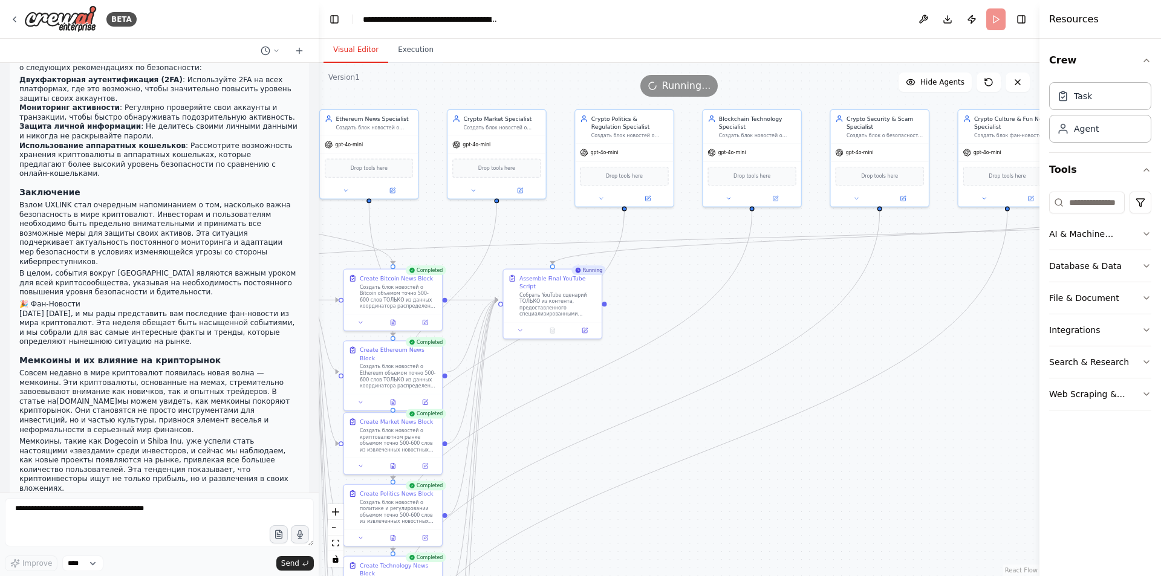
drag, startPoint x: 915, startPoint y: 347, endPoint x: 901, endPoint y: 269, distance: 79.2
click at [901, 269] on div ".deletable-edge-delete-btn { width: 20px; height: 20px; border: 0px solid #ffff…" at bounding box center [679, 319] width 720 height 513
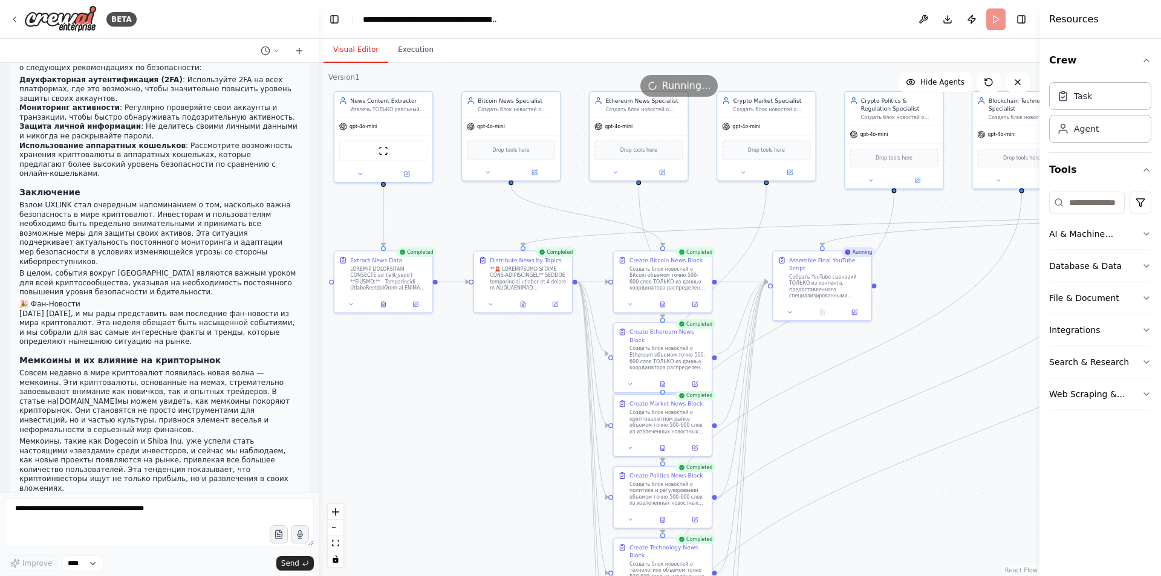
drag, startPoint x: 762, startPoint y: 377, endPoint x: 794, endPoint y: 325, distance: 60.9
click at [832, 348] on div ".deletable-edge-delete-btn { width: 20px; height: 20px; border: 0px solid #ffff…" at bounding box center [679, 319] width 720 height 513
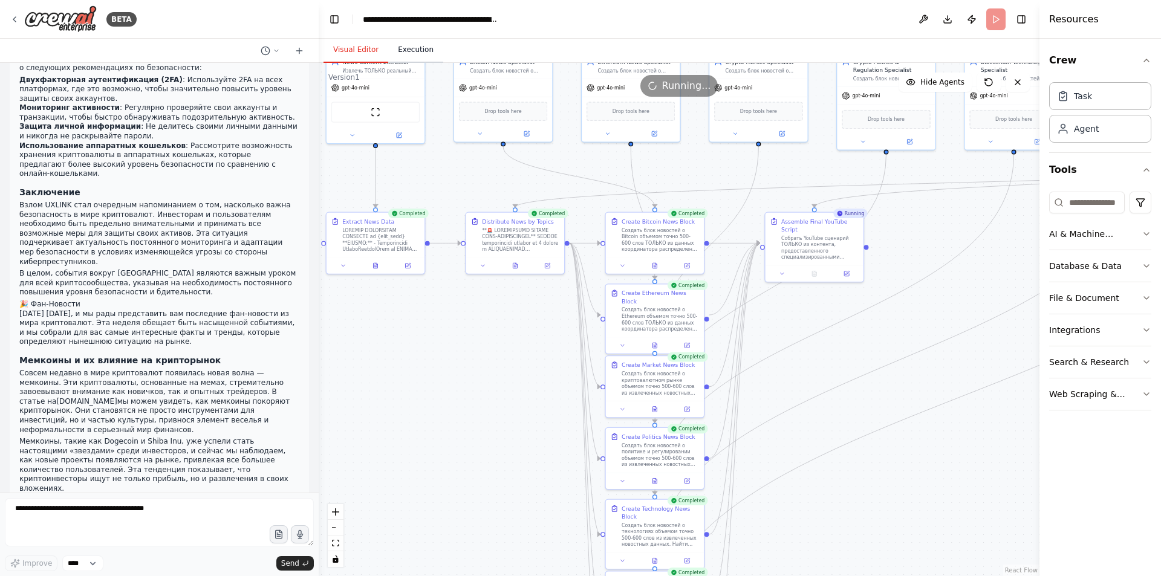
click at [415, 51] on button "Execution" at bounding box center [415, 49] width 55 height 25
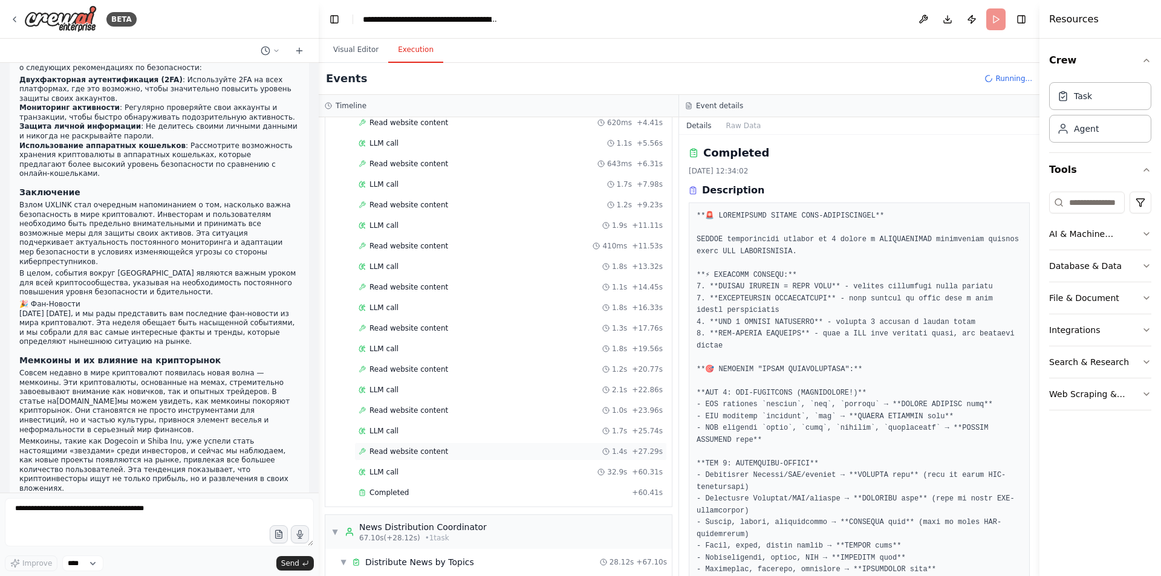
scroll to position [302, 0]
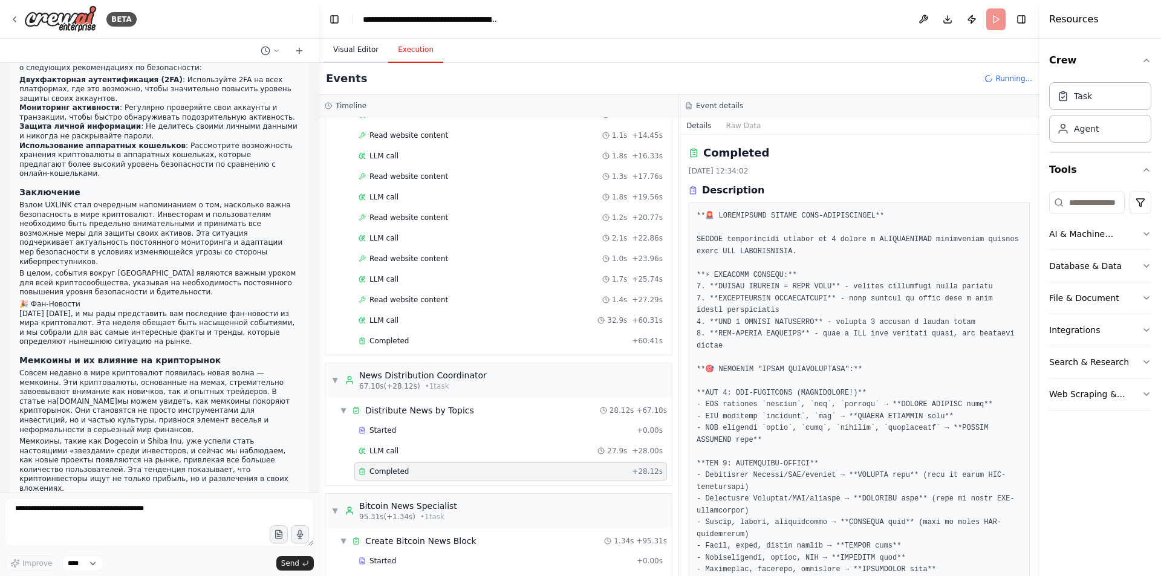
click at [349, 48] on button "Visual Editor" at bounding box center [355, 49] width 65 height 25
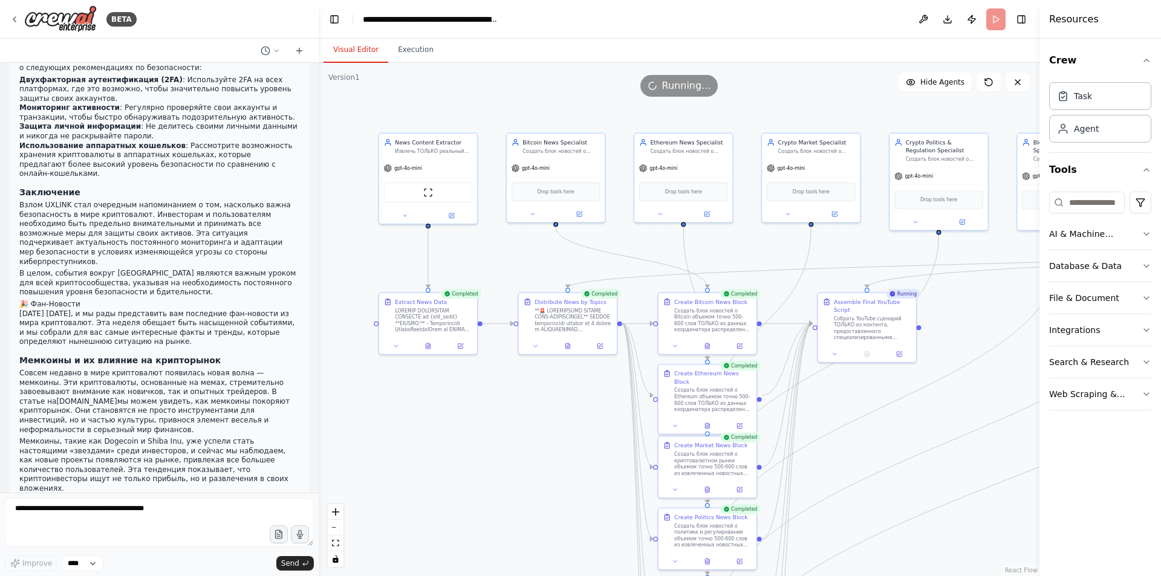
drag, startPoint x: 449, startPoint y: 344, endPoint x: 494, endPoint y: 413, distance: 82.5
click at [494, 413] on div ".deletable-edge-delete-btn { width: 20px; height: 20px; border: 0px solid #ffff…" at bounding box center [679, 319] width 720 height 513
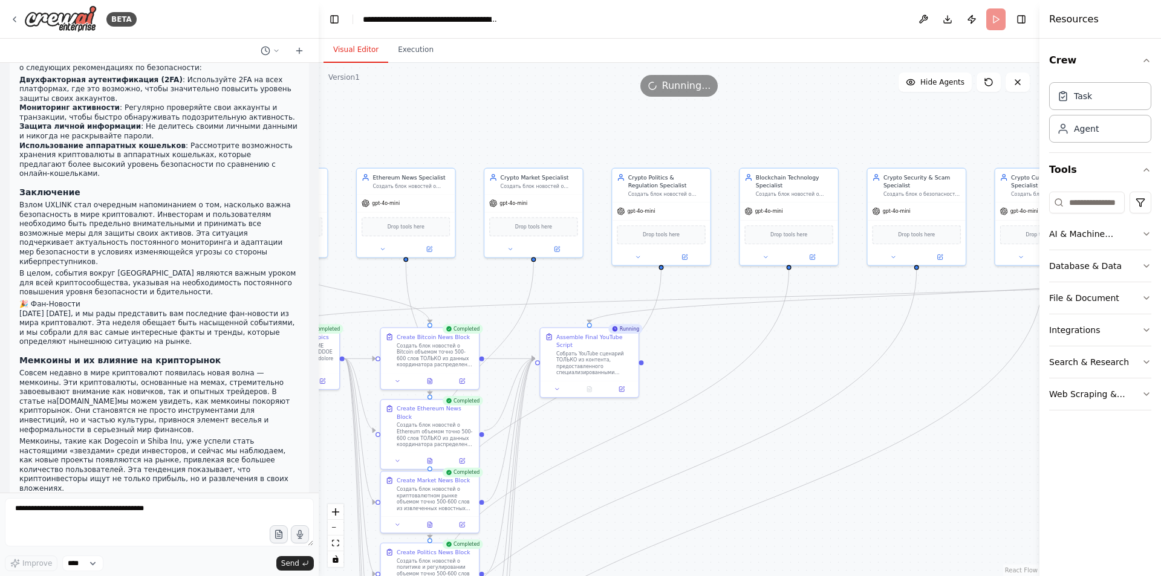
drag, startPoint x: 767, startPoint y: 405, endPoint x: 500, endPoint y: 416, distance: 266.8
click at [502, 425] on div ".deletable-edge-delete-btn { width: 20px; height: 20px; border: 0px solid #ffff…" at bounding box center [679, 319] width 720 height 513
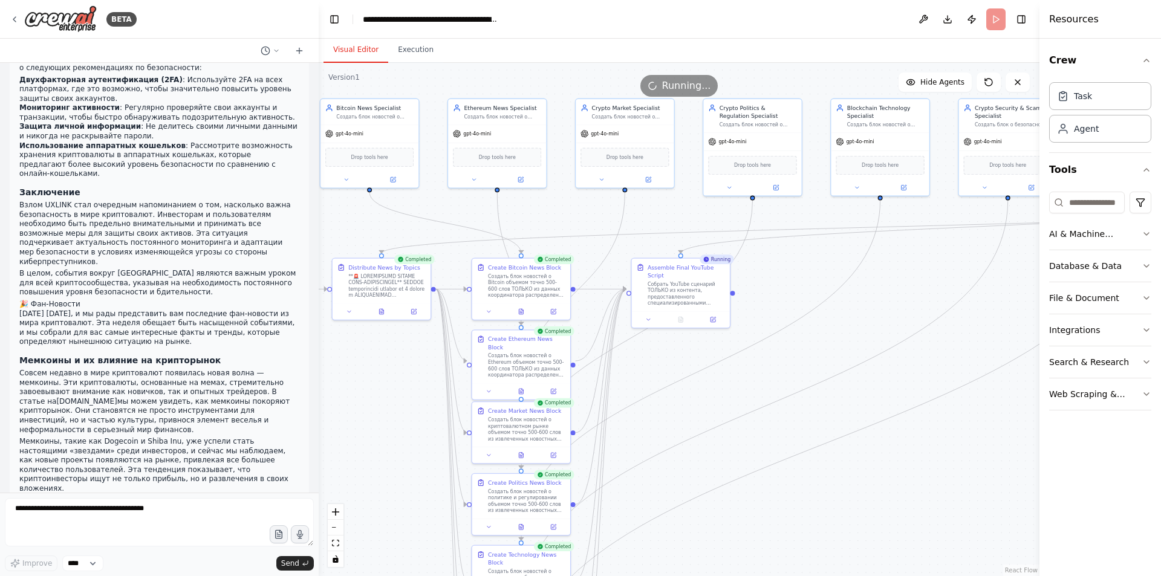
drag, startPoint x: 711, startPoint y: 380, endPoint x: 969, endPoint y: 307, distance: 268.1
click at [969, 307] on div ".deletable-edge-delete-btn { width: 20px; height: 20px; border: 0px solid #ffff…" at bounding box center [679, 319] width 720 height 513
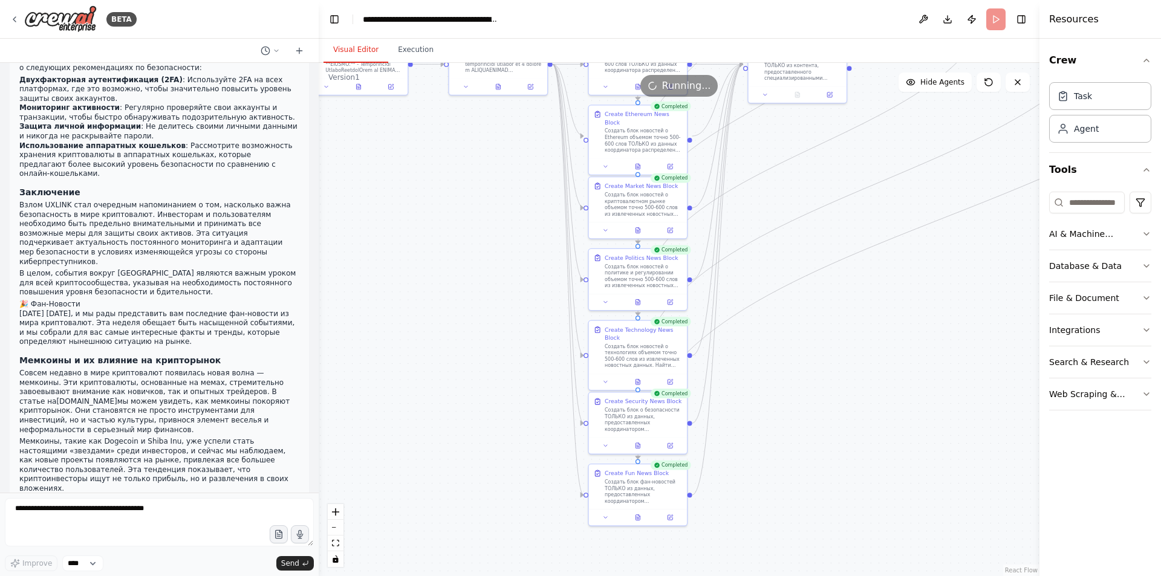
drag, startPoint x: 708, startPoint y: 351, endPoint x: 828, endPoint y: 119, distance: 261.1
click at [828, 119] on div ".deletable-edge-delete-btn { width: 20px; height: 20px; border: 0px solid #ffff…" at bounding box center [679, 319] width 720 height 513
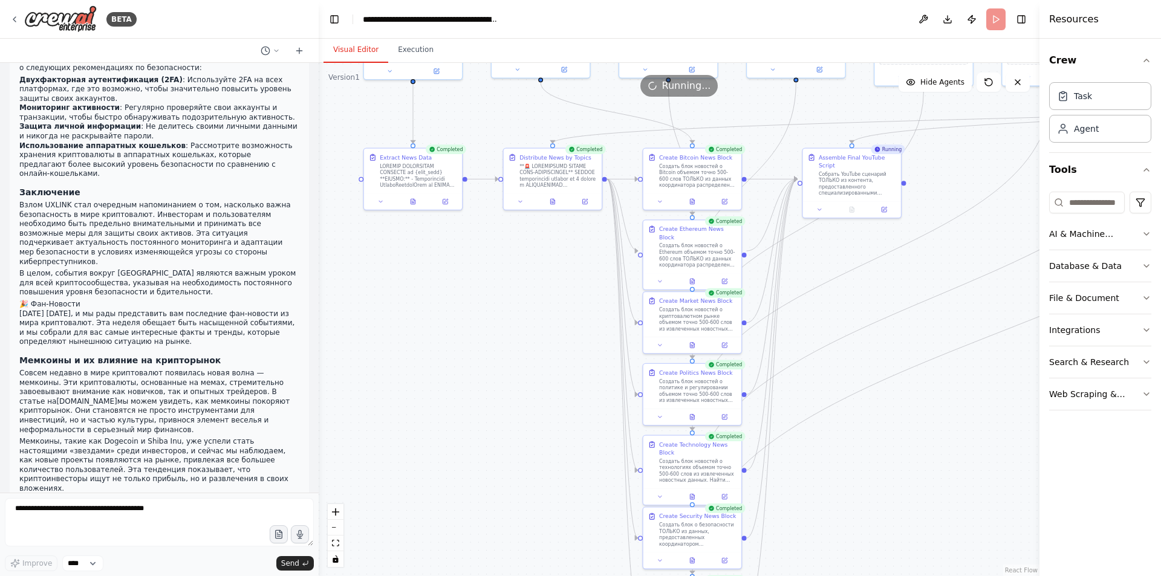
drag, startPoint x: 770, startPoint y: 169, endPoint x: 821, endPoint y: 291, distance: 132.5
click at [821, 291] on div ".deletable-edge-delete-btn { width: 20px; height: 20px; border: 0px solid #ffff…" at bounding box center [679, 319] width 720 height 513
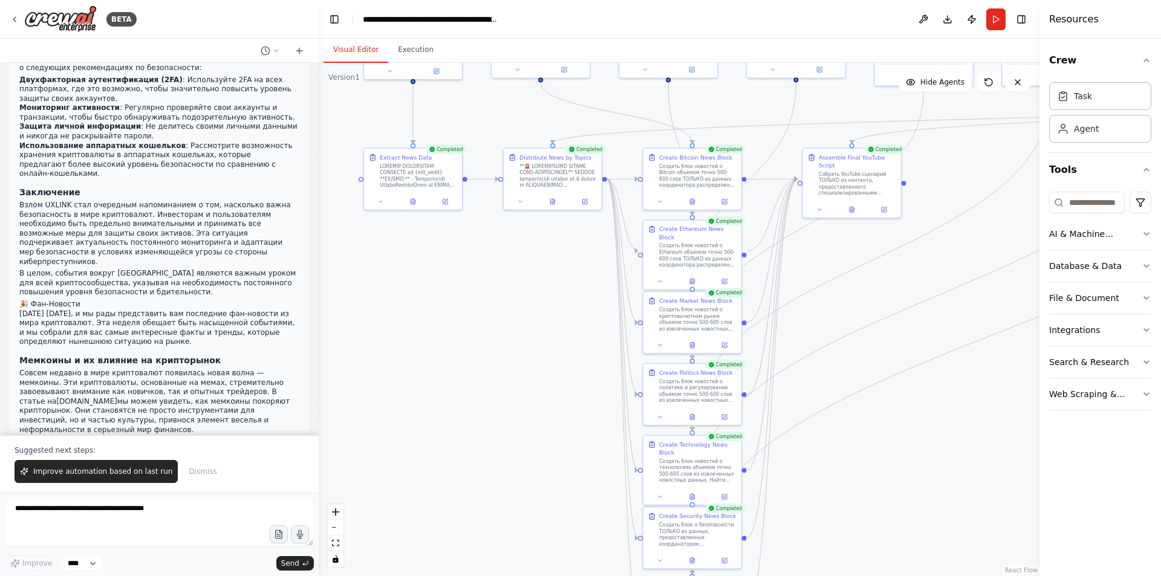
click at [388, 43] on button "Execution" at bounding box center [415, 49] width 55 height 25
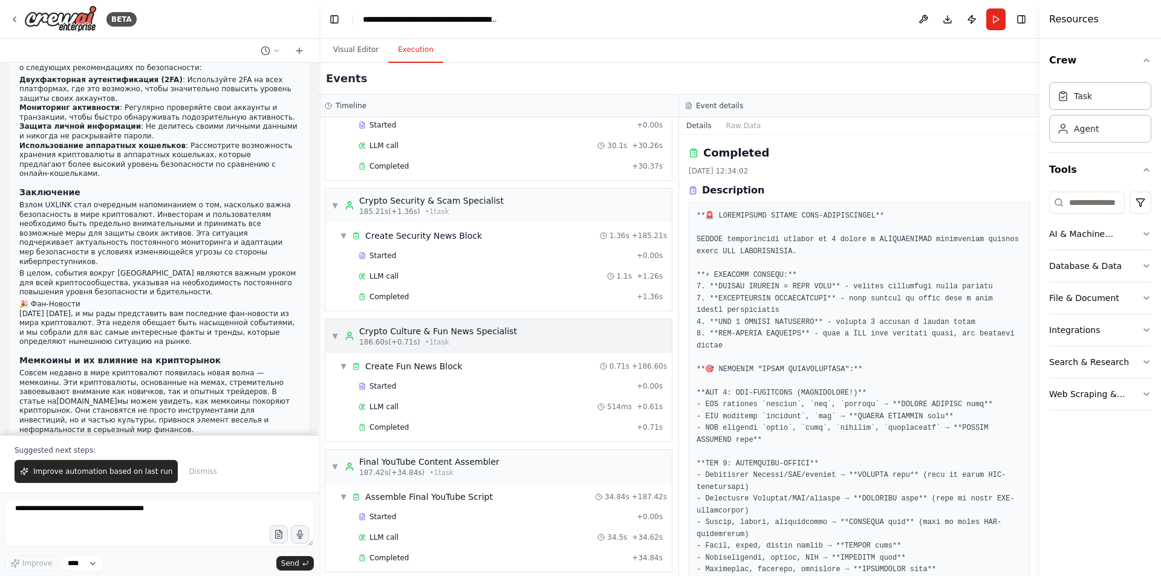
scroll to position [1270, 0]
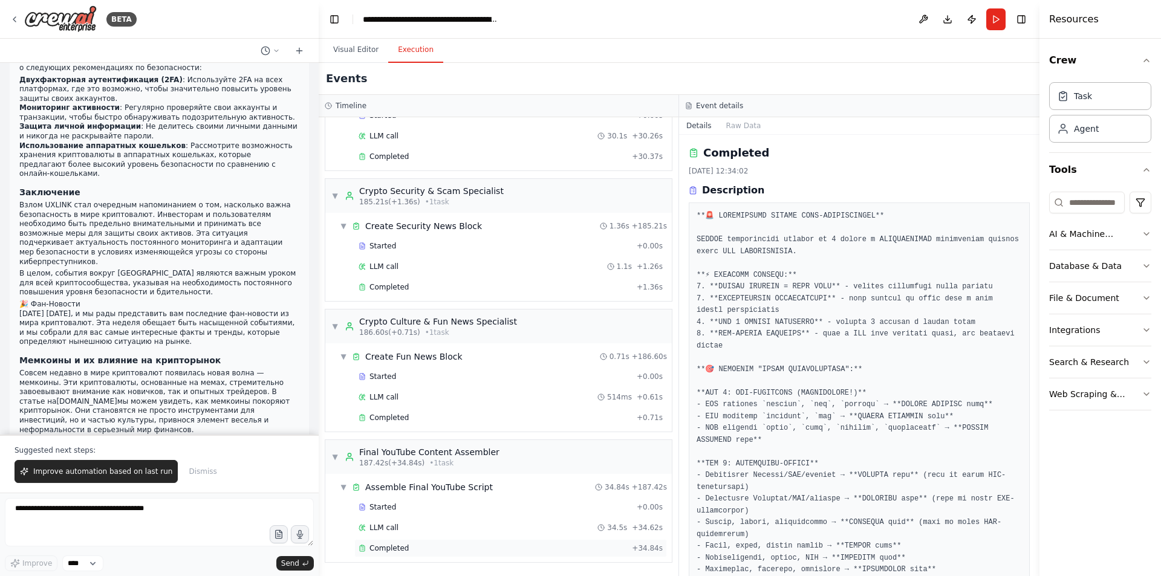
click at [422, 550] on div "Completed" at bounding box center [492, 548] width 268 height 10
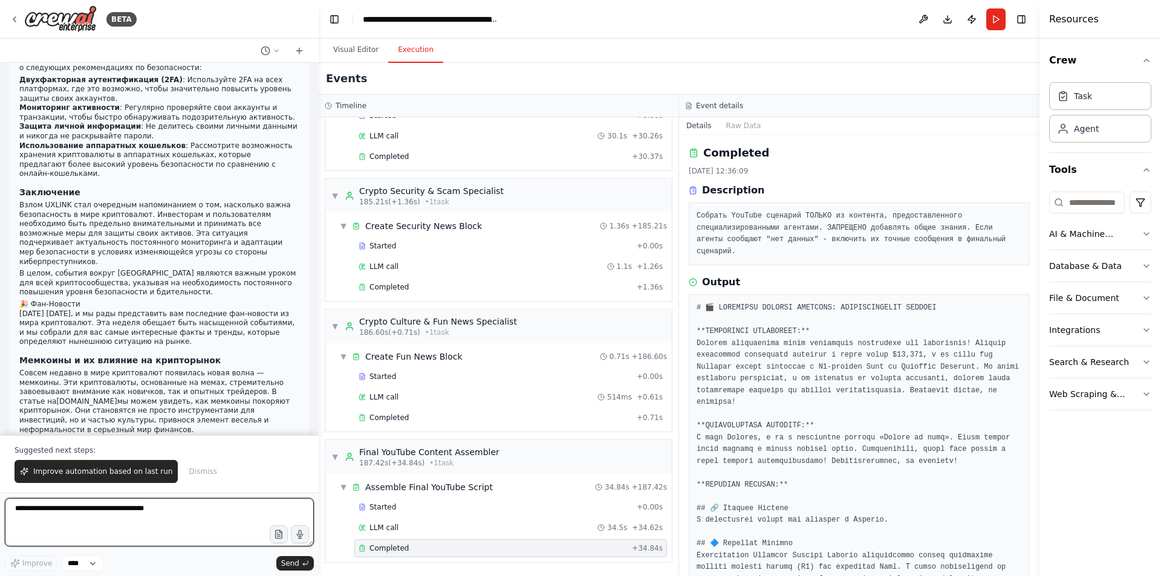
click at [128, 507] on textarea at bounding box center [159, 522] width 309 height 48
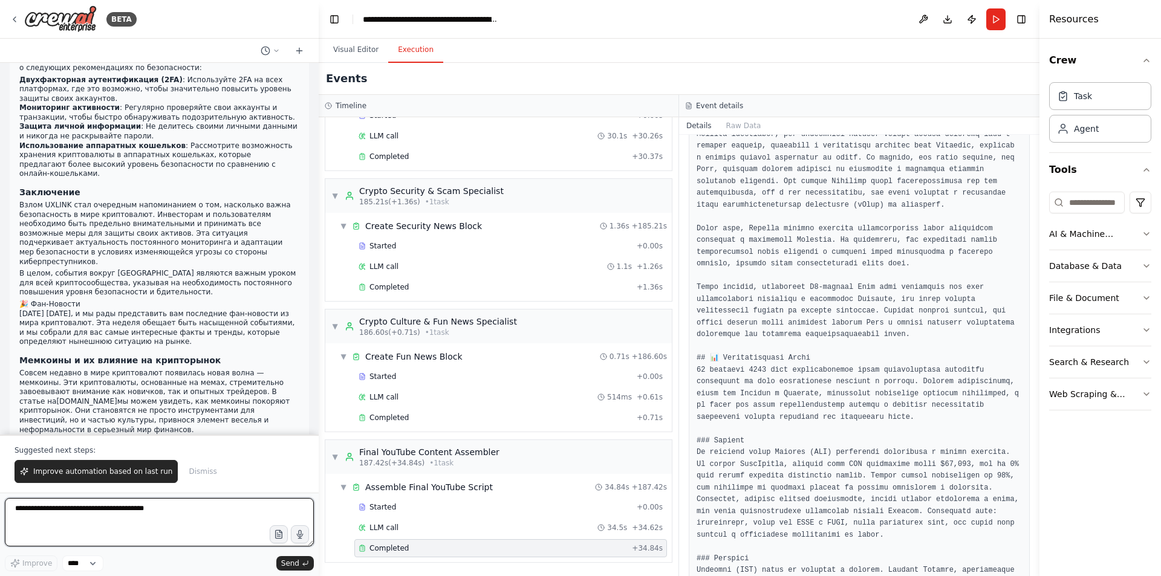
scroll to position [786, 0]
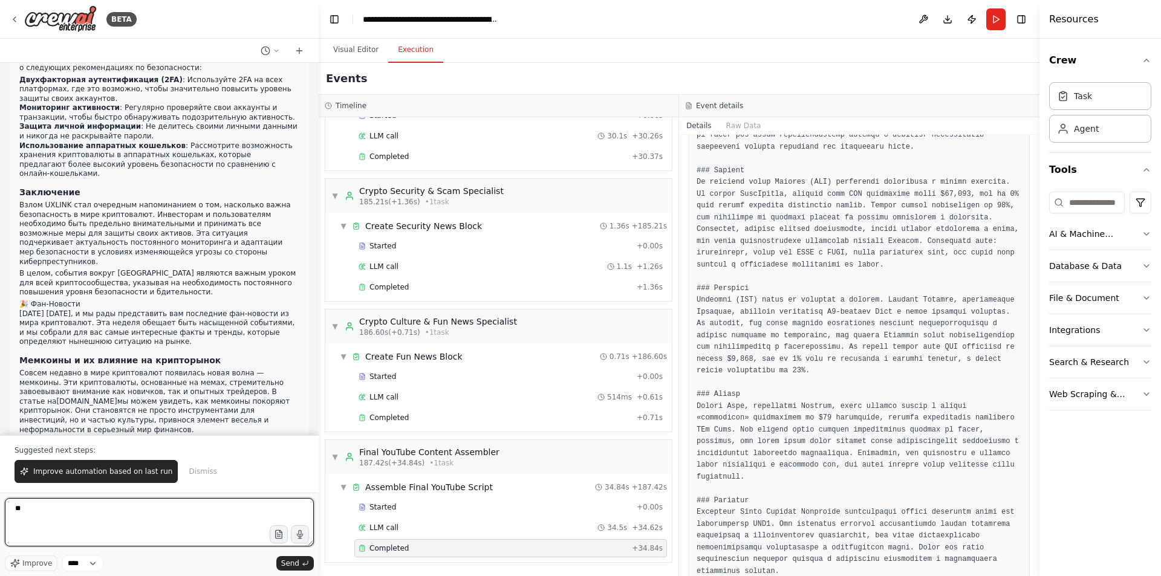
type textarea "*"
click at [45, 520] on textarea "**********" at bounding box center [159, 522] width 309 height 48
click at [233, 515] on textarea "**********" at bounding box center [159, 522] width 309 height 48
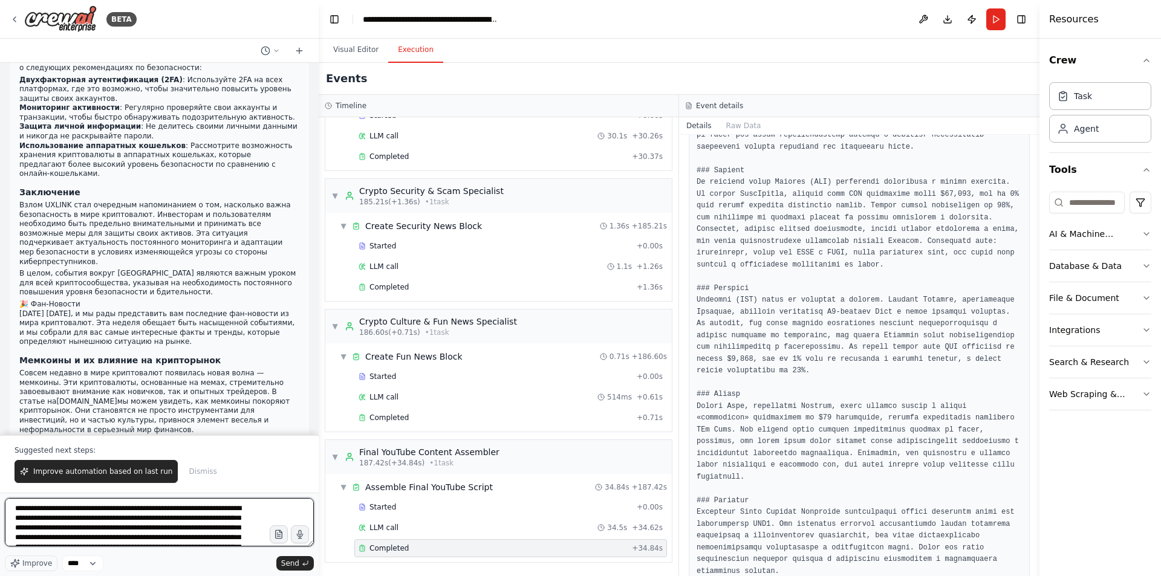
scroll to position [52981, 0]
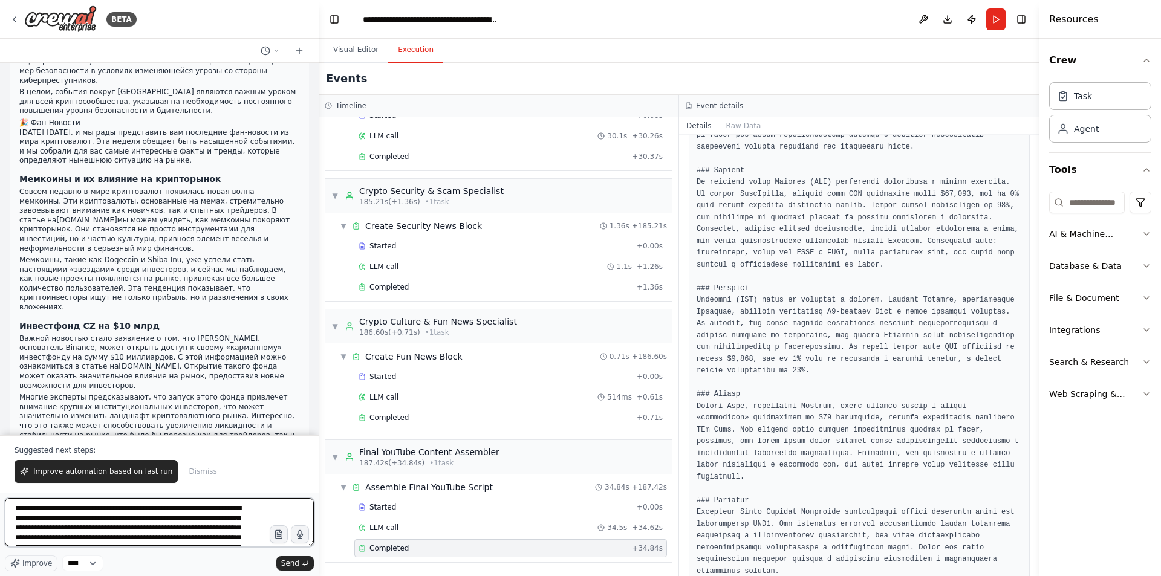
click at [37, 530] on textarea "**********" at bounding box center [159, 522] width 309 height 48
click at [67, 529] on textarea "**********" at bounding box center [159, 522] width 309 height 48
click at [159, 540] on textarea "**********" at bounding box center [159, 522] width 309 height 48
click at [233, 544] on textarea "**********" at bounding box center [159, 522] width 309 height 48
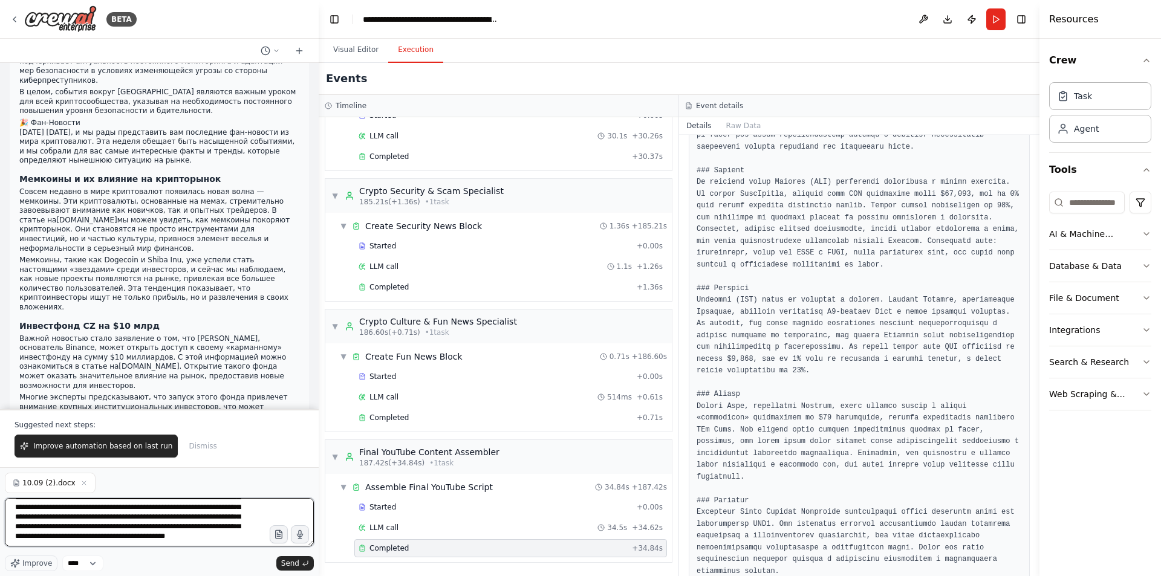
scroll to position [35, 0]
type textarea "**********"
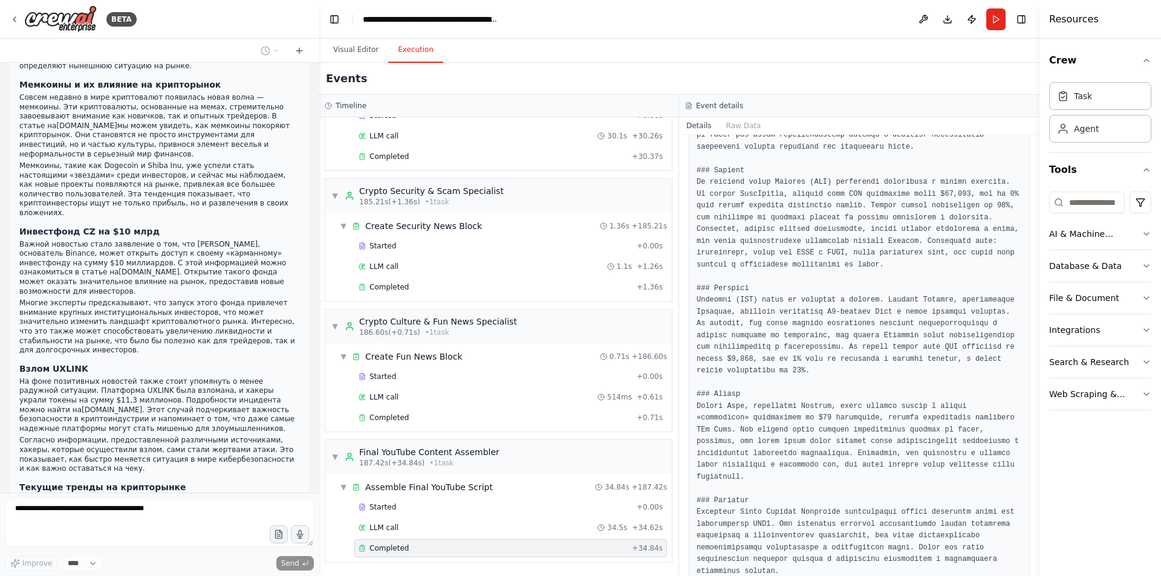
scroll to position [53106, 0]
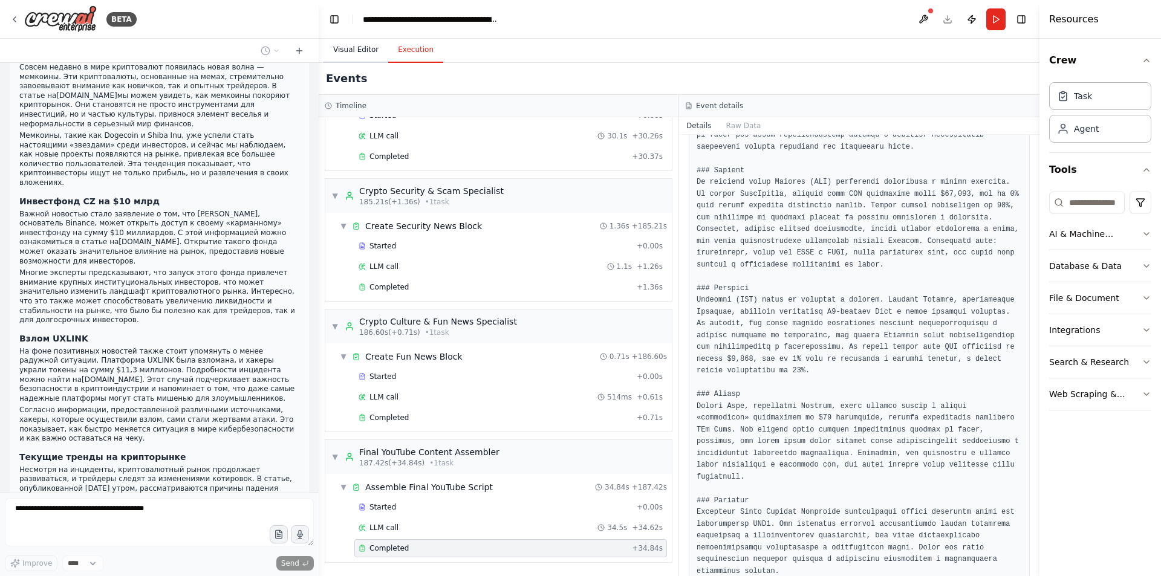
click at [344, 57] on button "Visual Editor" at bounding box center [355, 49] width 65 height 25
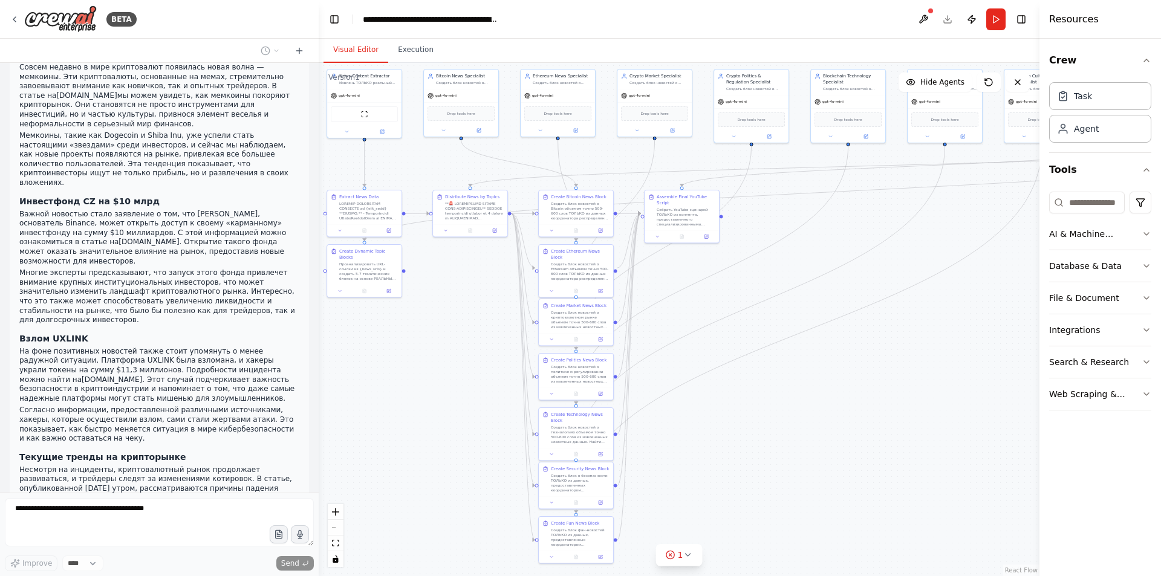
drag, startPoint x: 510, startPoint y: 307, endPoint x: 445, endPoint y: 319, distance: 65.8
click at [445, 319] on div ".deletable-edge-delete-btn { width: 20px; height: 20px; border: 0px solid #ffff…" at bounding box center [679, 319] width 720 height 513
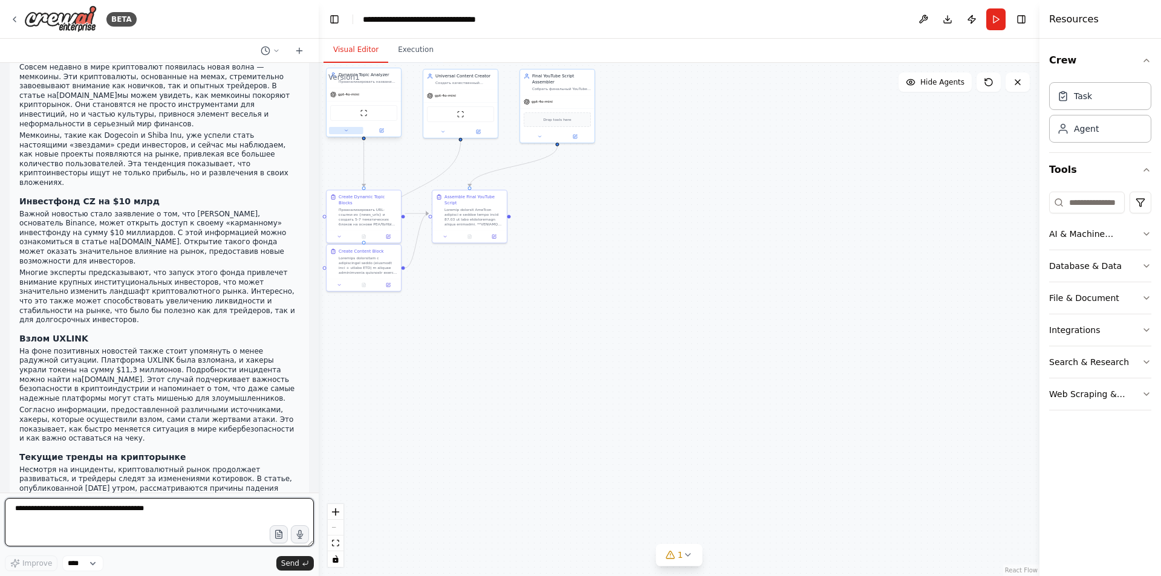
scroll to position [54157, 0]
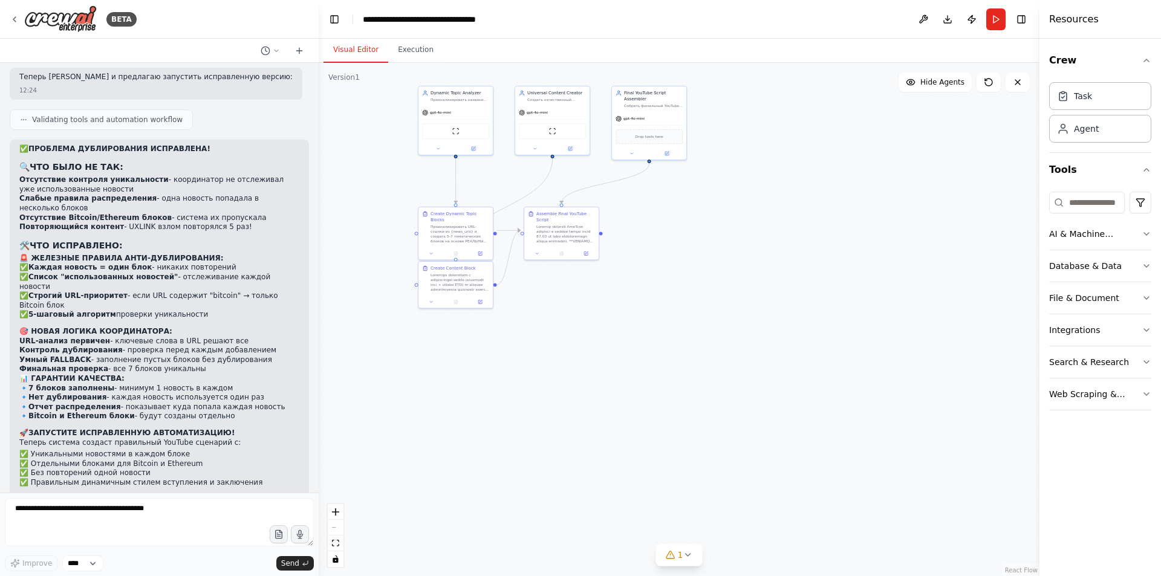
drag, startPoint x: 551, startPoint y: 288, endPoint x: 624, endPoint y: 305, distance: 74.9
click at [624, 305] on div ".deletable-edge-delete-btn { width: 20px; height: 20px; border: 0px solid #ffff…" at bounding box center [679, 319] width 720 height 513
drag, startPoint x: 442, startPoint y: 364, endPoint x: 460, endPoint y: 429, distance: 66.4
click at [460, 429] on div ".deletable-edge-delete-btn { width: 20px; height: 20px; border: 0px solid #ffff…" at bounding box center [679, 319] width 720 height 513
drag, startPoint x: 448, startPoint y: 396, endPoint x: 462, endPoint y: 400, distance: 14.5
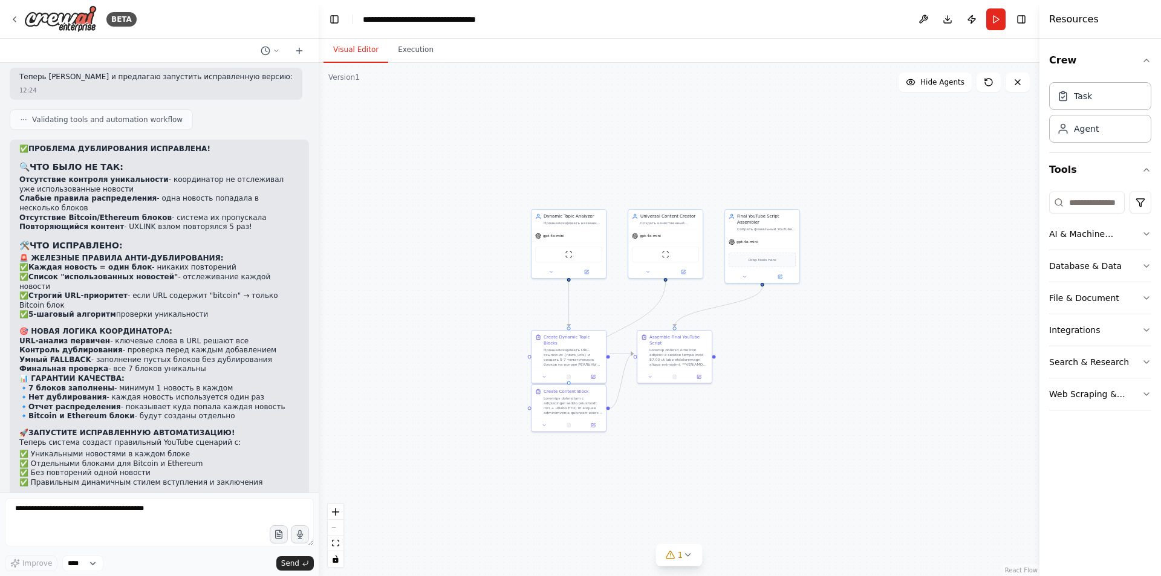
click at [460, 400] on div ".deletable-edge-delete-btn { width: 20px; height: 20px; border: 0px solid #ffff…" at bounding box center [679, 319] width 720 height 513
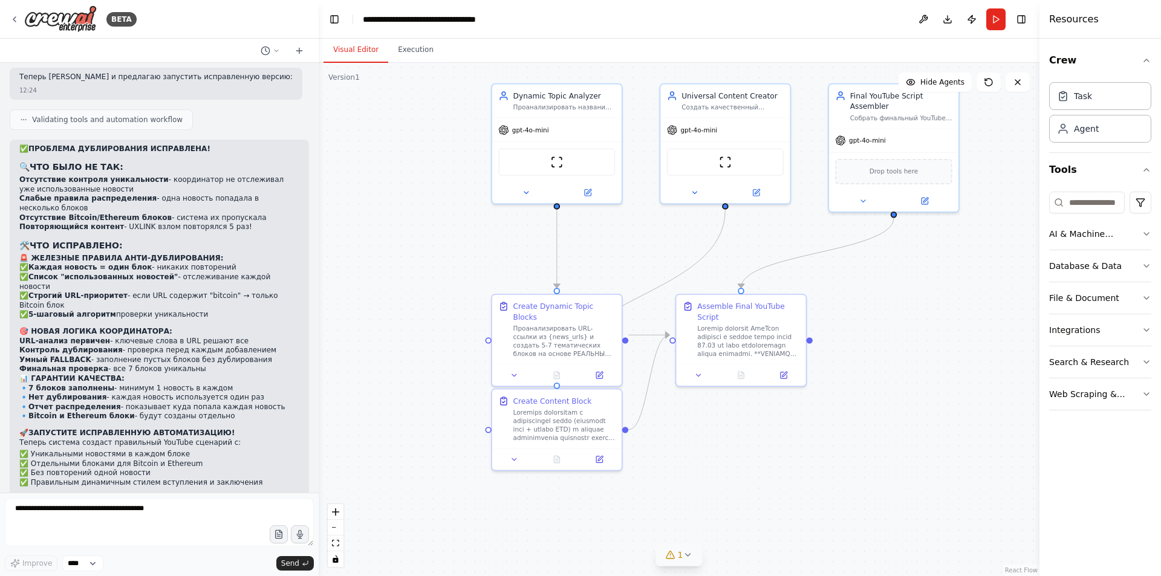
click at [684, 553] on icon at bounding box center [687, 555] width 10 height 10
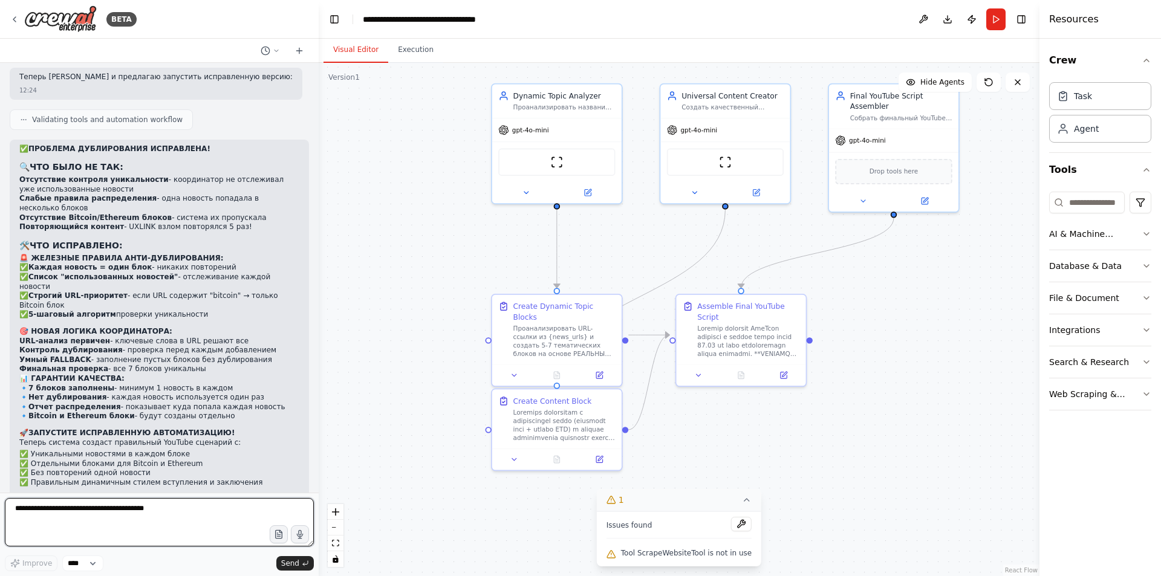
click at [148, 509] on textarea at bounding box center [159, 522] width 309 height 48
type textarea "*"
type textarea "*********"
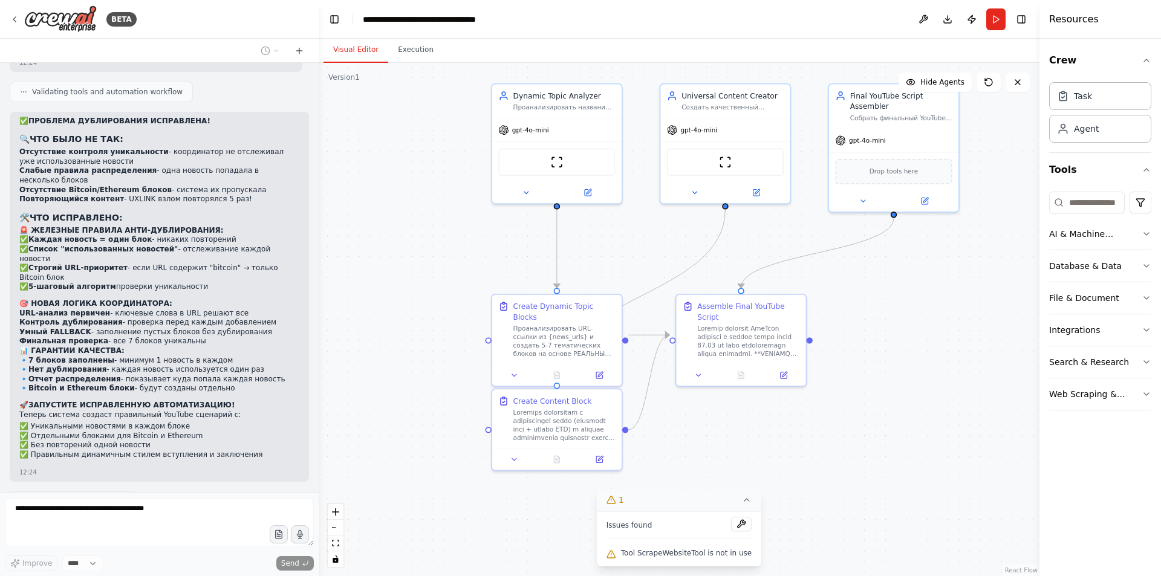
scroll to position [54231, 0]
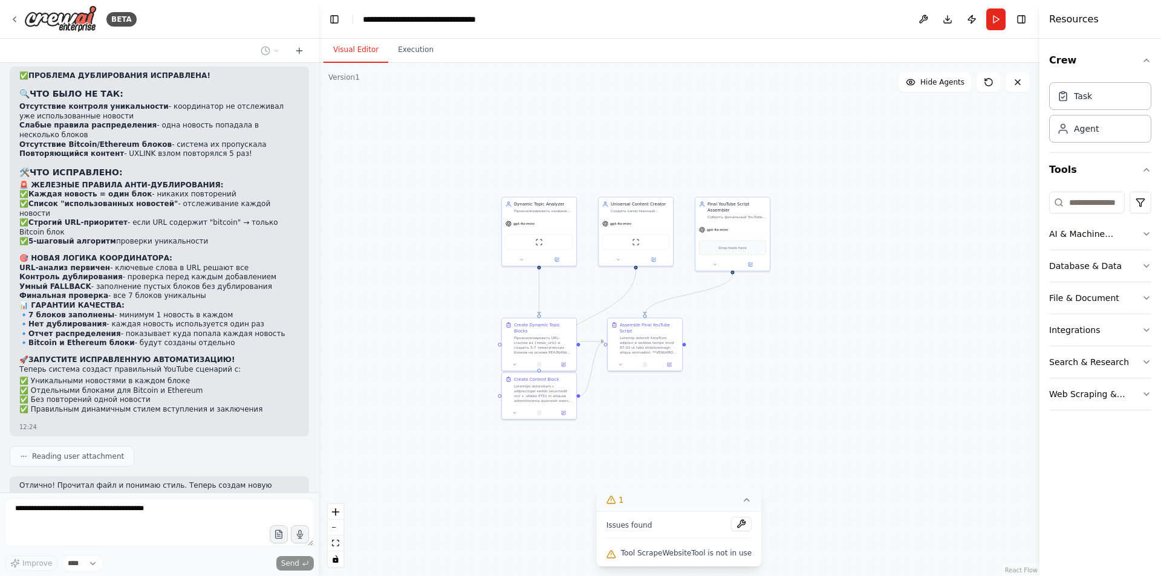
drag, startPoint x: 687, startPoint y: 447, endPoint x: 620, endPoint y: 420, distance: 72.4
click at [620, 420] on div ".deletable-edge-delete-btn { width: 20px; height: 20px; border: 0px solid #ffff…" at bounding box center [679, 319] width 720 height 513
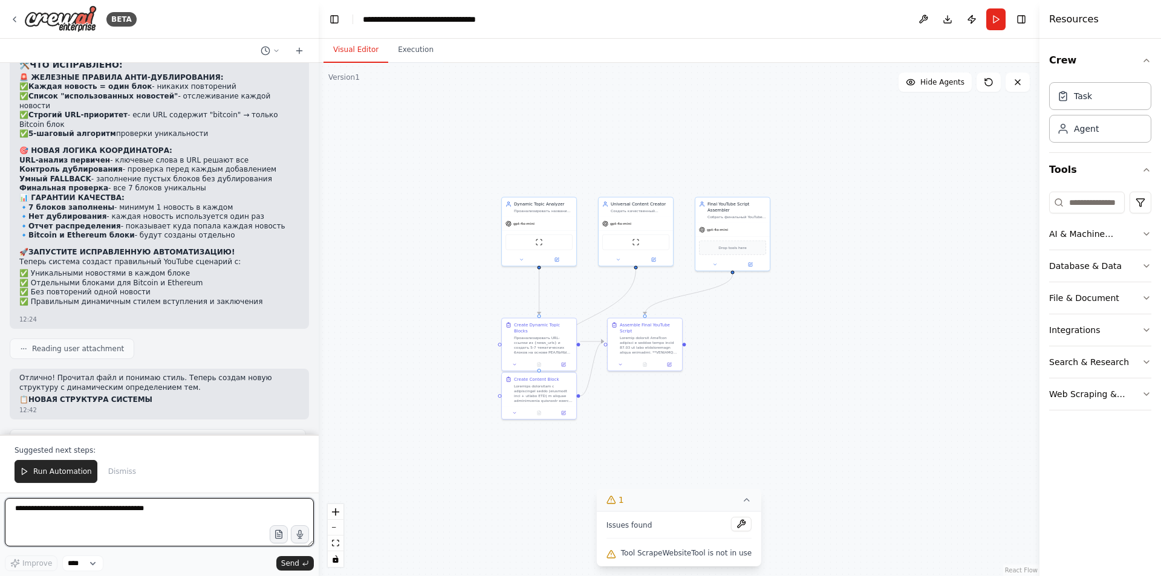
scroll to position [54348, 0]
